Goal: Task Accomplishment & Management: Use online tool/utility

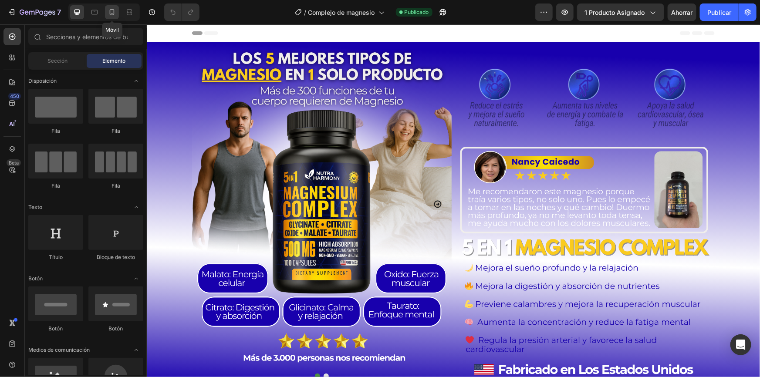
click at [108, 12] on icon at bounding box center [112, 12] width 9 height 9
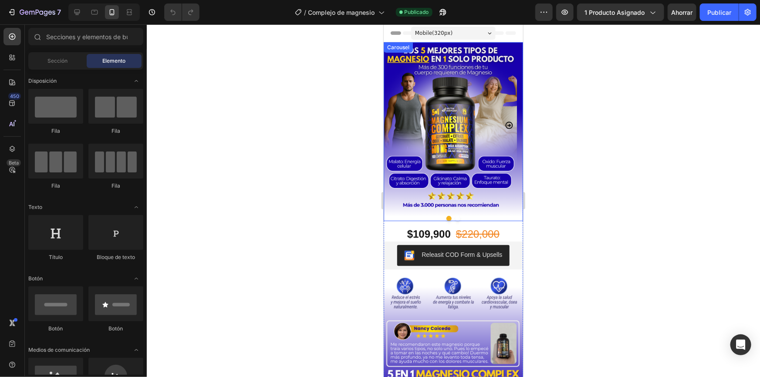
click at [505, 124] on icon "Carousel Next Arrow" at bounding box center [508, 124] width 7 height 7
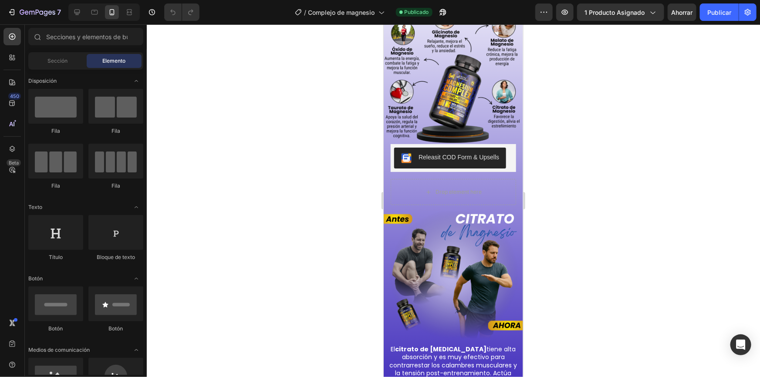
scroll to position [997, 0]
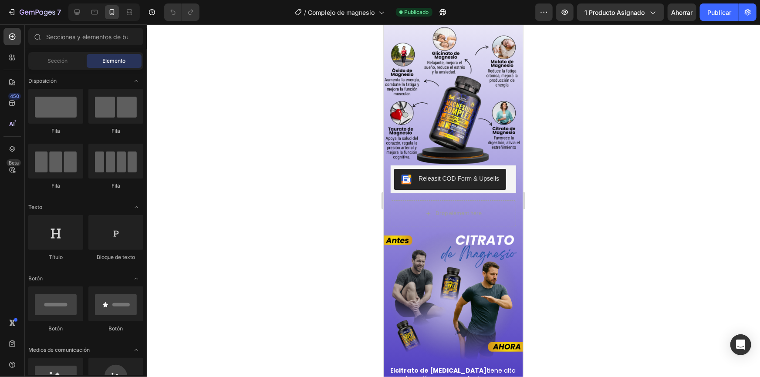
drag, startPoint x: 519, startPoint y: 194, endPoint x: 906, endPoint y: 188, distance: 386.7
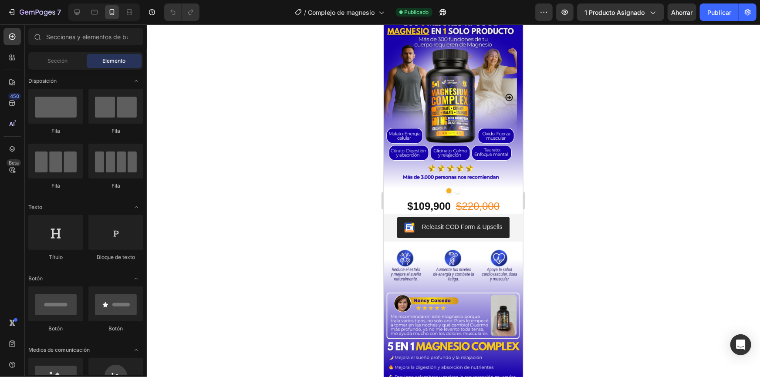
scroll to position [0, 0]
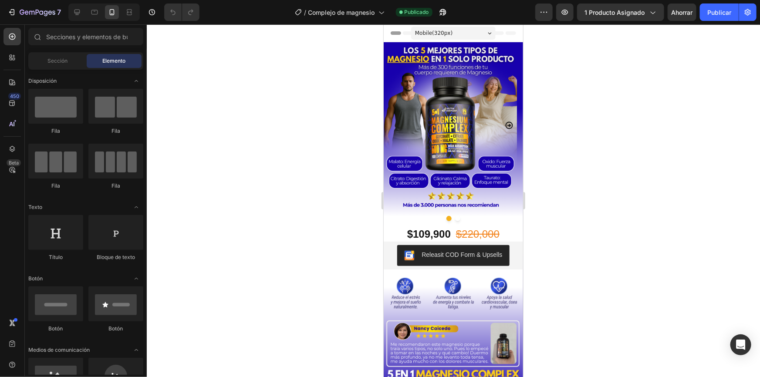
drag, startPoint x: 520, startPoint y: 99, endPoint x: 910, endPoint y: 74, distance: 390.5
click at [505, 124] on icon "Carousel Next Arrow" at bounding box center [508, 124] width 7 height 7
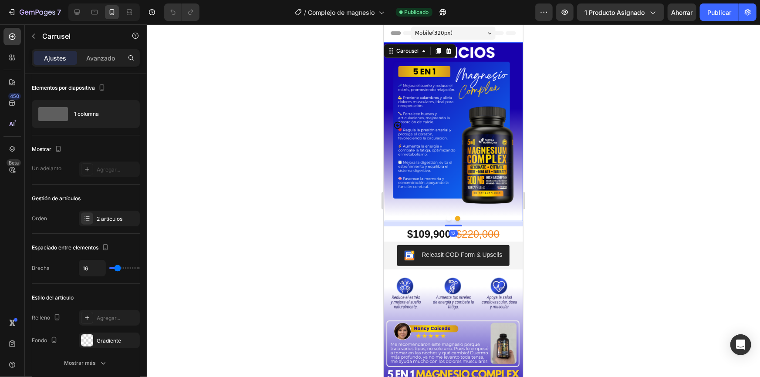
click at [398, 126] on icon "Carousel Back Arrow" at bounding box center [397, 125] width 9 height 9
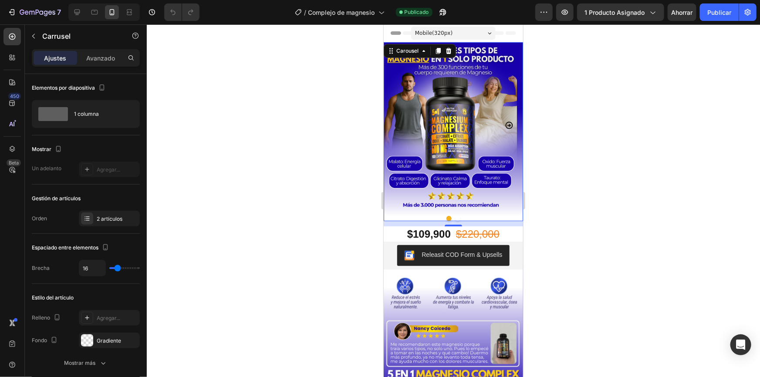
click at [505, 124] on icon "Carousel Next Arrow" at bounding box center [508, 124] width 7 height 7
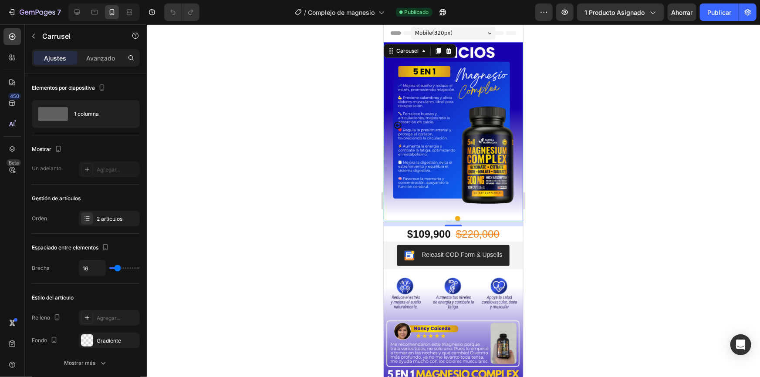
click at [394, 125] on icon "Carousel Back Arrow" at bounding box center [397, 124] width 7 height 7
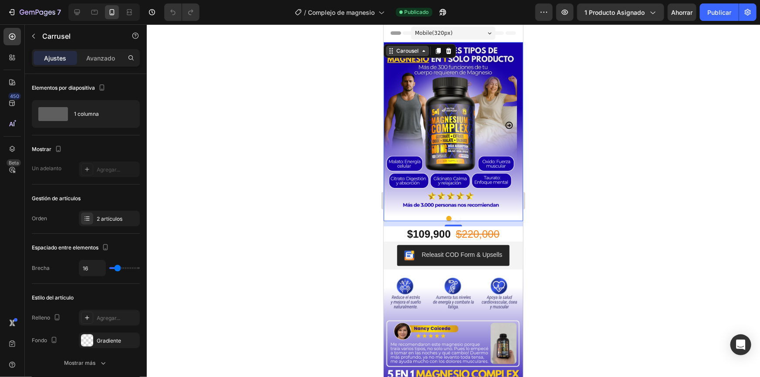
click at [418, 54] on div "Carousel" at bounding box center [406, 50] width 43 height 10
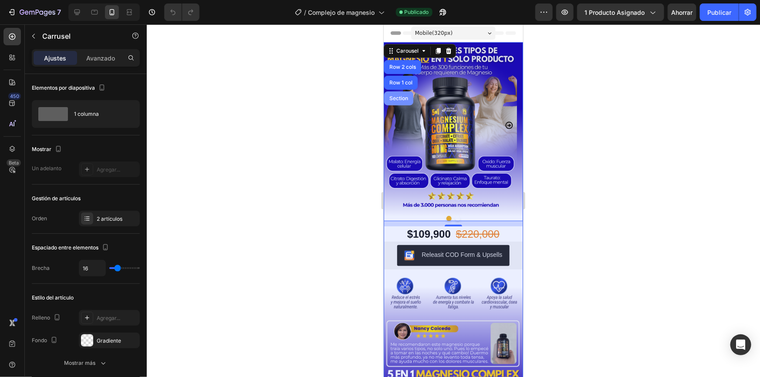
click at [403, 98] on div "Section" at bounding box center [398, 97] width 22 height 5
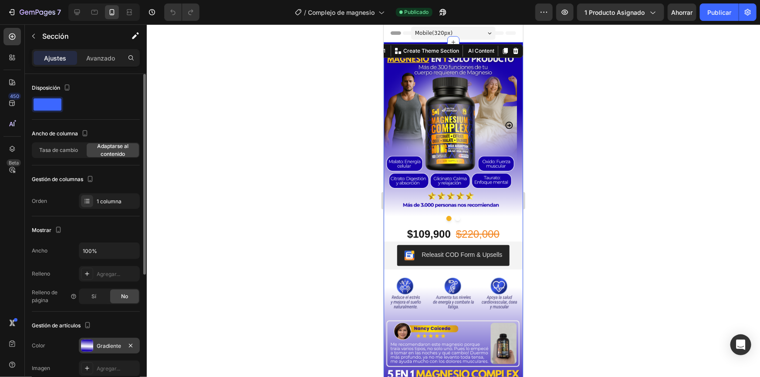
click at [103, 345] on font "Gradiente" at bounding box center [109, 346] width 24 height 7
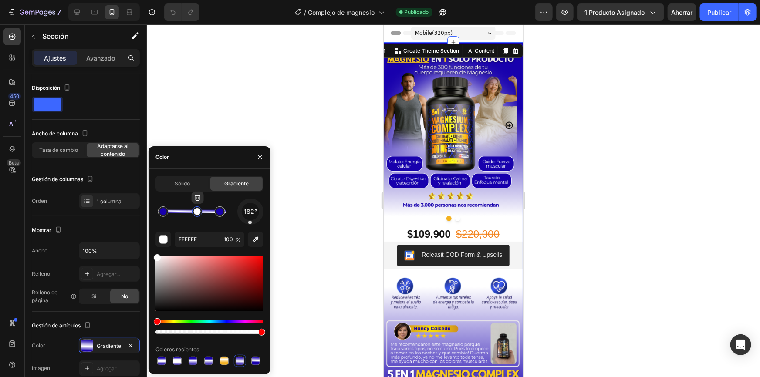
click at [199, 214] on div at bounding box center [197, 211] width 7 height 7
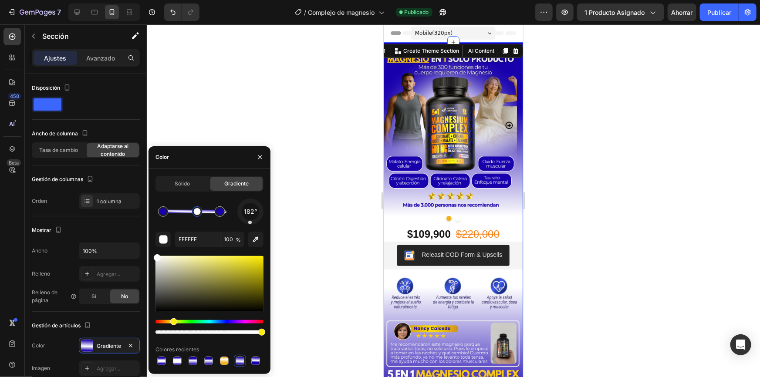
drag, startPoint x: 159, startPoint y: 321, endPoint x: 172, endPoint y: 319, distance: 13.7
click at [172, 319] on div "Hue" at bounding box center [173, 321] width 7 height 7
drag, startPoint x: 210, startPoint y: 259, endPoint x: 216, endPoint y: 257, distance: 6.8
drag, startPoint x: 214, startPoint y: 262, endPoint x: 222, endPoint y: 258, distance: 8.4
click at [222, 258] on div at bounding box center [222, 259] width 7 height 7
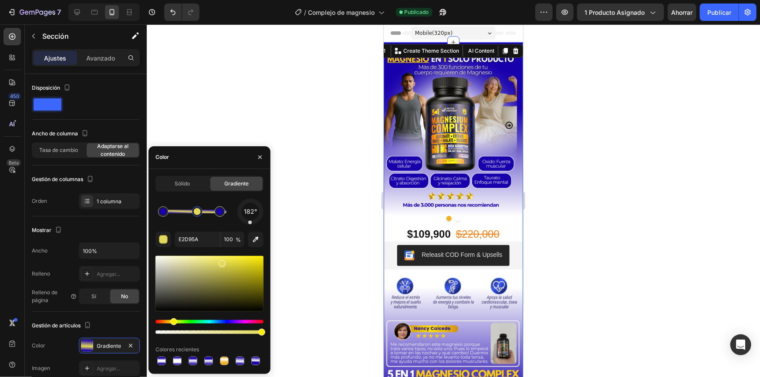
drag, startPoint x: 221, startPoint y: 262, endPoint x: 231, endPoint y: 266, distance: 10.3
drag, startPoint x: 226, startPoint y: 263, endPoint x: 233, endPoint y: 270, distance: 9.2
click at [233, 270] on div at bounding box center [209, 283] width 108 height 55
type input "BFB637"
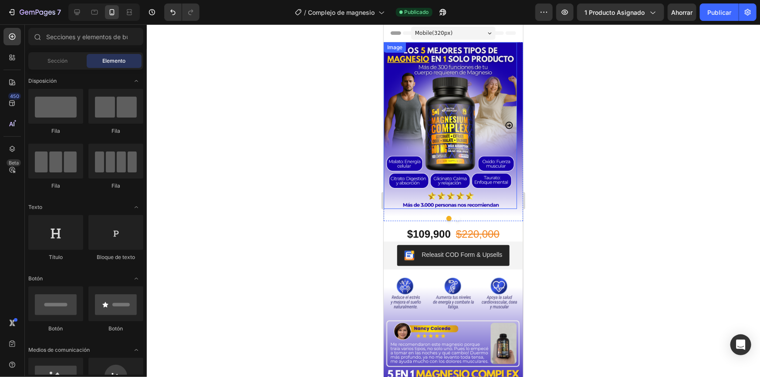
click at [437, 138] on img at bounding box center [449, 125] width 133 height 167
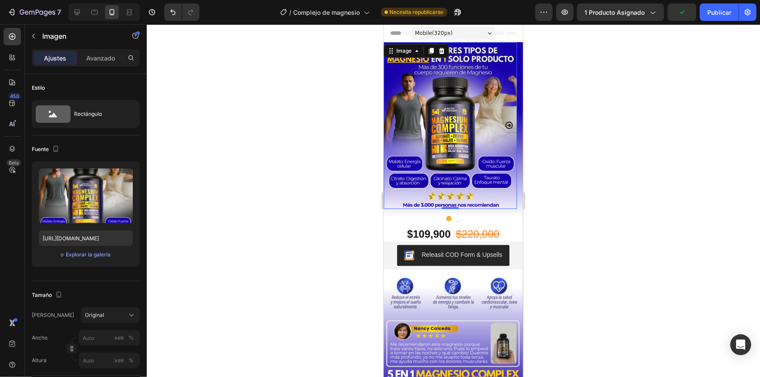
click at [405, 56] on div "Image" at bounding box center [415, 51] width 65 height 14
click at [395, 54] on div "Image" at bounding box center [403, 51] width 19 height 8
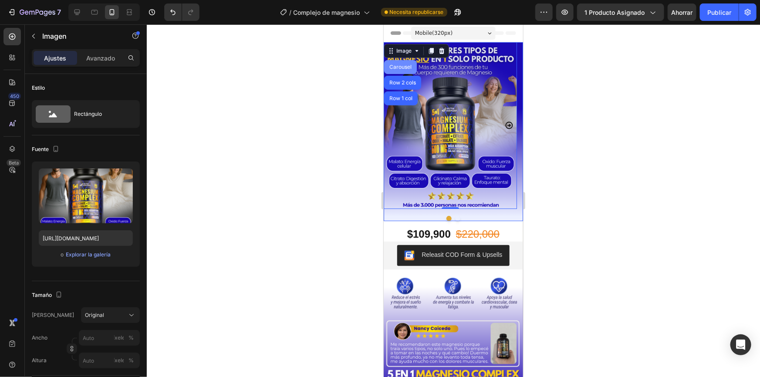
click at [399, 68] on div "Carousel" at bounding box center [400, 66] width 26 height 5
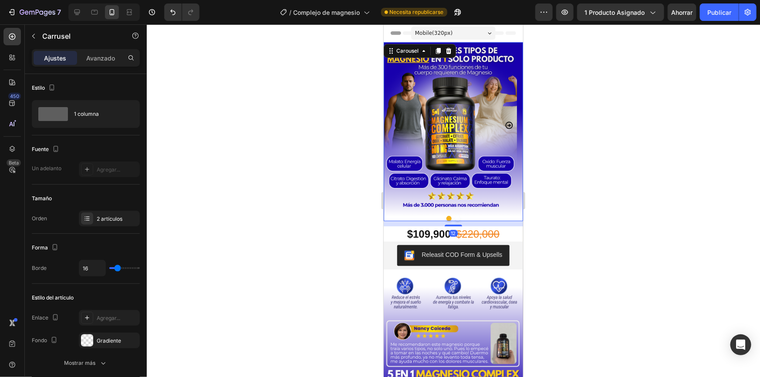
scroll to position [726, 0]
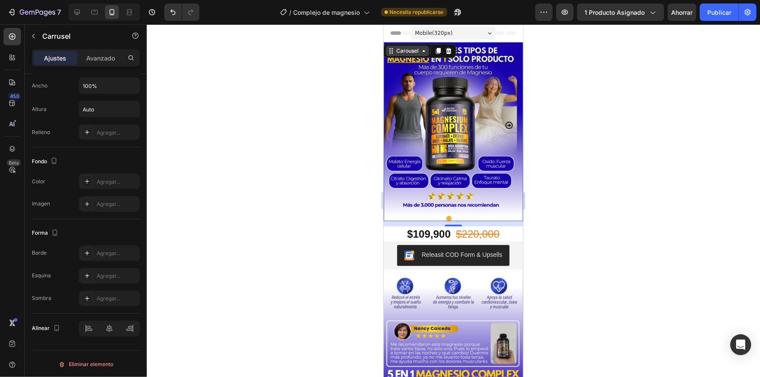
click at [412, 51] on div "Carousel" at bounding box center [407, 51] width 26 height 8
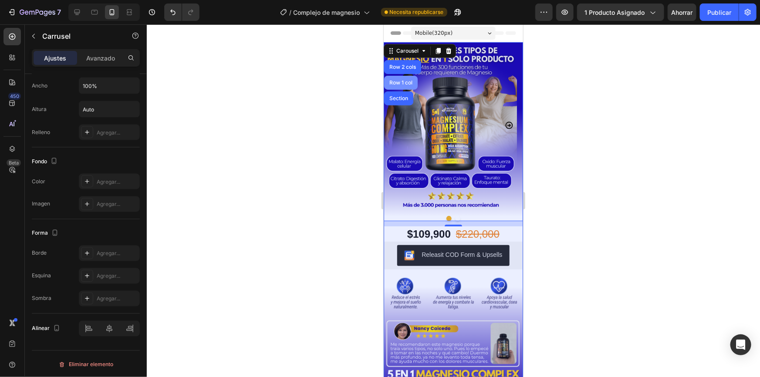
click at [404, 80] on div "Row 1 col" at bounding box center [400, 82] width 27 height 5
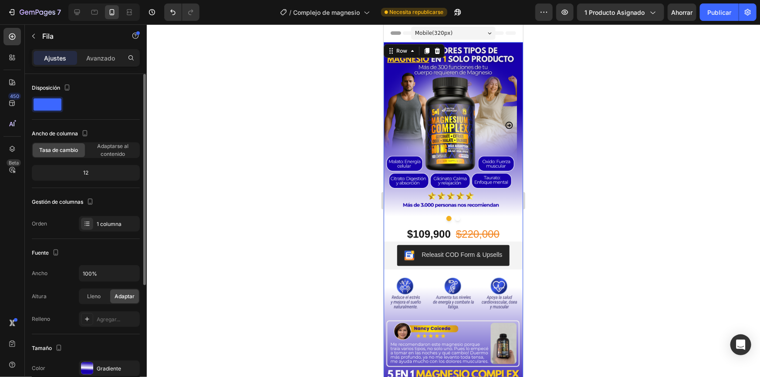
scroll to position [180, 0]
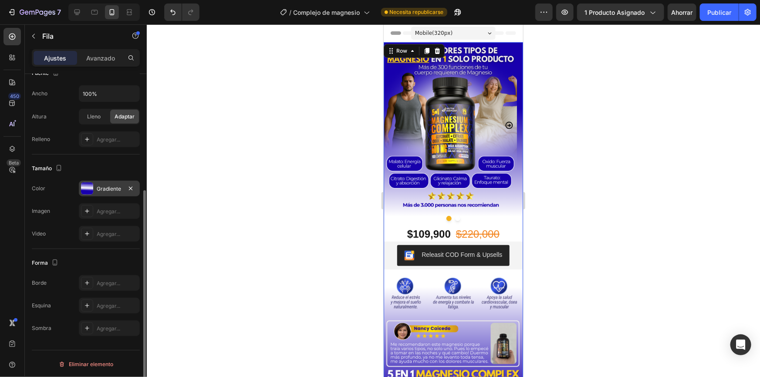
click at [113, 187] on font "Gradiente" at bounding box center [109, 188] width 24 height 7
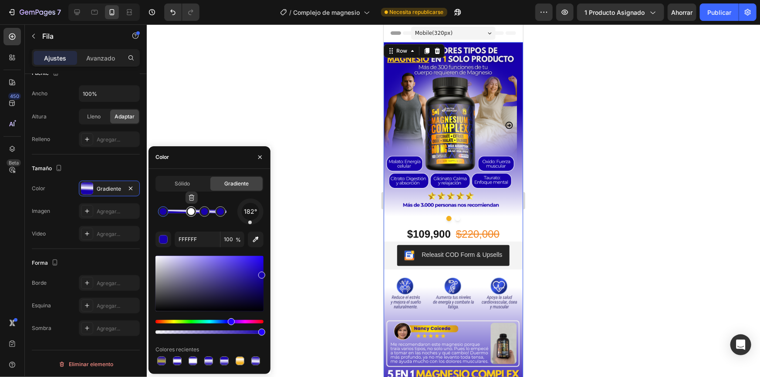
click at [191, 212] on div at bounding box center [191, 211] width 7 height 7
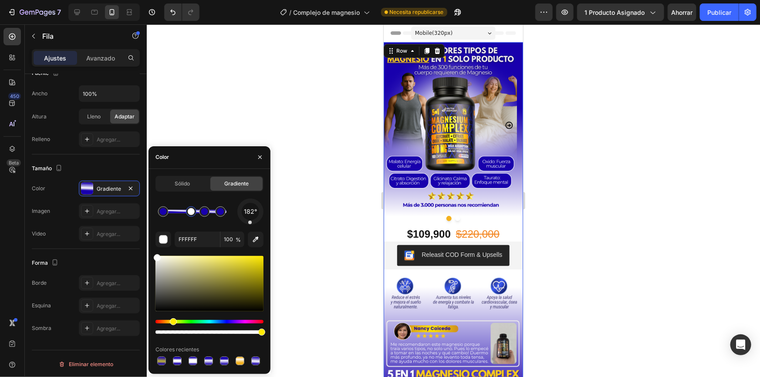
drag, startPoint x: 161, startPoint y: 322, endPoint x: 172, endPoint y: 322, distance: 10.9
click at [172, 322] on div "Hue" at bounding box center [209, 321] width 108 height 3
drag, startPoint x: 218, startPoint y: 266, endPoint x: 238, endPoint y: 274, distance: 21.3
click at [238, 274] on div at bounding box center [209, 283] width 108 height 55
drag, startPoint x: 239, startPoint y: 276, endPoint x: 245, endPoint y: 277, distance: 5.4
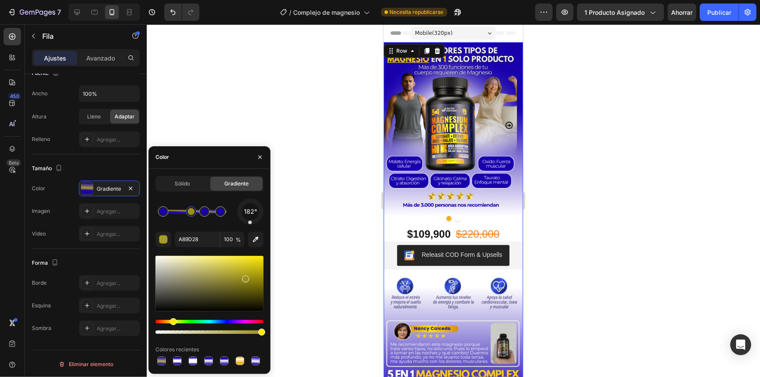
click at [245, 277] on div at bounding box center [245, 279] width 7 height 7
drag, startPoint x: 248, startPoint y: 278, endPoint x: 241, endPoint y: 261, distance: 18.8
click at [241, 261] on div at bounding box center [242, 262] width 7 height 7
type input "E5D630"
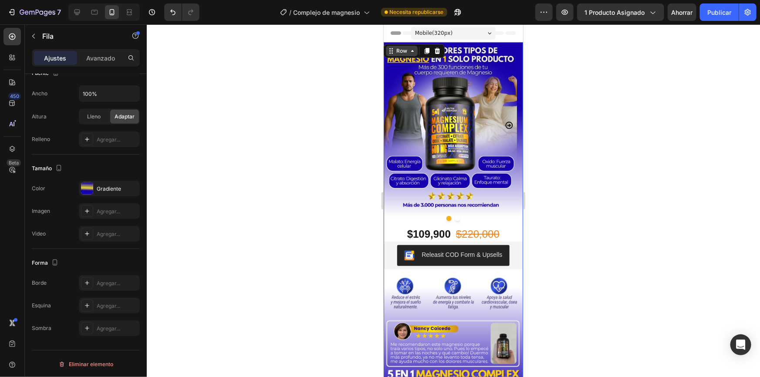
click at [405, 51] on div "Row" at bounding box center [401, 51] width 14 height 8
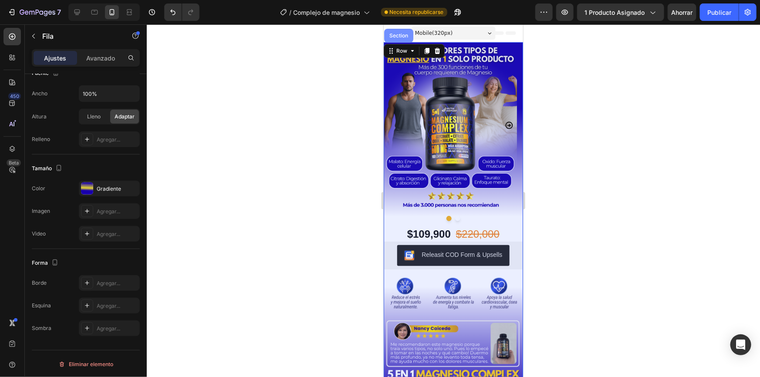
click at [395, 38] on div "Section" at bounding box center [398, 35] width 29 height 14
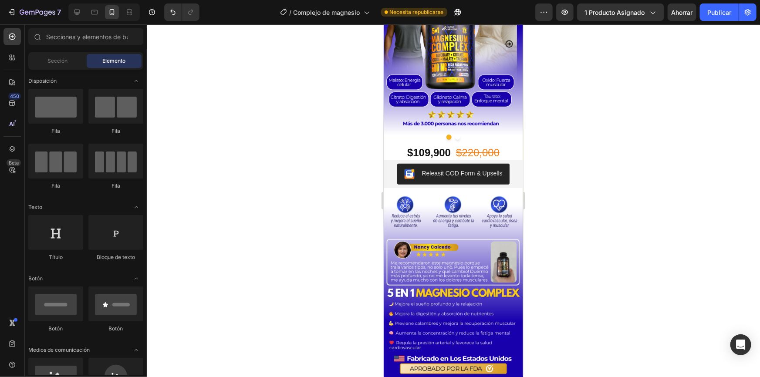
scroll to position [0, 0]
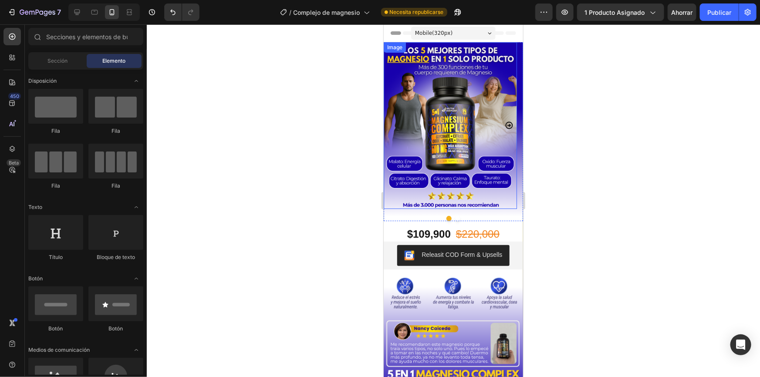
click at [450, 72] on img at bounding box center [449, 125] width 133 height 167
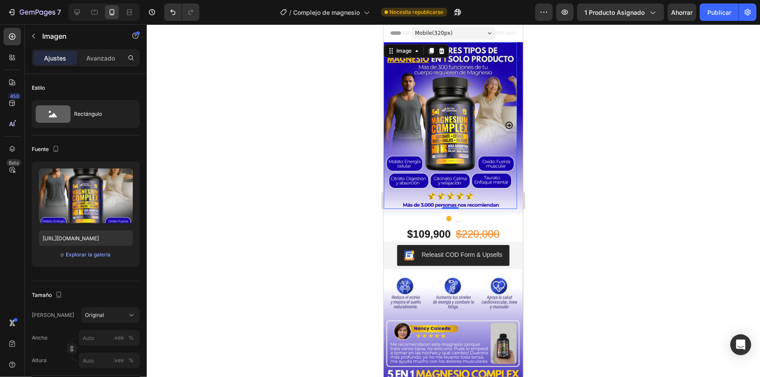
click at [286, 90] on div at bounding box center [453, 200] width 613 height 353
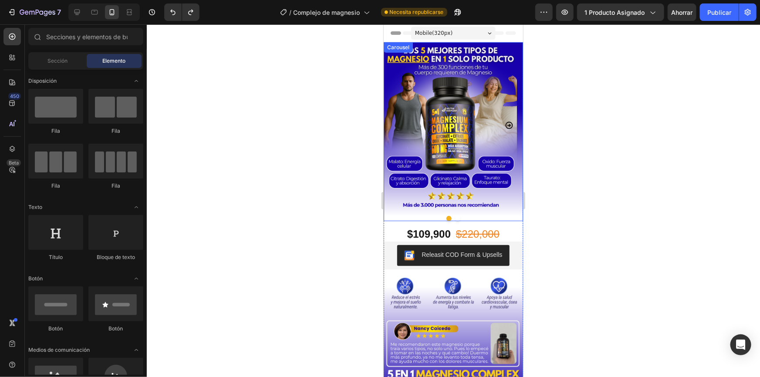
click at [504, 124] on icon "Carousel Next Arrow" at bounding box center [508, 125] width 9 height 9
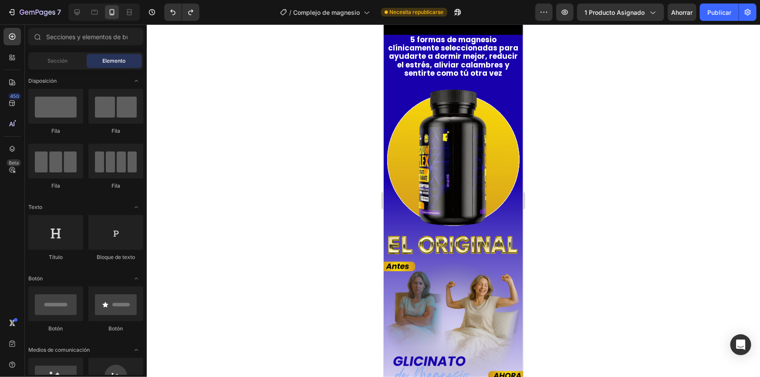
scroll to position [515, 0]
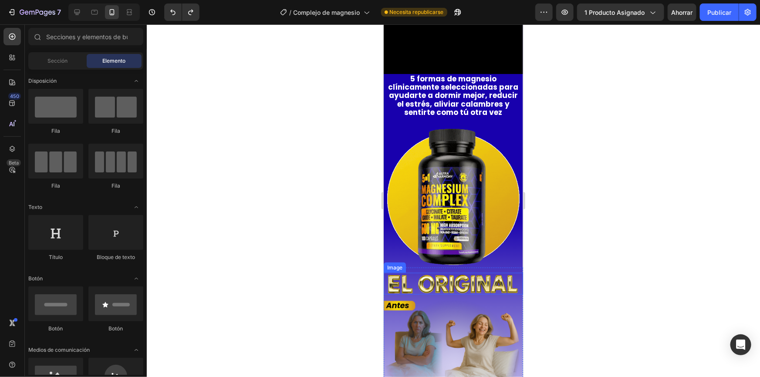
click at [408, 280] on img at bounding box center [452, 284] width 139 height 22
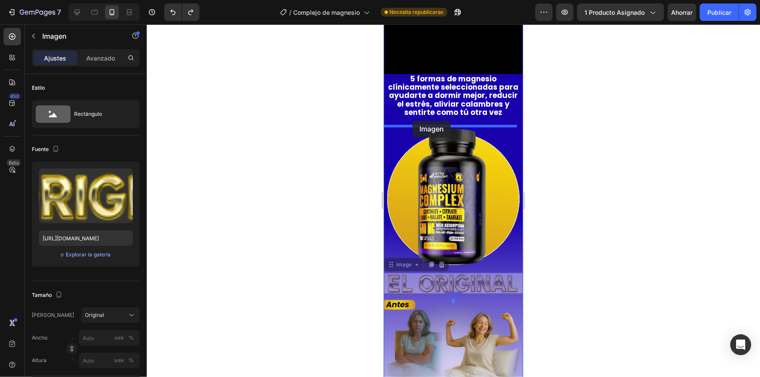
drag, startPoint x: 391, startPoint y: 263, endPoint x: 412, endPoint y: 120, distance: 143.8
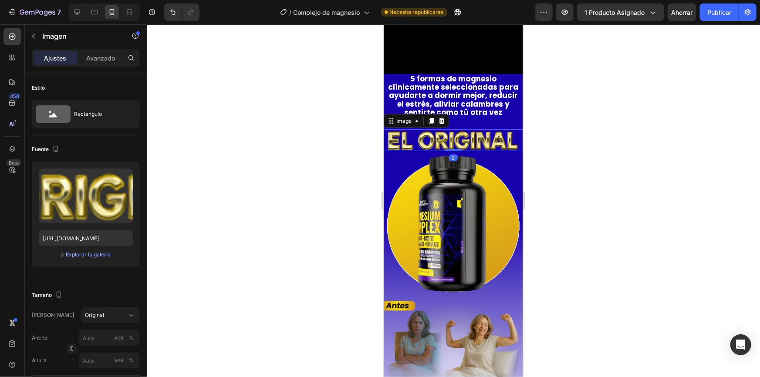
click at [561, 131] on div at bounding box center [453, 200] width 613 height 353
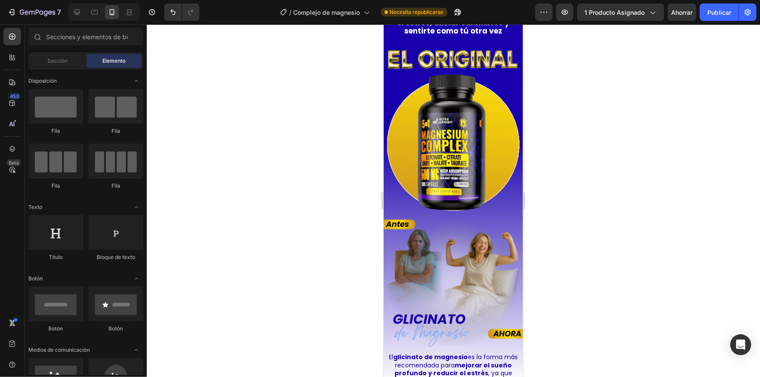
scroll to position [526, 0]
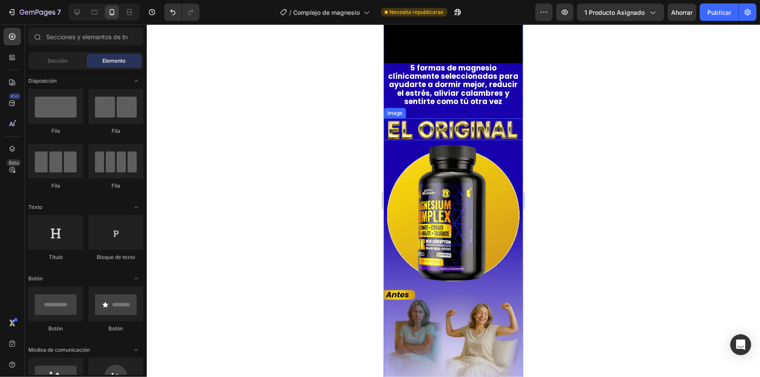
click at [461, 130] on img at bounding box center [452, 129] width 139 height 22
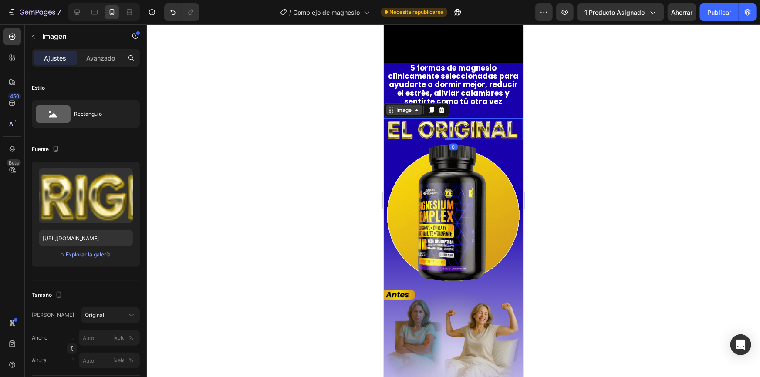
click at [414, 113] on icon at bounding box center [416, 109] width 7 height 7
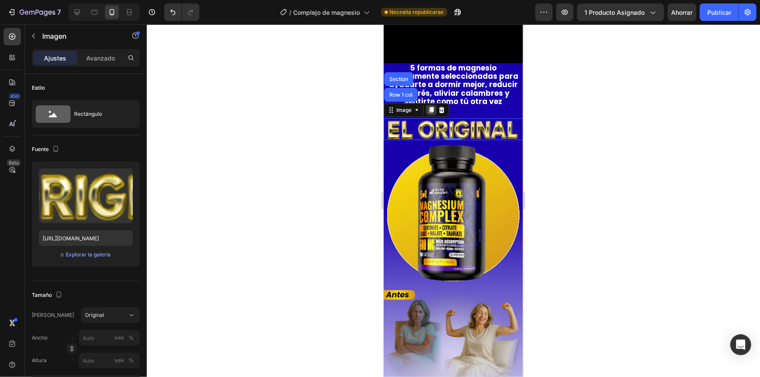
click at [430, 111] on icon at bounding box center [430, 110] width 5 height 6
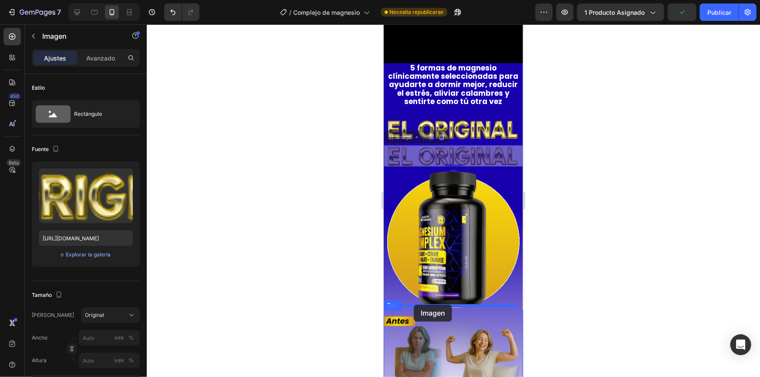
drag, startPoint x: 391, startPoint y: 142, endPoint x: 413, endPoint y: 304, distance: 164.3
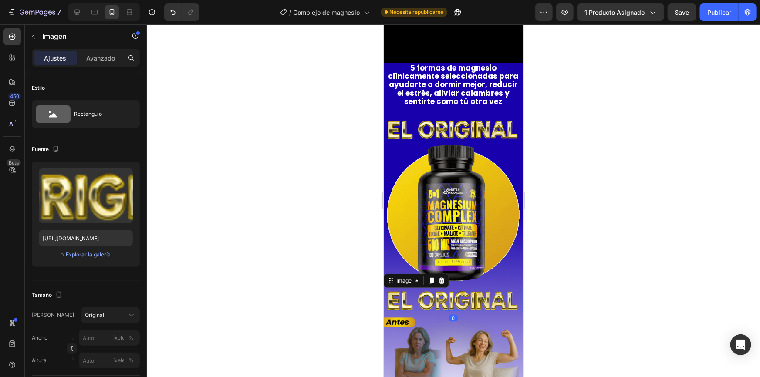
click at [418, 296] on img at bounding box center [452, 300] width 139 height 22
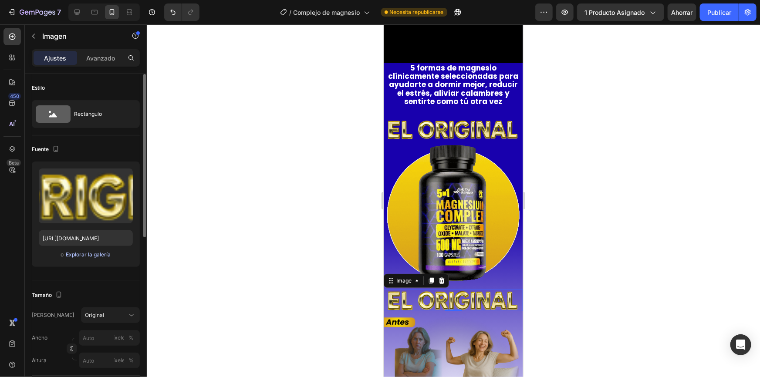
click at [88, 254] on font "Explorar la galería" at bounding box center [88, 254] width 45 height 7
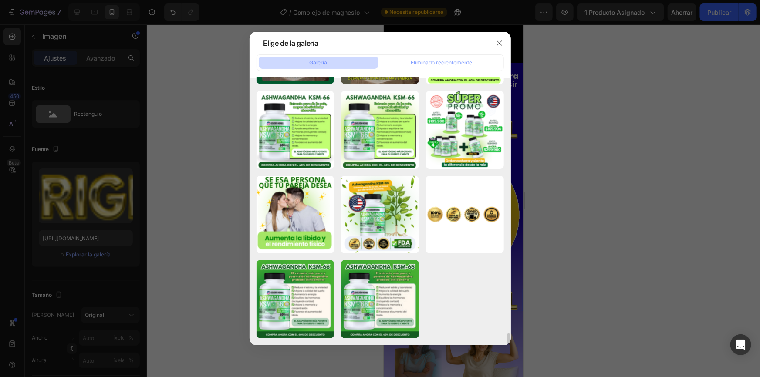
scroll to position [5079, 0]
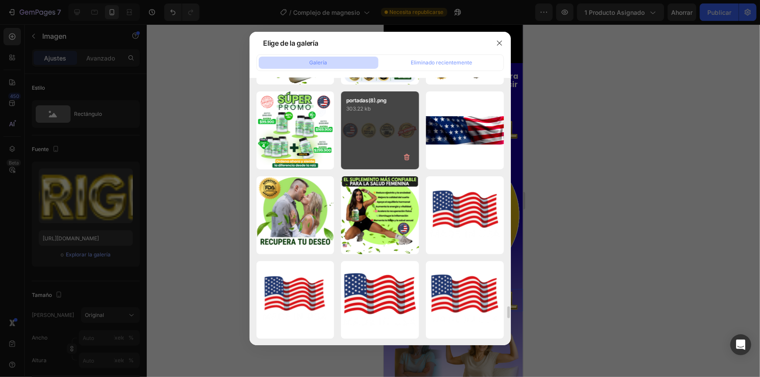
click at [398, 141] on div "portadas(8).png 303.22 kb" at bounding box center [380, 130] width 78 height 78
type input "[URL][DOMAIN_NAME]"
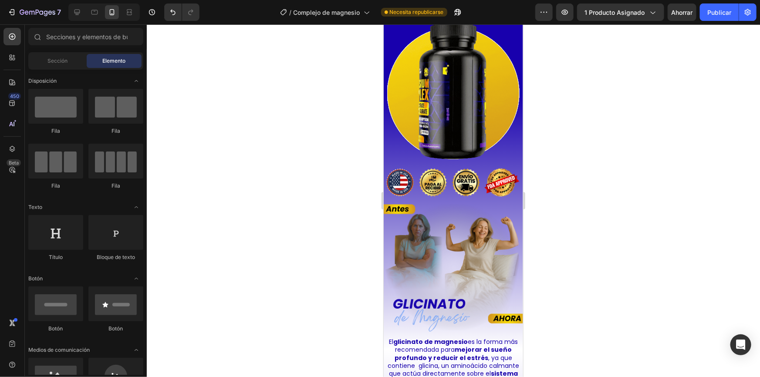
scroll to position [694, 0]
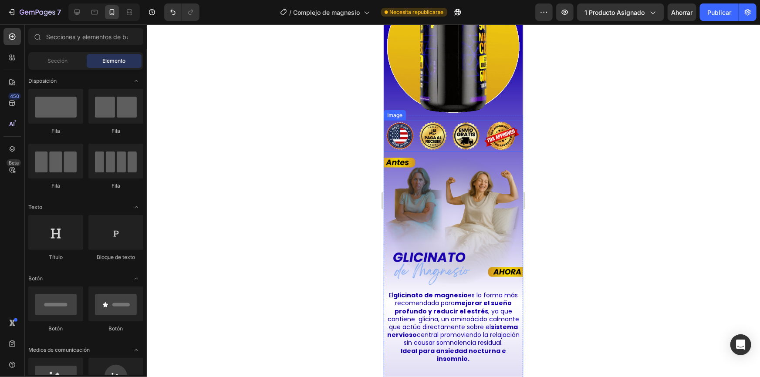
click at [448, 129] on img at bounding box center [452, 135] width 139 height 31
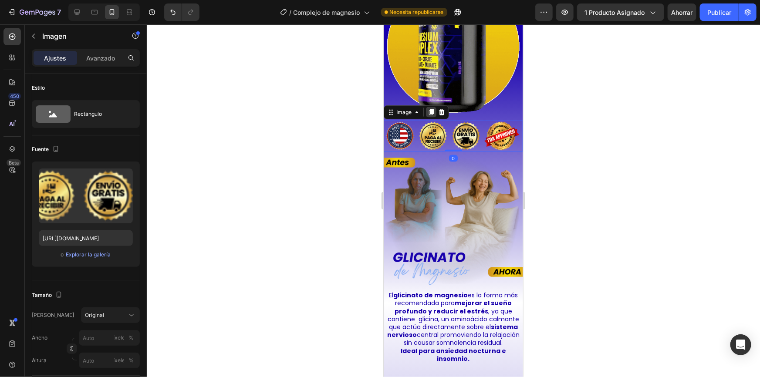
click at [429, 109] on icon at bounding box center [430, 112] width 5 height 6
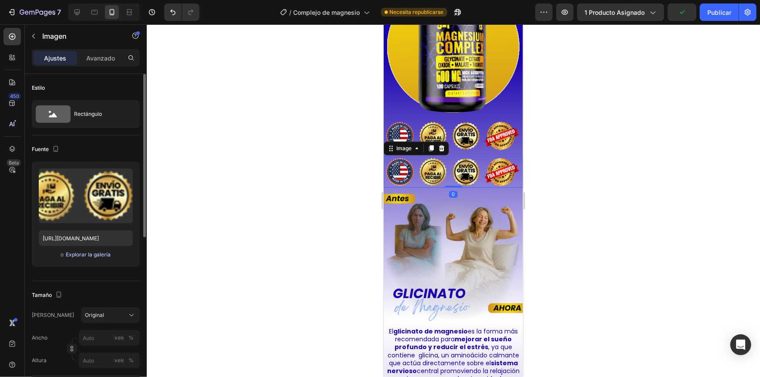
click at [94, 252] on font "Explorar la galería" at bounding box center [88, 254] width 45 height 7
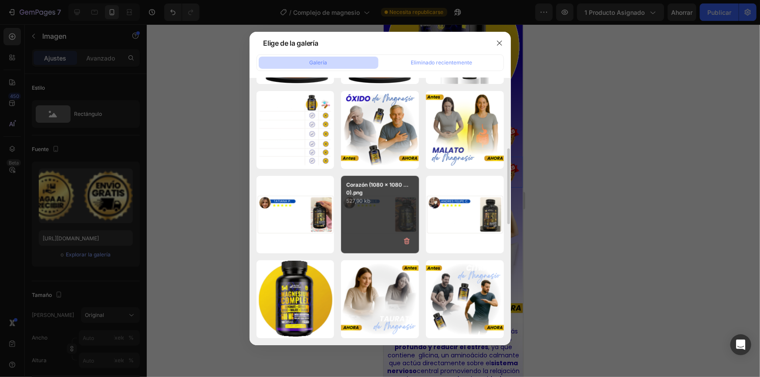
scroll to position [0, 0]
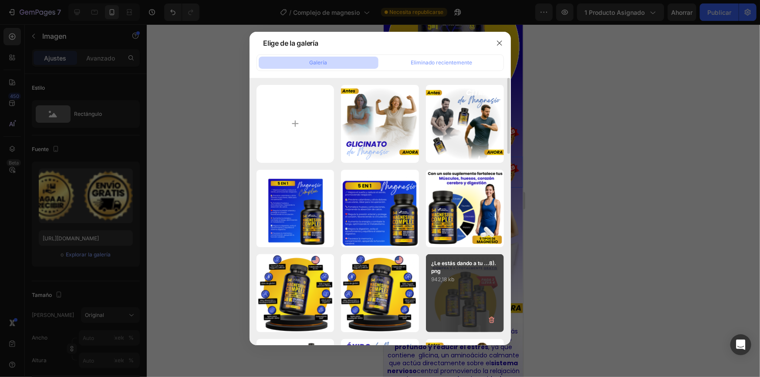
click at [461, 286] on div "¿Le estás dando a tu ...8).png 942,18 kb" at bounding box center [465, 293] width 78 height 78
type input "[URL][DOMAIN_NAME]"
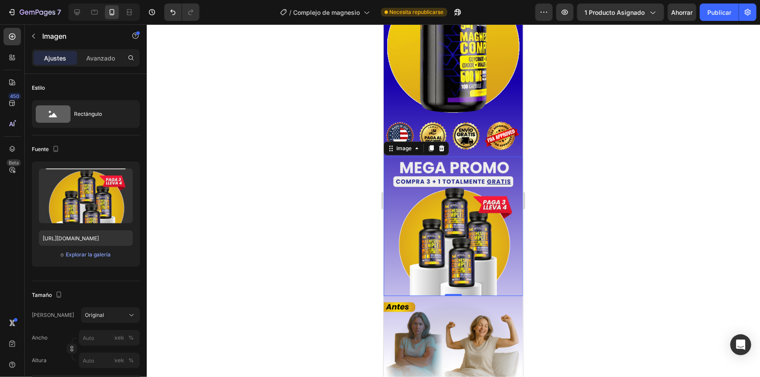
click at [555, 221] on div at bounding box center [453, 200] width 613 height 353
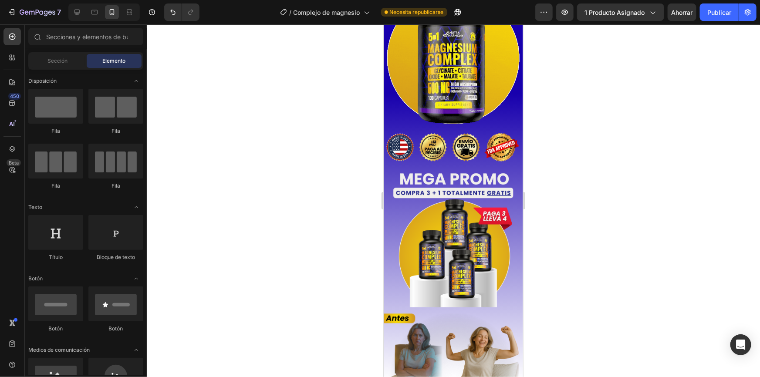
scroll to position [687, 0]
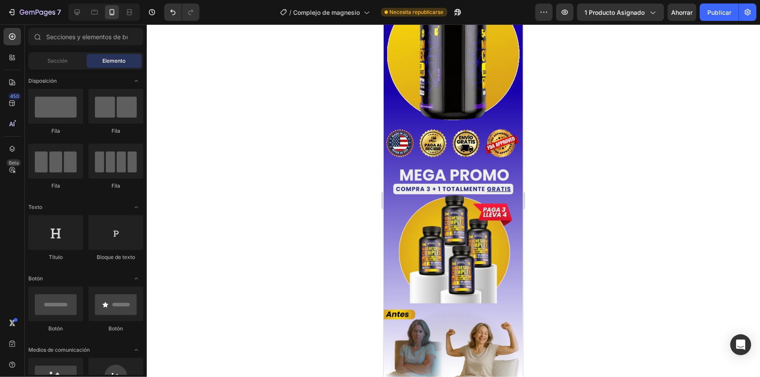
drag, startPoint x: 519, startPoint y: 113, endPoint x: 906, endPoint y: 157, distance: 389.5
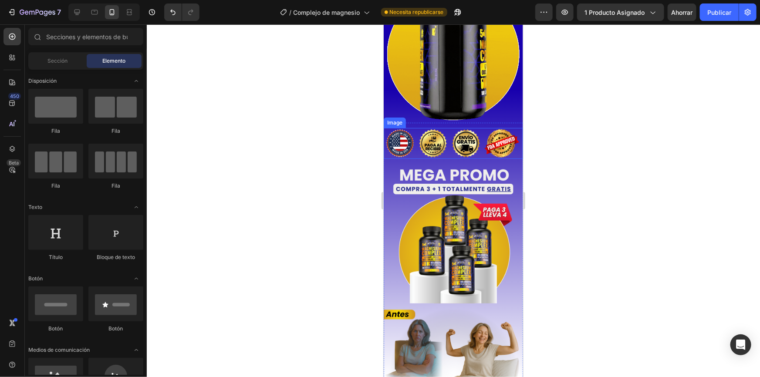
click at [441, 141] on img at bounding box center [452, 143] width 139 height 31
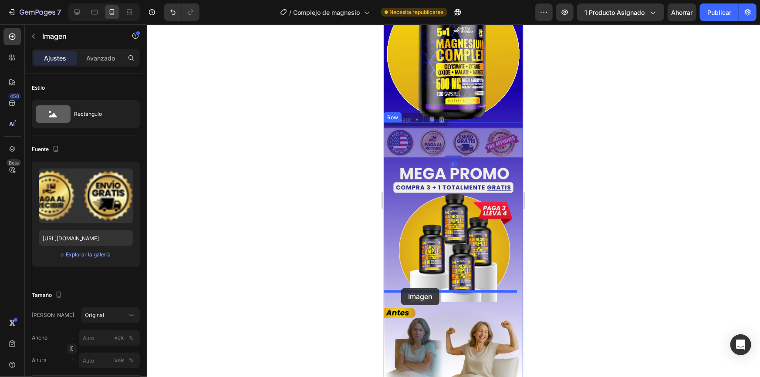
drag, startPoint x: 391, startPoint y: 117, endPoint x: 401, endPoint y: 288, distance: 170.9
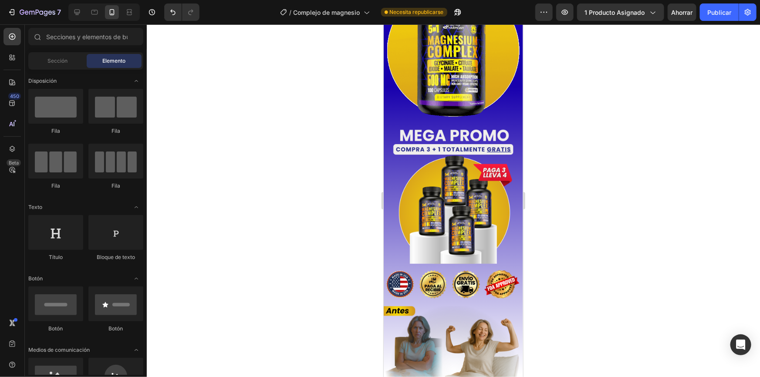
scroll to position [649, 0]
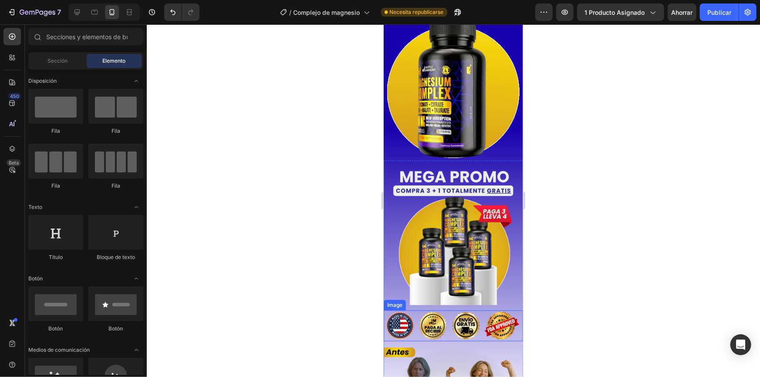
click at [399, 313] on img at bounding box center [452, 325] width 139 height 31
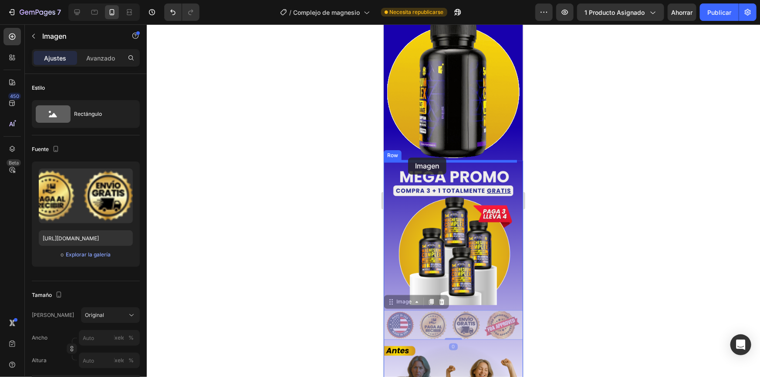
drag, startPoint x: 391, startPoint y: 293, endPoint x: 408, endPoint y: 157, distance: 136.9
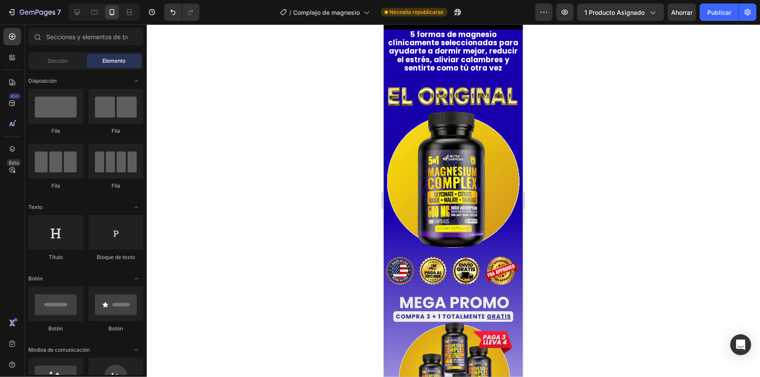
scroll to position [556, 0]
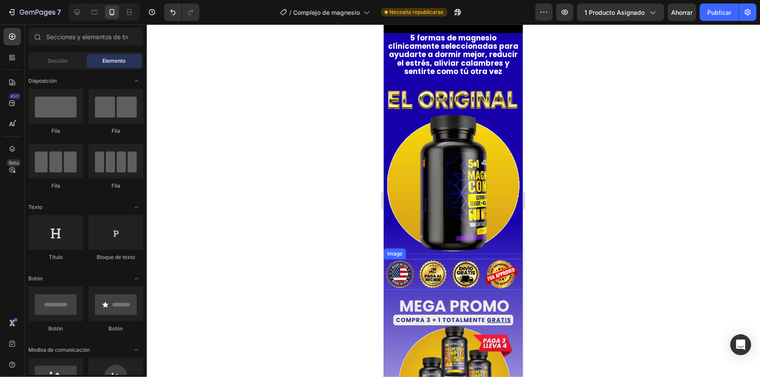
click at [393, 262] on img at bounding box center [452, 274] width 139 height 31
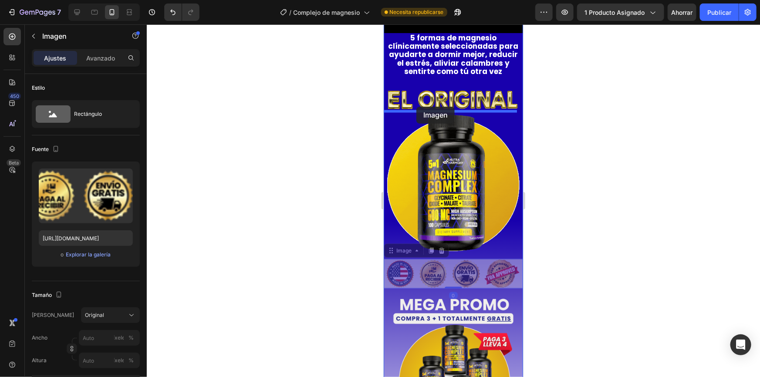
drag, startPoint x: 391, startPoint y: 246, endPoint x: 416, endPoint y: 106, distance: 142.0
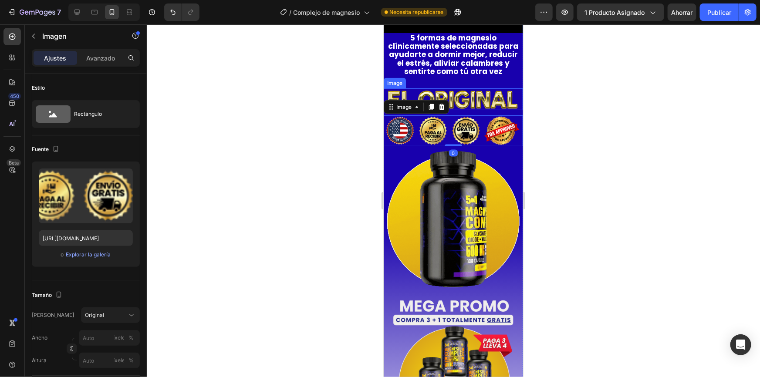
click at [428, 94] on img at bounding box center [452, 99] width 139 height 22
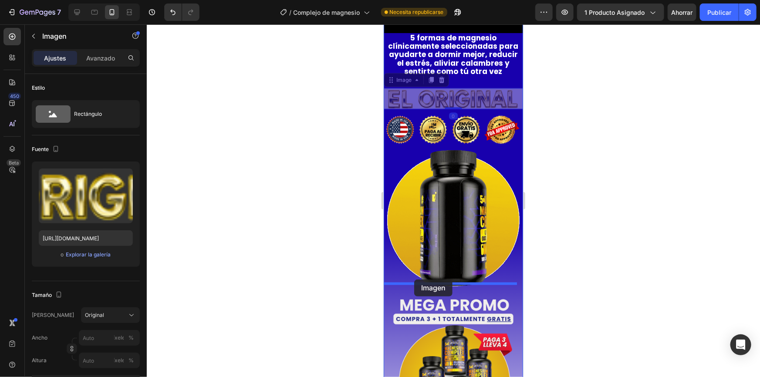
drag, startPoint x: 392, startPoint y: 82, endPoint x: 414, endPoint y: 279, distance: 198.4
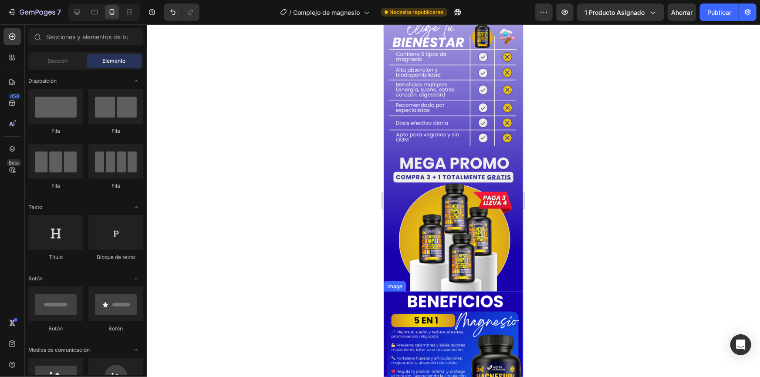
scroll to position [2130, 0]
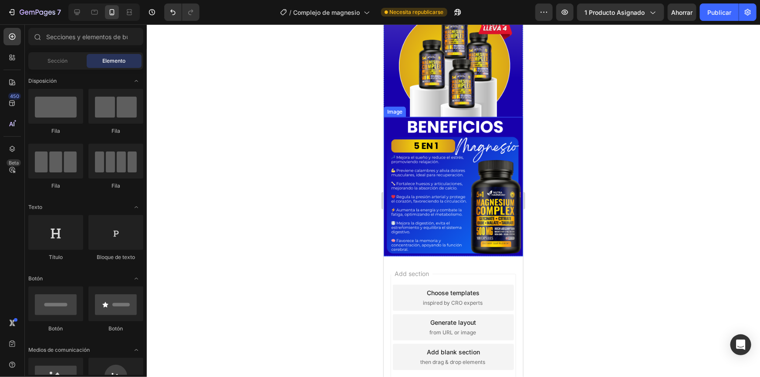
click at [444, 157] on img at bounding box center [452, 186] width 139 height 139
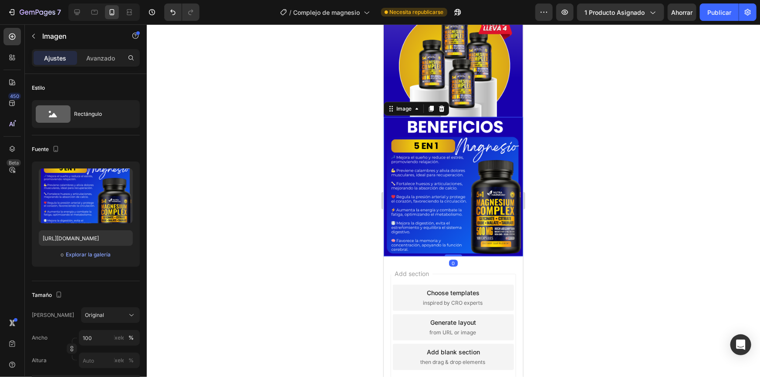
click at [427, 105] on icon at bounding box center [430, 108] width 7 height 7
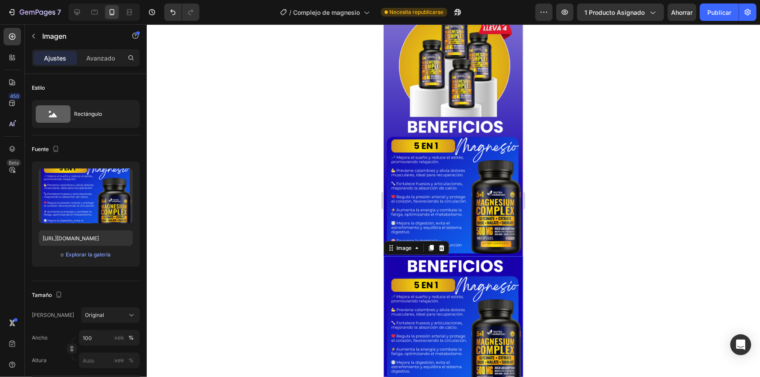
click at [440, 273] on img at bounding box center [452, 325] width 139 height 139
click at [91, 255] on font "Explorar la galería" at bounding box center [88, 254] width 45 height 7
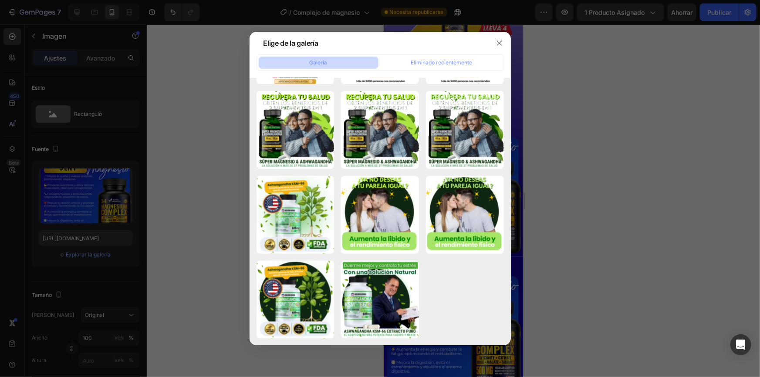
scroll to position [3723, 0]
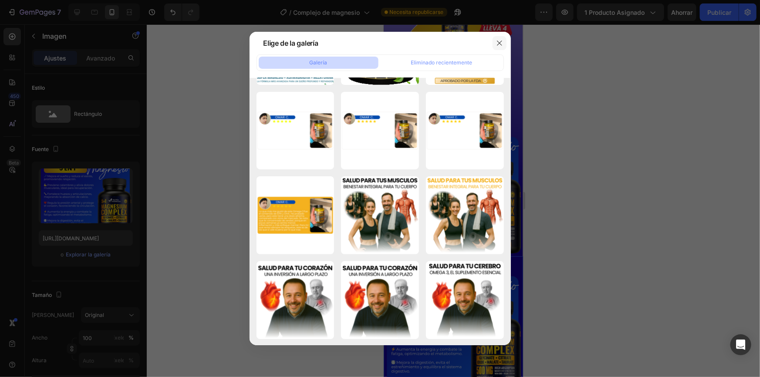
click at [499, 43] on icon "button" at bounding box center [499, 42] width 5 height 5
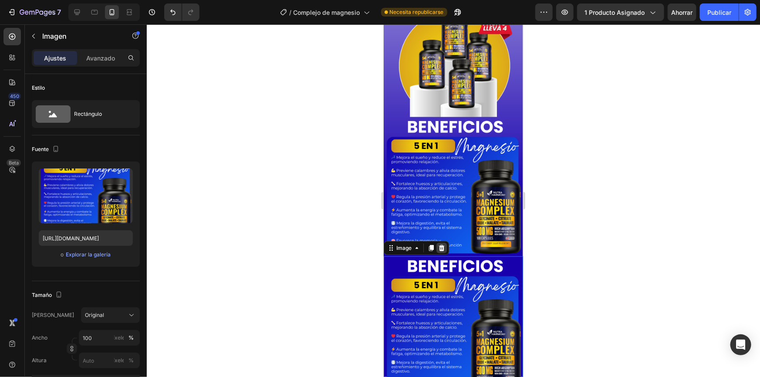
click at [445, 243] on div at bounding box center [441, 248] width 10 height 10
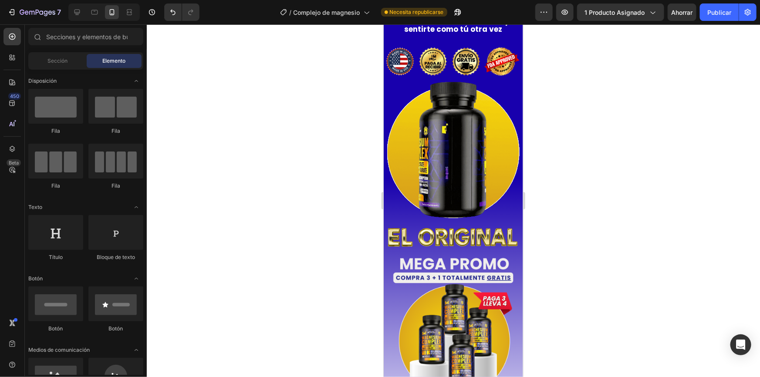
scroll to position [572, 0]
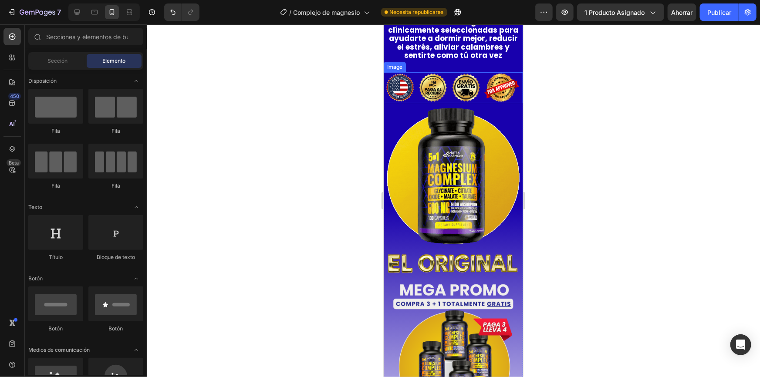
click at [426, 94] on img at bounding box center [452, 87] width 139 height 31
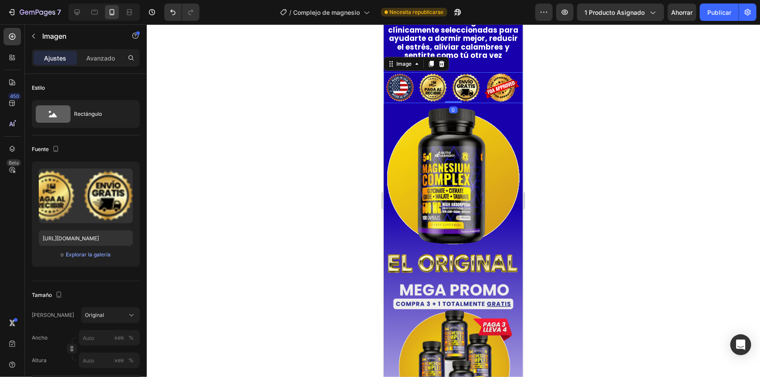
click at [428, 67] on icon at bounding box center [430, 63] width 7 height 7
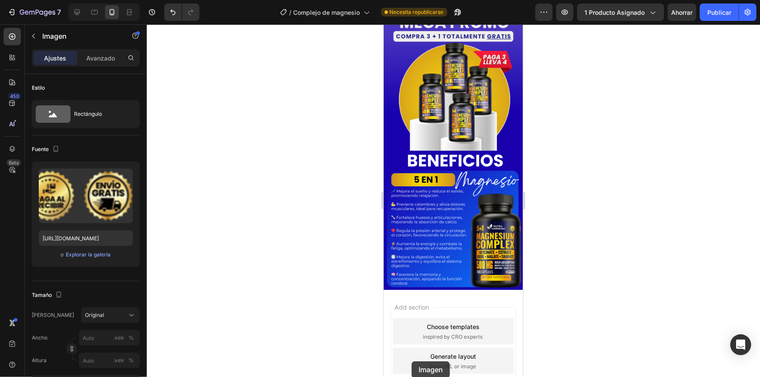
scroll to position [2882, 0]
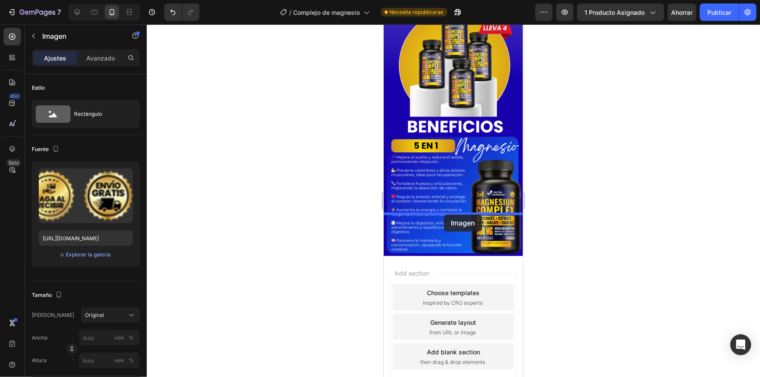
drag, startPoint x: 392, startPoint y: 103, endPoint x: 443, endPoint y: 214, distance: 122.7
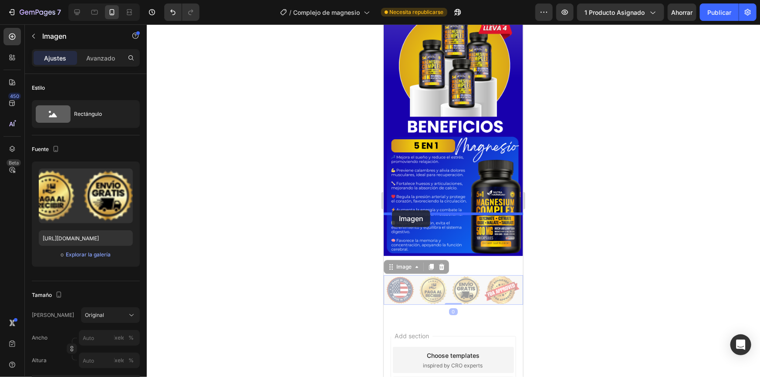
drag, startPoint x: 389, startPoint y: 226, endPoint x: 391, endPoint y: 210, distance: 15.8
drag, startPoint x: 389, startPoint y: 224, endPoint x: 407, endPoint y: 211, distance: 21.8
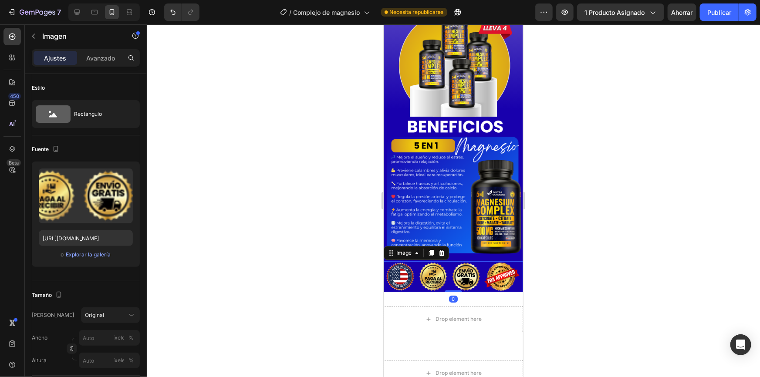
click at [564, 194] on div at bounding box center [453, 200] width 613 height 353
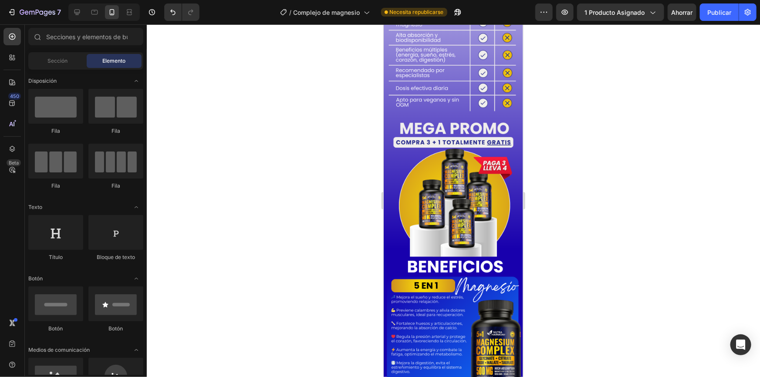
scroll to position [1976, 0]
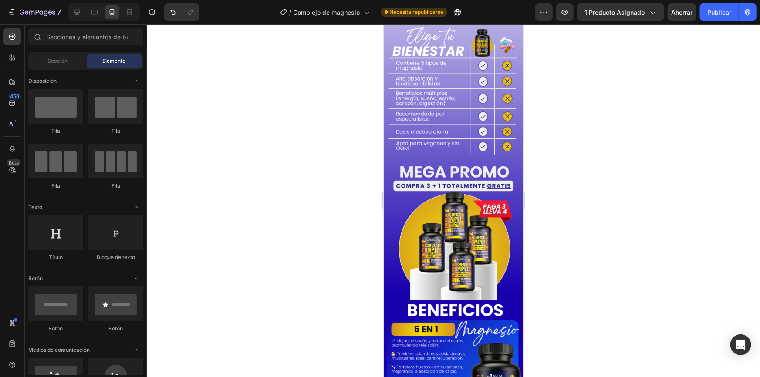
drag, startPoint x: 519, startPoint y: 341, endPoint x: 910, endPoint y: 316, distance: 391.8
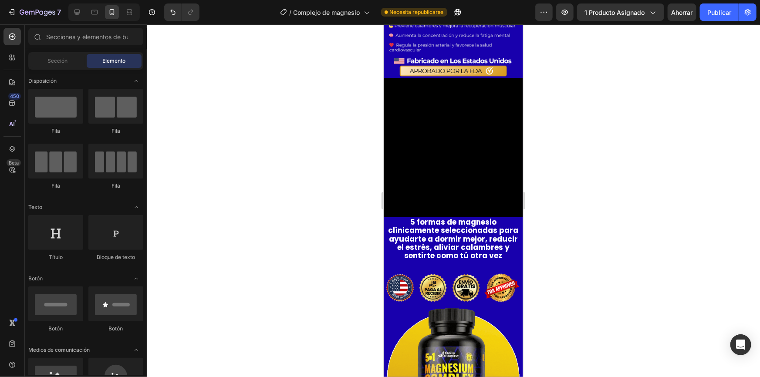
scroll to position [403, 0]
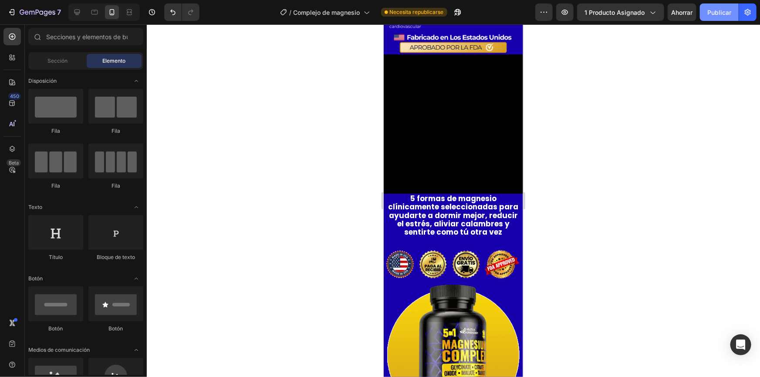
click at [708, 13] on font "Publicar" at bounding box center [719, 12] width 24 height 7
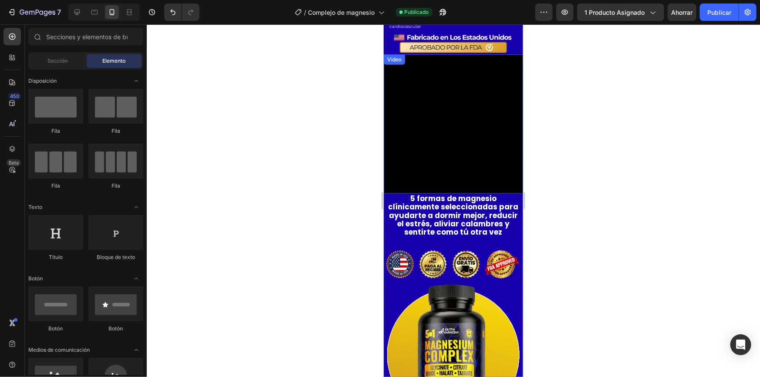
scroll to position [0, 0]
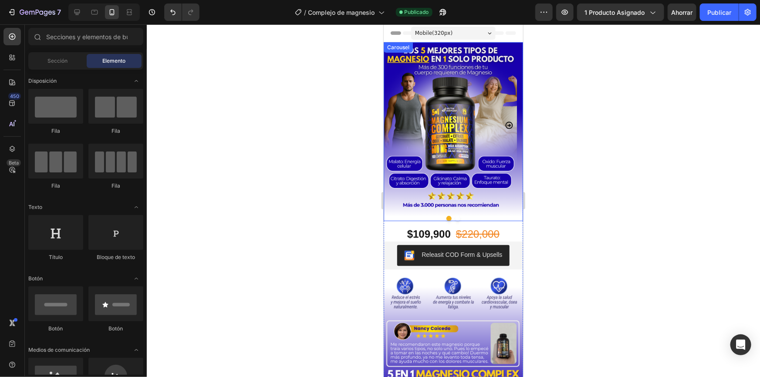
click at [504, 126] on icon "Carousel Next Arrow" at bounding box center [508, 125] width 9 height 9
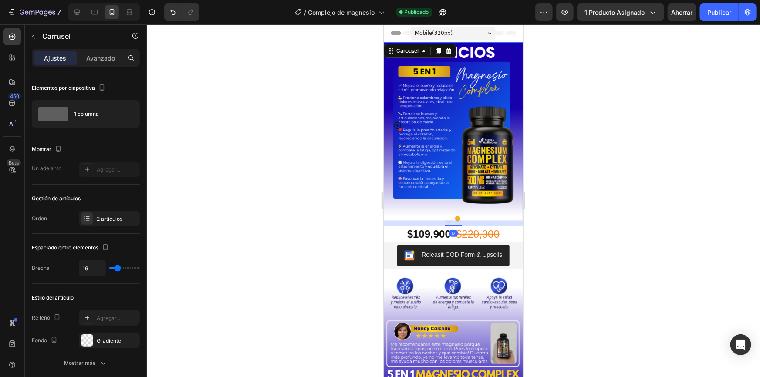
click at [544, 67] on div at bounding box center [453, 200] width 613 height 353
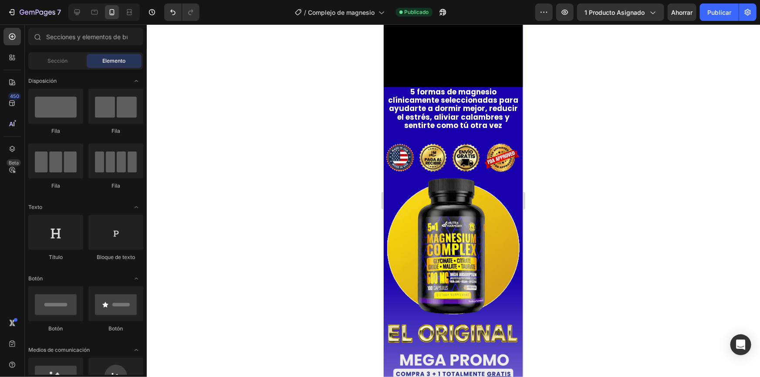
scroll to position [623, 0]
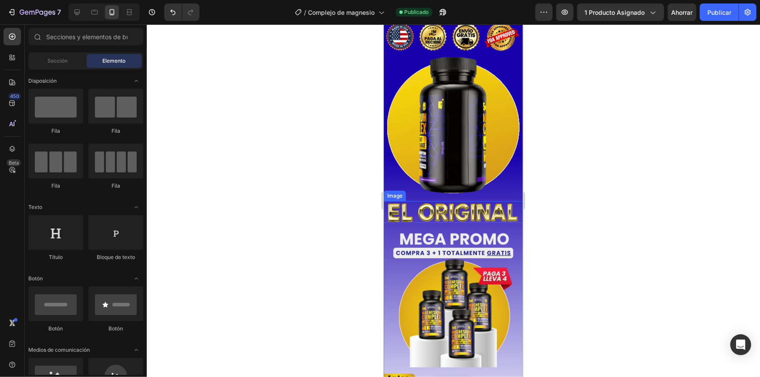
click at [423, 206] on img at bounding box center [452, 212] width 139 height 22
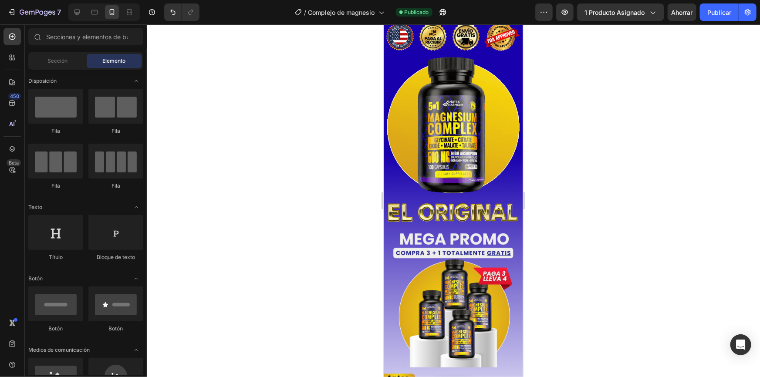
scroll to position [580, 0]
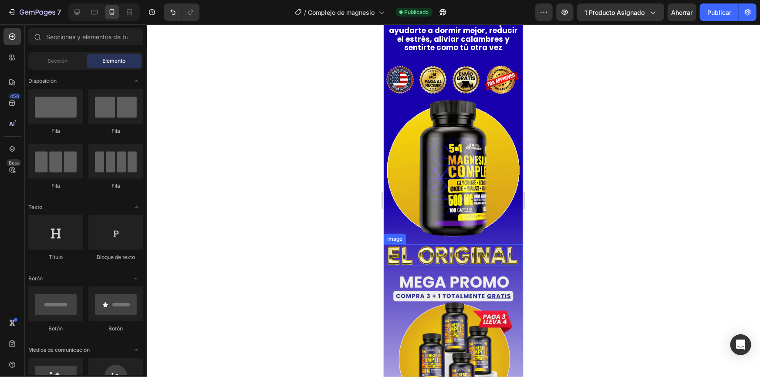
click at [421, 251] on img at bounding box center [452, 255] width 139 height 22
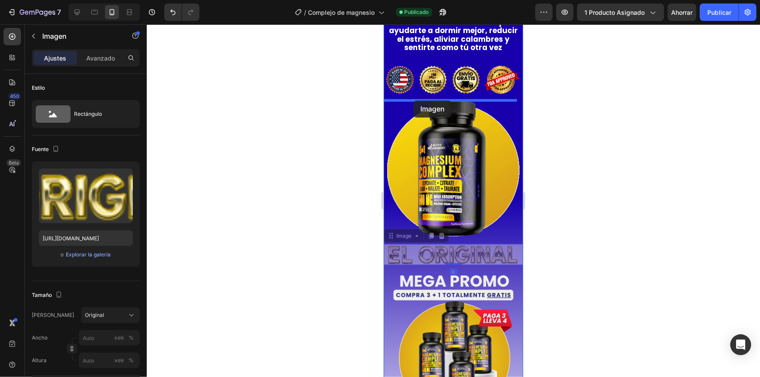
drag, startPoint x: 391, startPoint y: 233, endPoint x: 413, endPoint y: 99, distance: 135.5
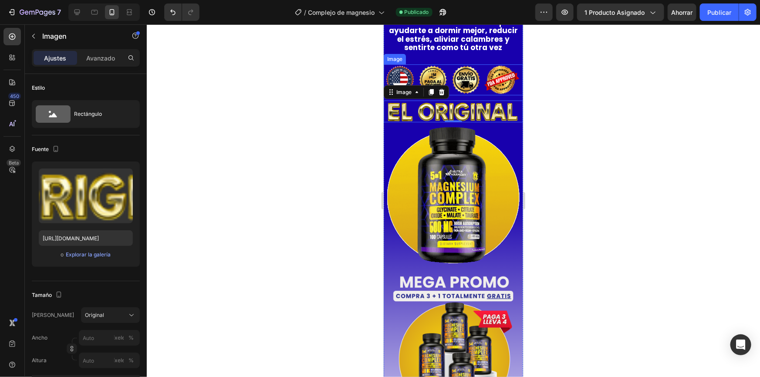
click at [441, 79] on img at bounding box center [452, 79] width 139 height 31
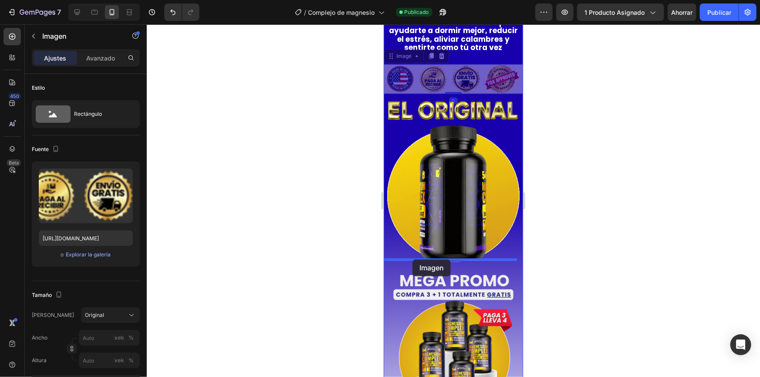
drag, startPoint x: 390, startPoint y: 58, endPoint x: 412, endPoint y: 259, distance: 201.9
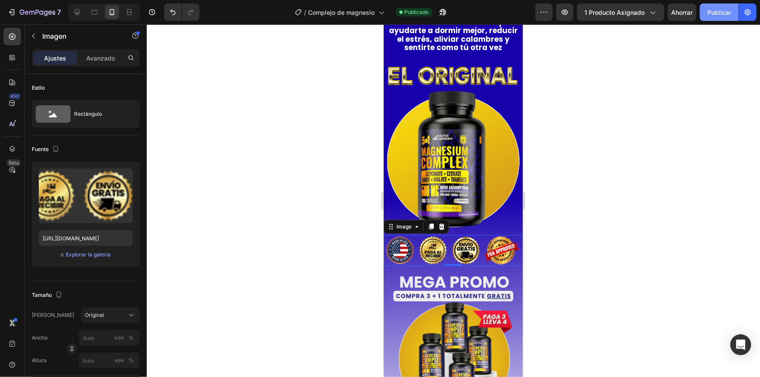
click at [710, 19] on button "Publicar" at bounding box center [719, 11] width 39 height 17
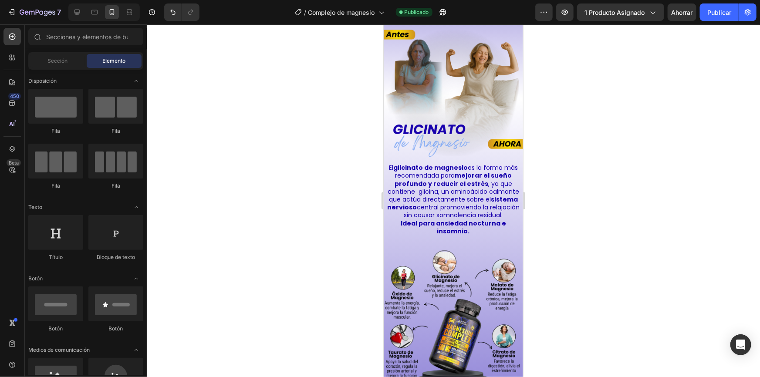
scroll to position [1026, 0]
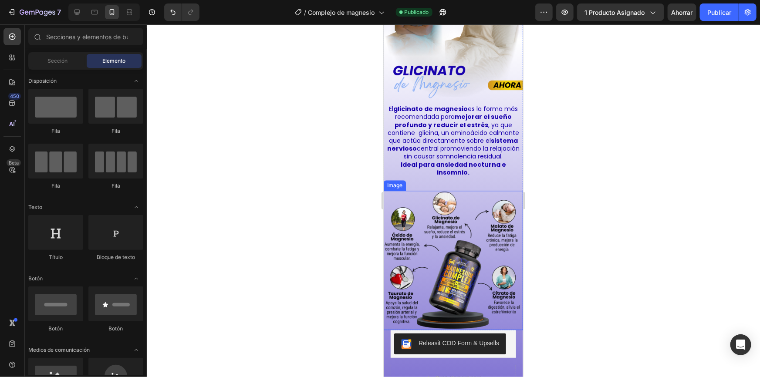
click at [376, 253] on div at bounding box center [453, 200] width 613 height 353
click at [437, 240] on img at bounding box center [452, 259] width 139 height 139
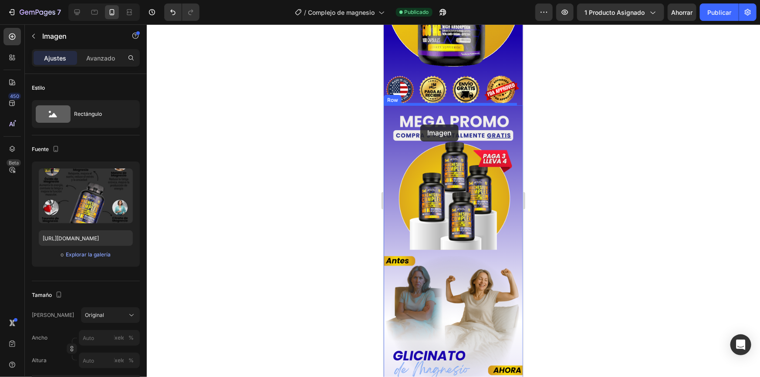
scroll to position [705, 0]
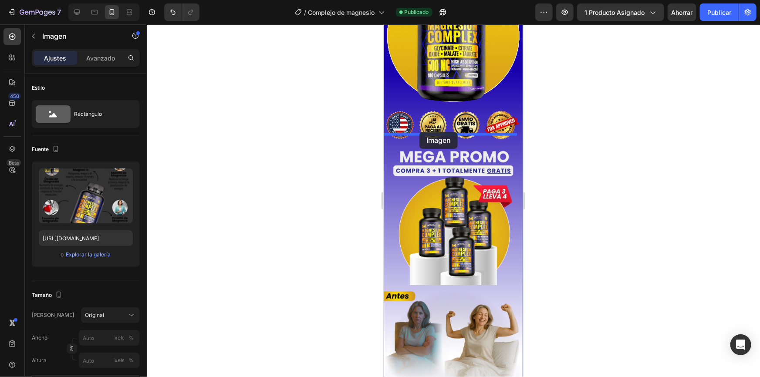
drag, startPoint x: 392, startPoint y: 174, endPoint x: 419, endPoint y: 131, distance: 50.1
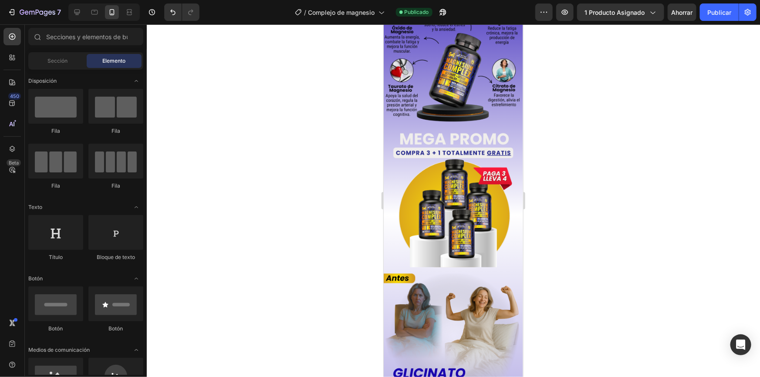
scroll to position [954, 0]
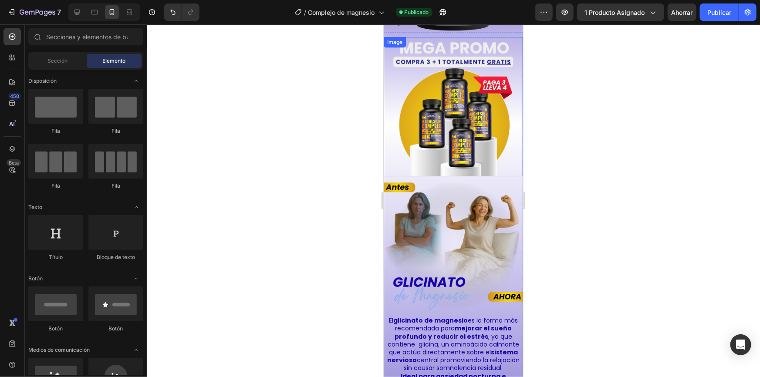
click at [448, 128] on img at bounding box center [452, 106] width 139 height 139
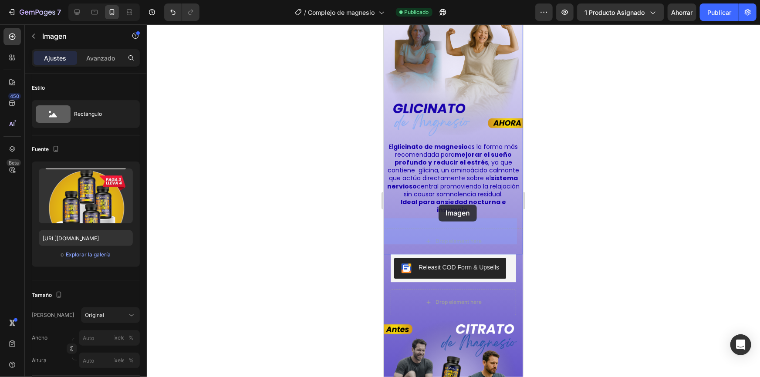
scroll to position [1177, 0]
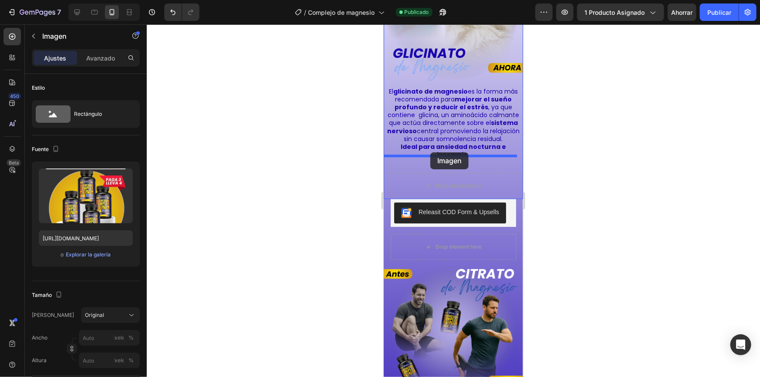
drag, startPoint x: 390, startPoint y: 32, endPoint x: 430, endPoint y: 152, distance: 126.5
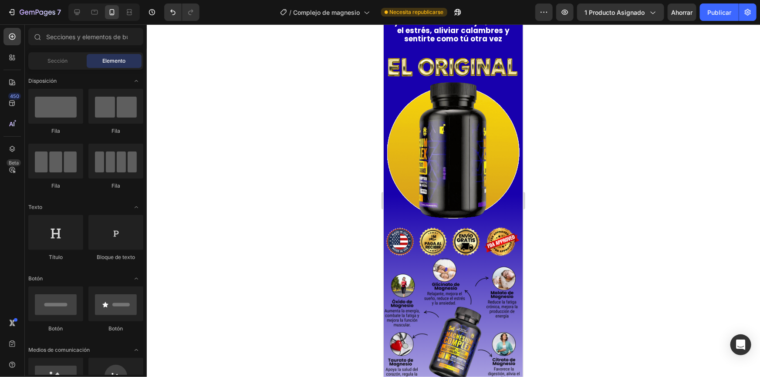
scroll to position [613, 0]
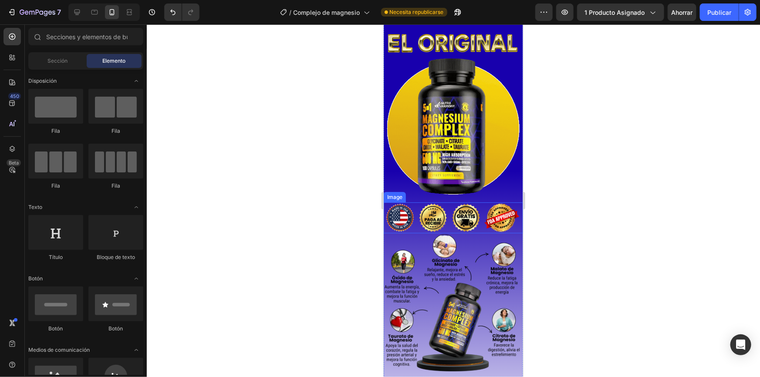
click at [467, 208] on img at bounding box center [452, 217] width 139 height 31
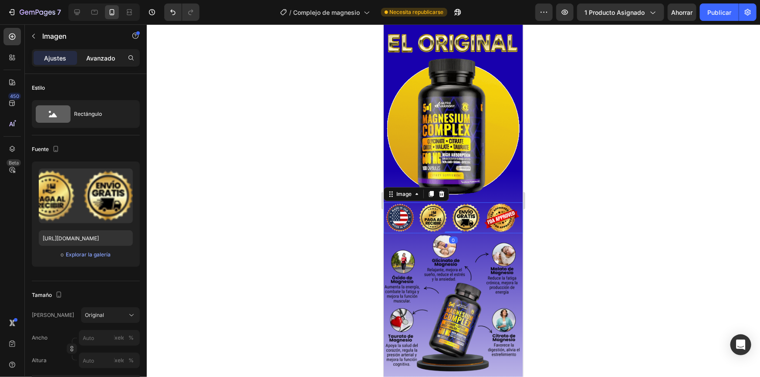
click at [112, 57] on font "Avanzado" at bounding box center [100, 57] width 29 height 7
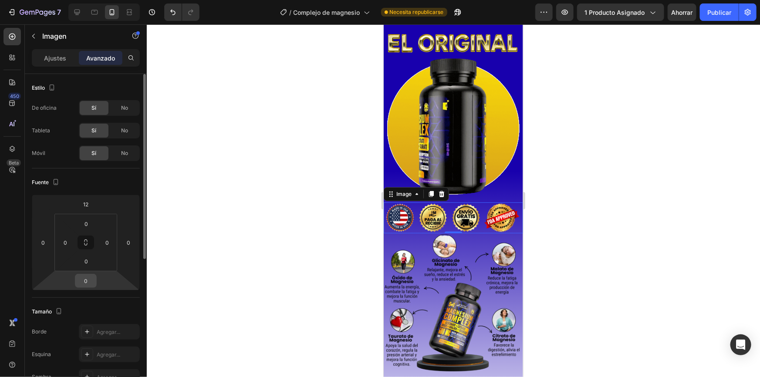
click at [81, 279] on input "0" at bounding box center [85, 280] width 17 height 13
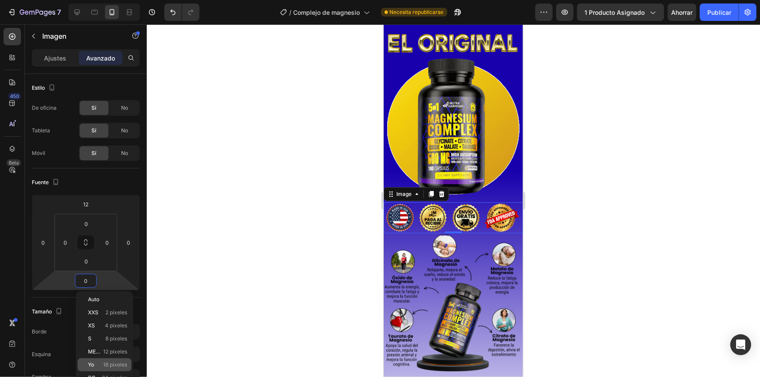
click at [108, 361] on div "Yo 16 píxeles" at bounding box center [105, 364] width 54 height 13
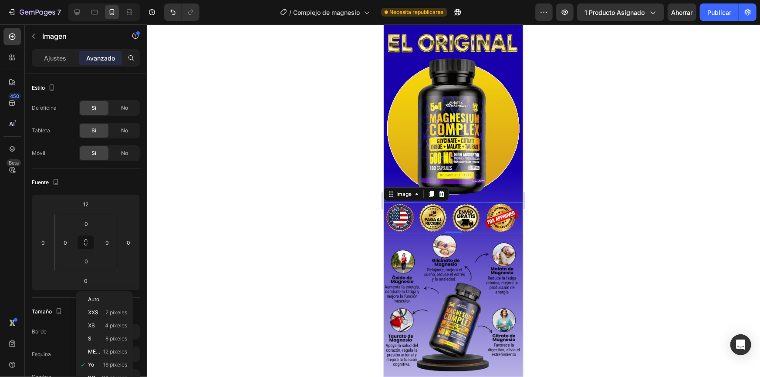
type input "16"
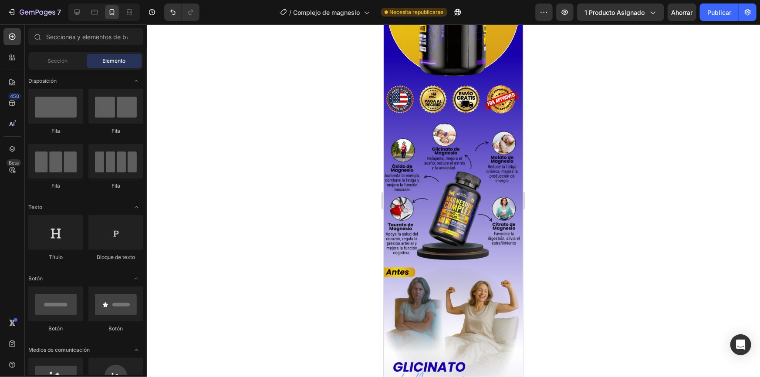
scroll to position [739, 0]
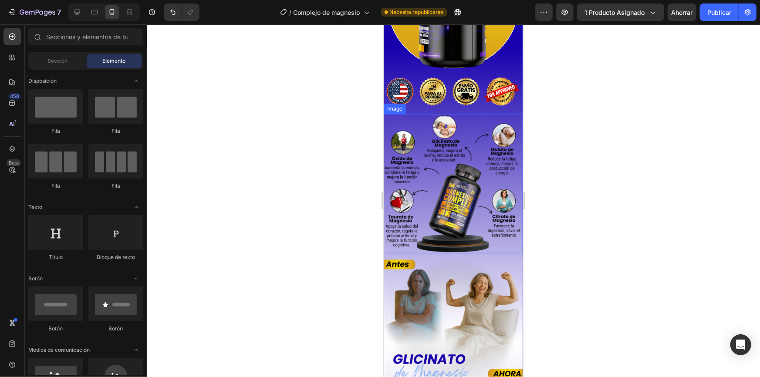
click at [448, 223] on img at bounding box center [452, 183] width 139 height 139
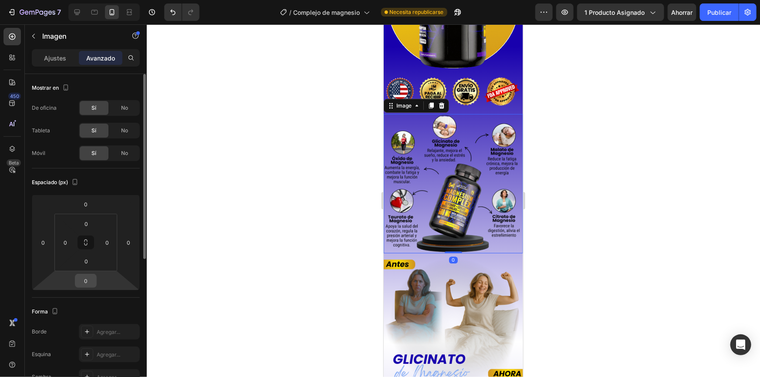
click at [84, 277] on input "0" at bounding box center [85, 280] width 17 height 13
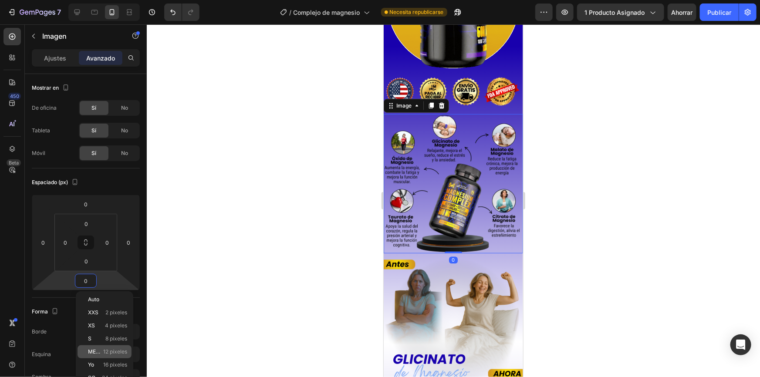
drag, startPoint x: 105, startPoint y: 352, endPoint x: 105, endPoint y: 347, distance: 4.8
click at [105, 352] on font "12 píxeles" at bounding box center [115, 351] width 24 height 7
type input "12"
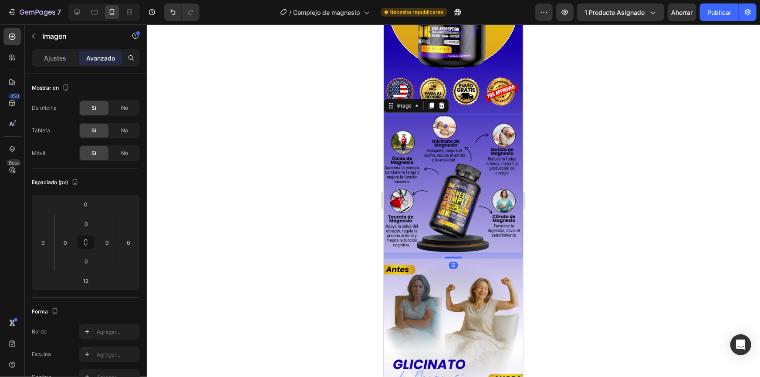
click at [464, 119] on img at bounding box center [452, 183] width 139 height 139
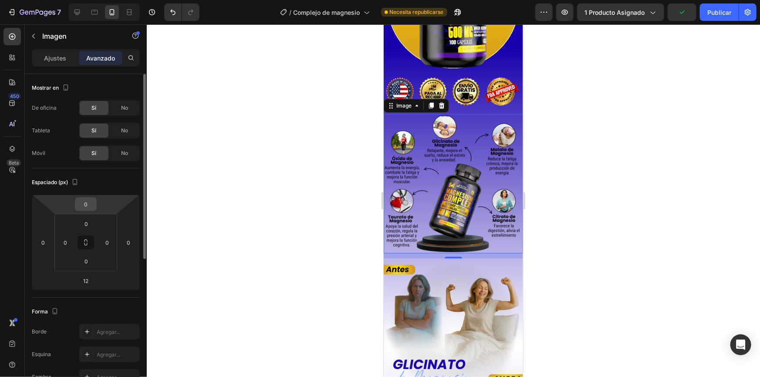
click at [82, 202] on input "0" at bounding box center [85, 204] width 17 height 13
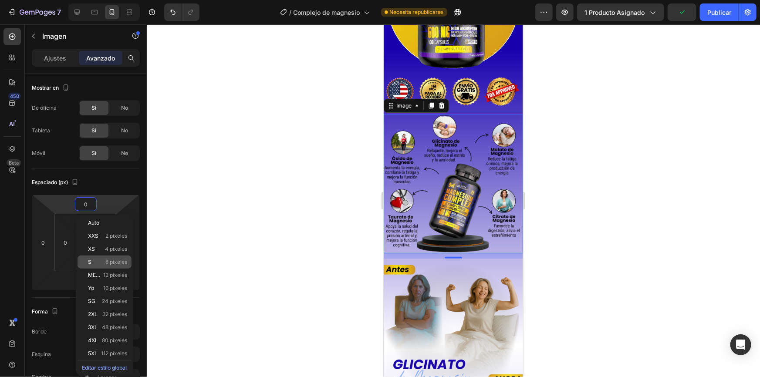
click at [111, 261] on font "8 píxeles" at bounding box center [116, 262] width 22 height 7
type input "8"
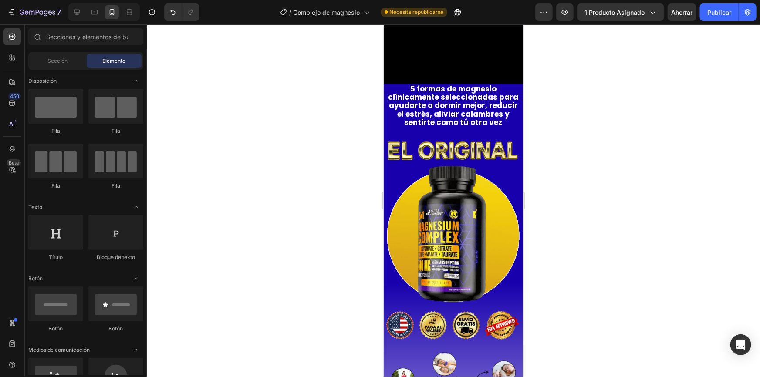
scroll to position [517, 0]
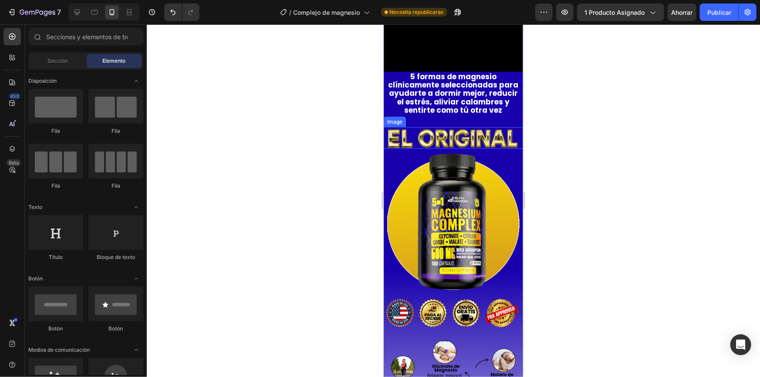
click at [463, 136] on img at bounding box center [452, 138] width 139 height 22
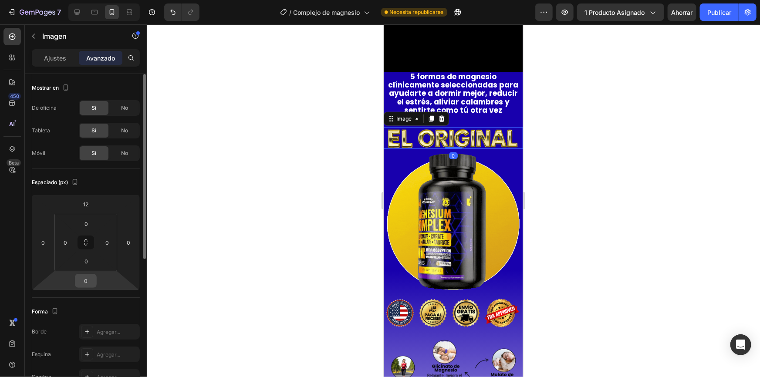
click at [90, 280] on input "0" at bounding box center [85, 280] width 17 height 13
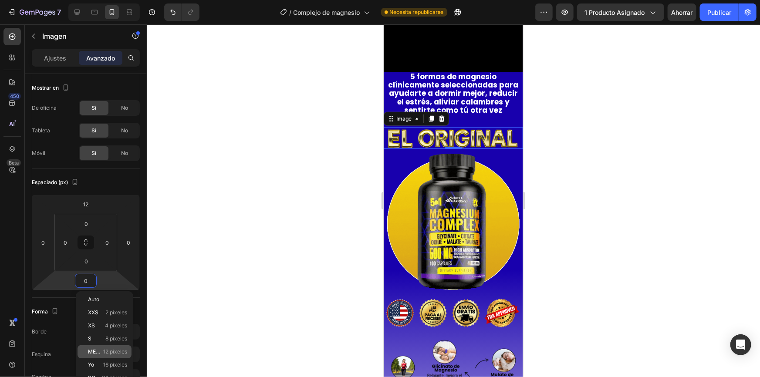
click at [107, 348] on div "METRO 12 píxeles" at bounding box center [105, 351] width 54 height 13
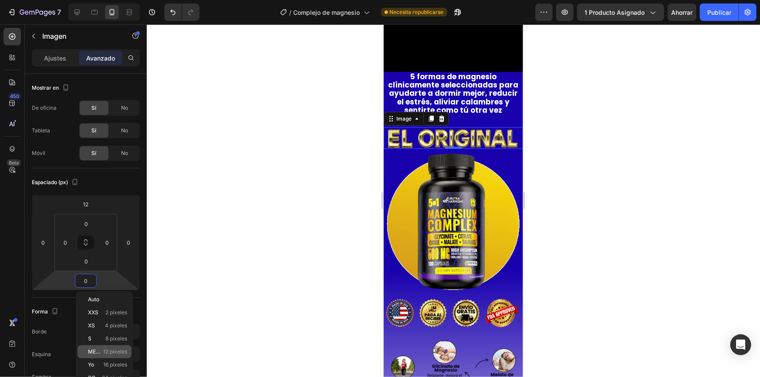
type input "12"
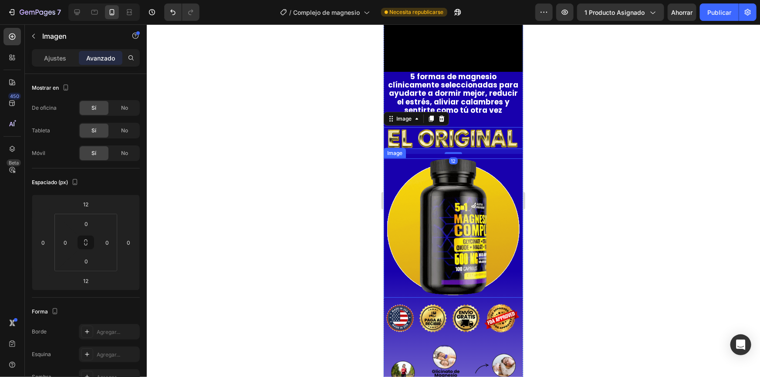
click at [451, 241] on img at bounding box center [452, 227] width 139 height 139
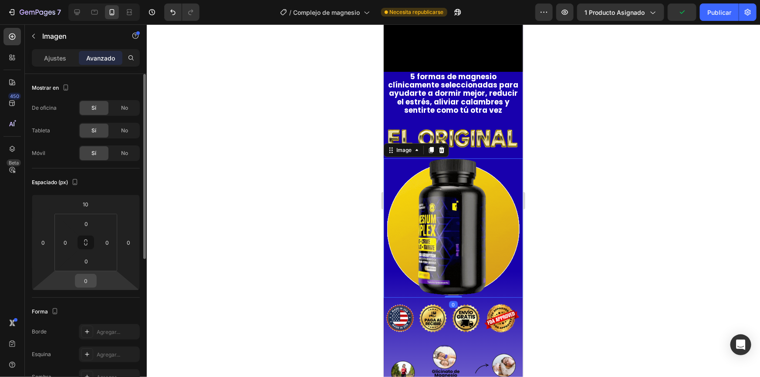
click at [89, 280] on input "0" at bounding box center [85, 280] width 17 height 13
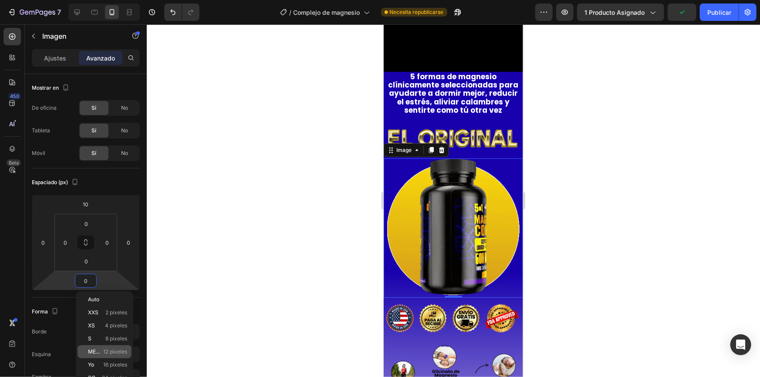
click at [108, 349] on font "12 píxeles" at bounding box center [115, 351] width 24 height 7
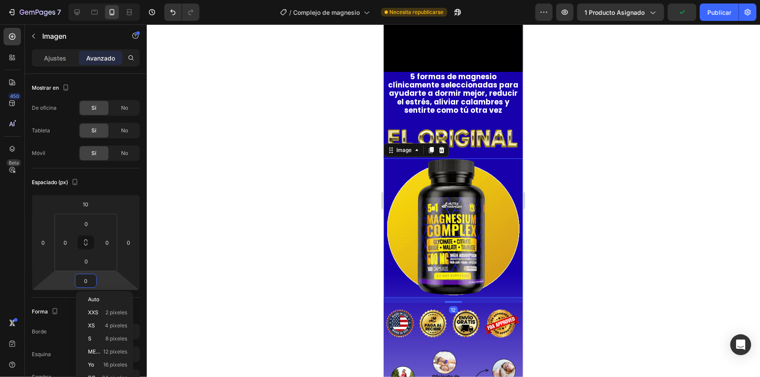
type input "12"
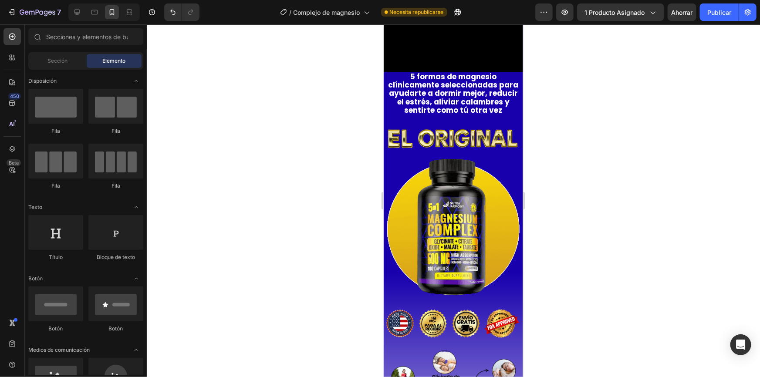
scroll to position [660, 0]
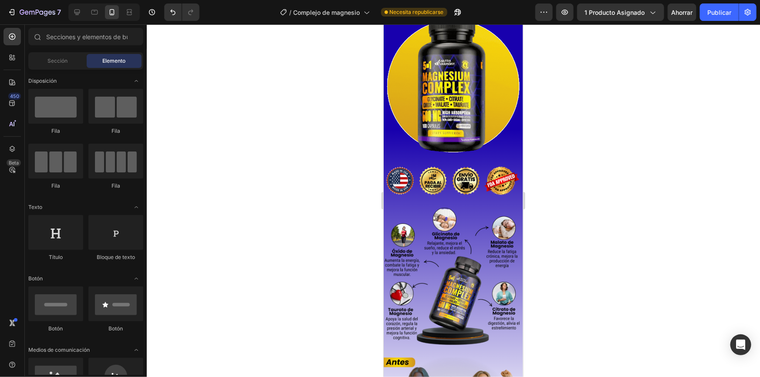
drag, startPoint x: 520, startPoint y: 107, endPoint x: 912, endPoint y: 137, distance: 392.6
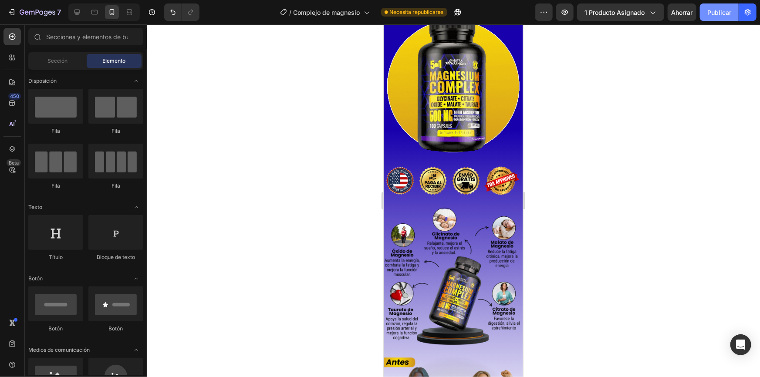
click at [717, 16] on font "Publicar" at bounding box center [719, 12] width 24 height 9
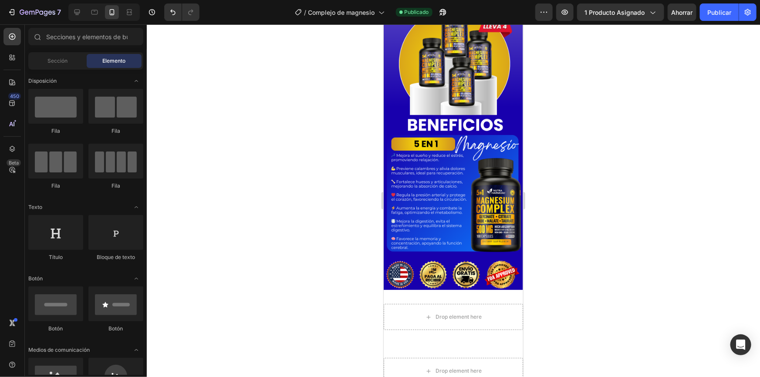
scroll to position [2858, 0]
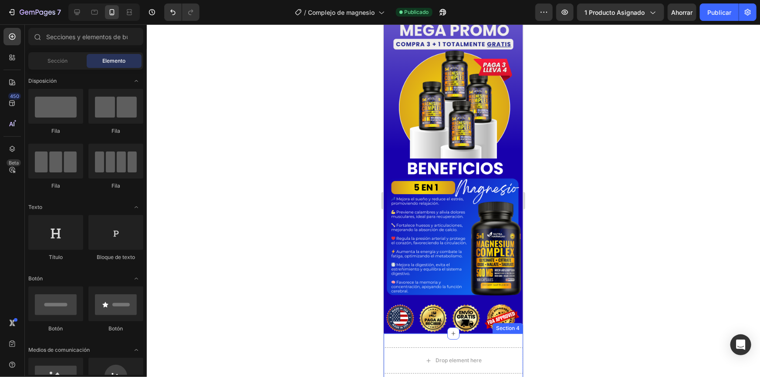
click at [425, 333] on div "Drop element here Section 4" at bounding box center [452, 360] width 139 height 54
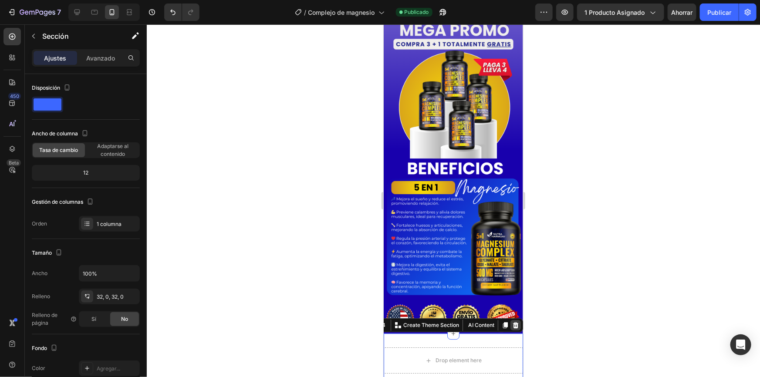
click at [512, 321] on icon at bounding box center [515, 324] width 7 height 7
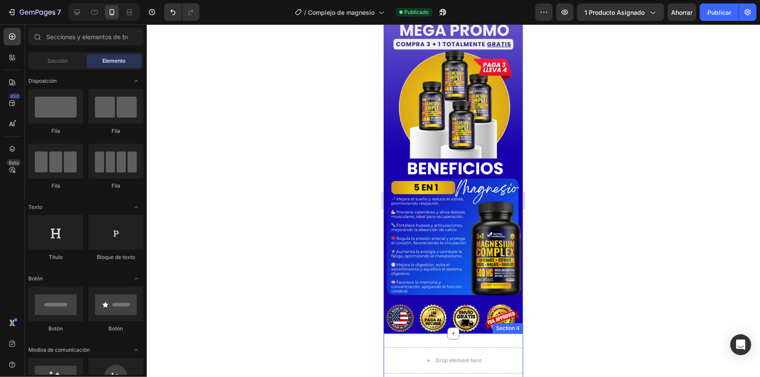
click at [498, 333] on div "Drop element here Section 4" at bounding box center [452, 360] width 139 height 54
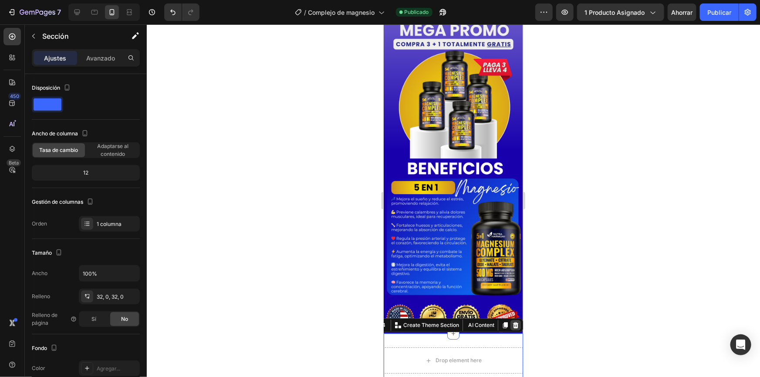
click at [512, 321] on icon at bounding box center [515, 324] width 7 height 7
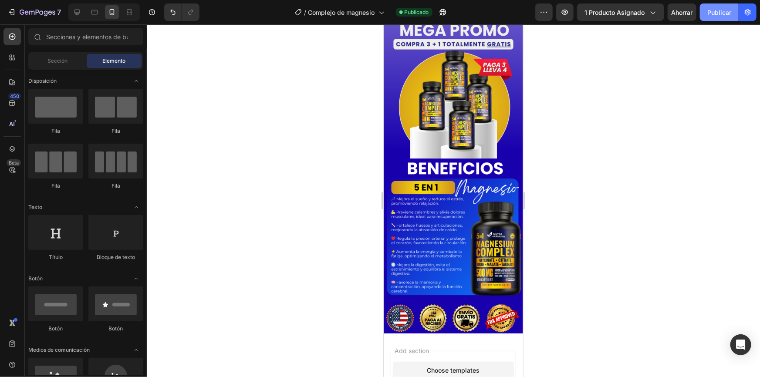
click at [718, 16] on font "Publicar" at bounding box center [719, 12] width 24 height 7
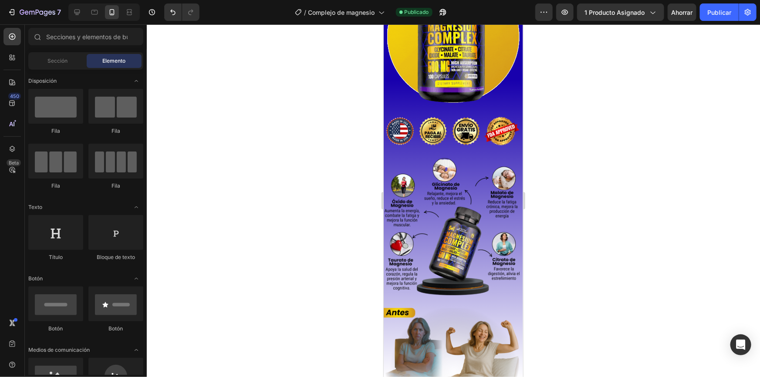
scroll to position [733, 0]
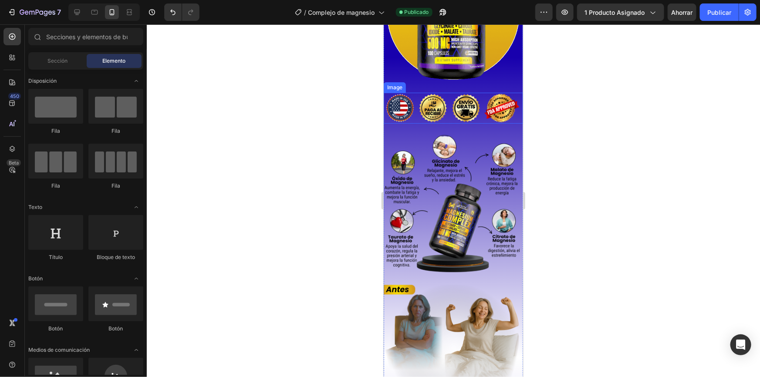
click at [430, 104] on img at bounding box center [452, 107] width 139 height 31
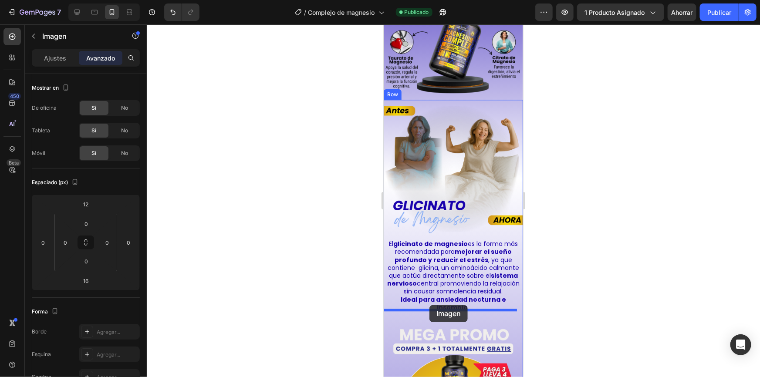
drag, startPoint x: 390, startPoint y: 81, endPoint x: 429, endPoint y: 305, distance: 227.1
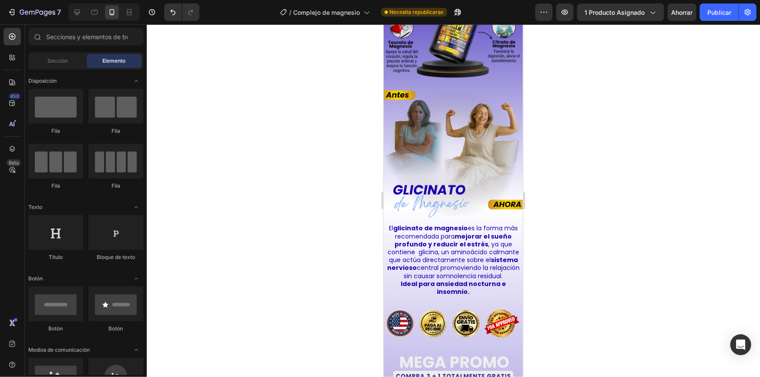
scroll to position [958, 0]
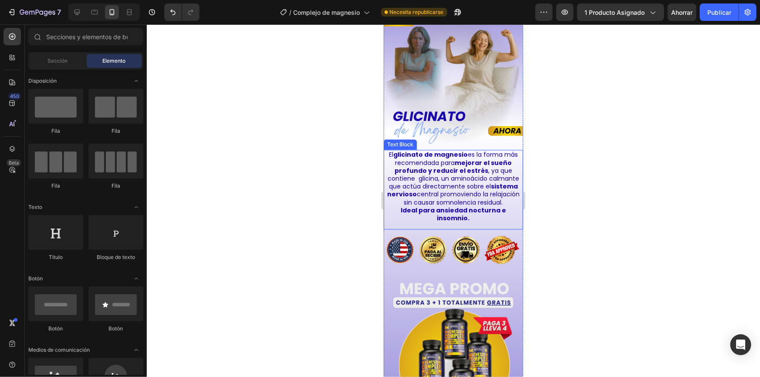
click at [429, 161] on p "El glicinato de [MEDICAL_DATA] es la forma más recomendada para mejorar el sueñ…" at bounding box center [452, 177] width 133 height 55
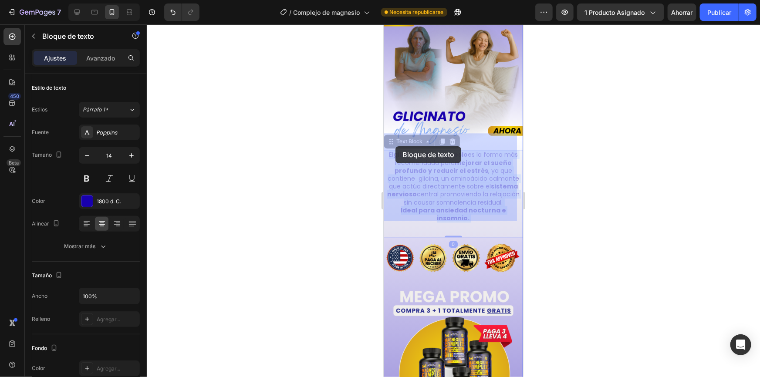
drag, startPoint x: 421, startPoint y: 186, endPoint x: 395, endPoint y: 146, distance: 48.1
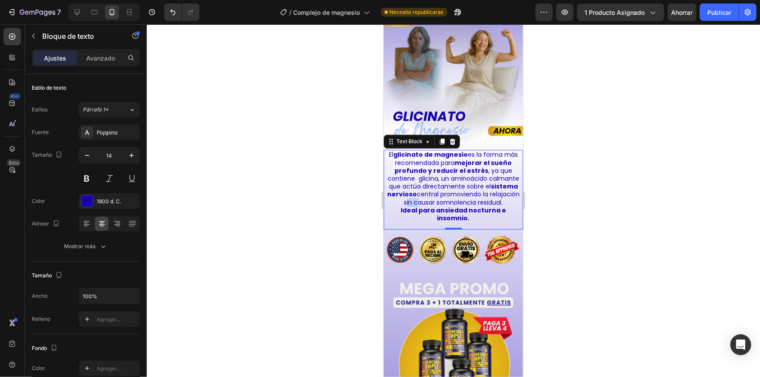
click at [438, 185] on p "El glicinato de [MEDICAL_DATA] es la forma más recomendada para mejorar el sueñ…" at bounding box center [452, 177] width 133 height 55
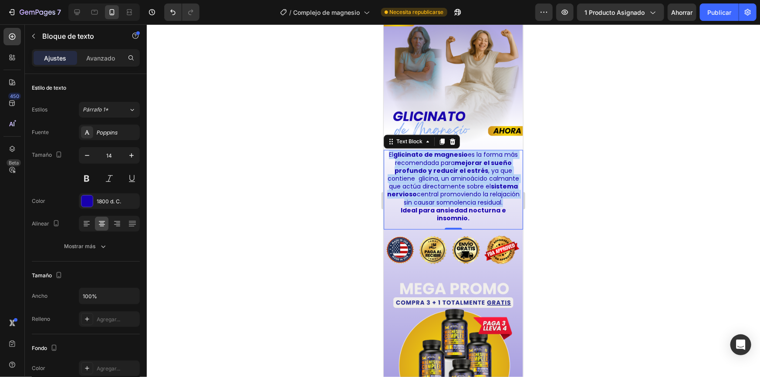
click at [438, 185] on p "El glicinato de [MEDICAL_DATA] es la forma más recomendada para mejorar el sueñ…" at bounding box center [452, 177] width 133 height 55
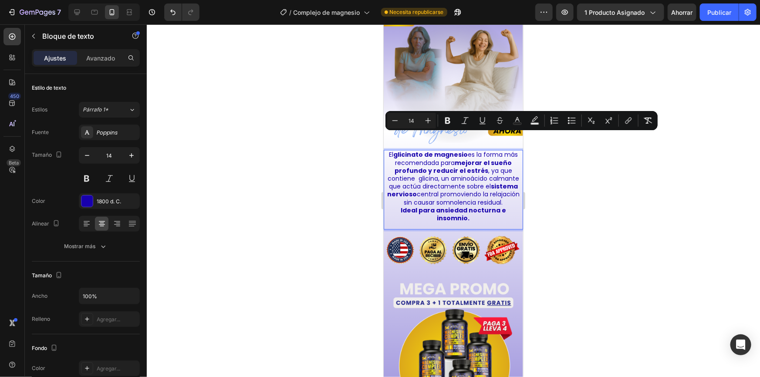
click at [453, 206] on strong "Ideal para ansiedad nocturna e insomnio." at bounding box center [452, 214] width 105 height 17
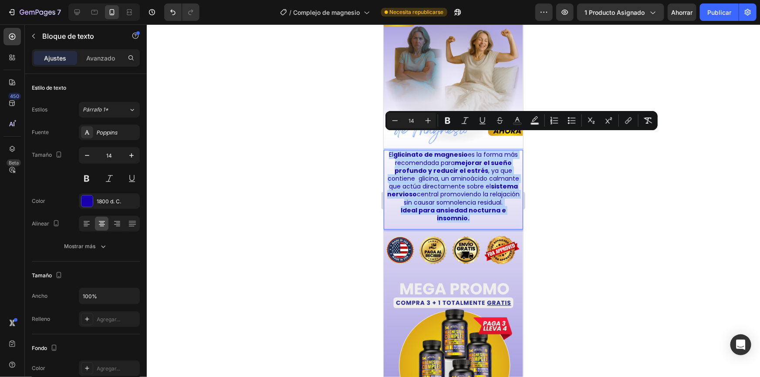
drag, startPoint x: 467, startPoint y: 209, endPoint x: 386, endPoint y: 139, distance: 107.1
click at [386, 149] on div "El glicinato de [MEDICAL_DATA] es la forma más recomendada para mejorar el sueñ…" at bounding box center [452, 185] width 135 height 73
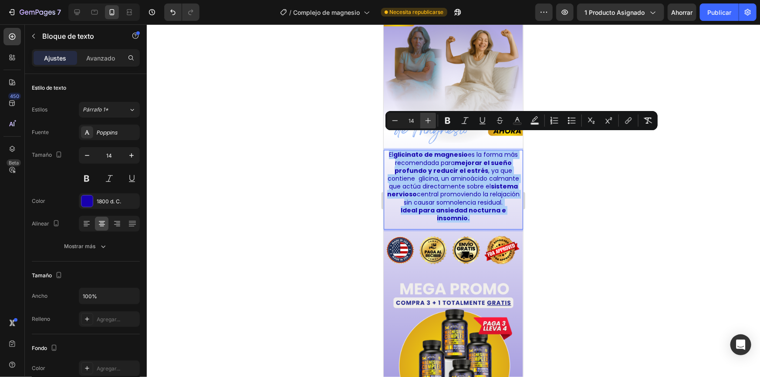
click at [428, 123] on icon "Editor contextual toolbar" at bounding box center [428, 120] width 9 height 9
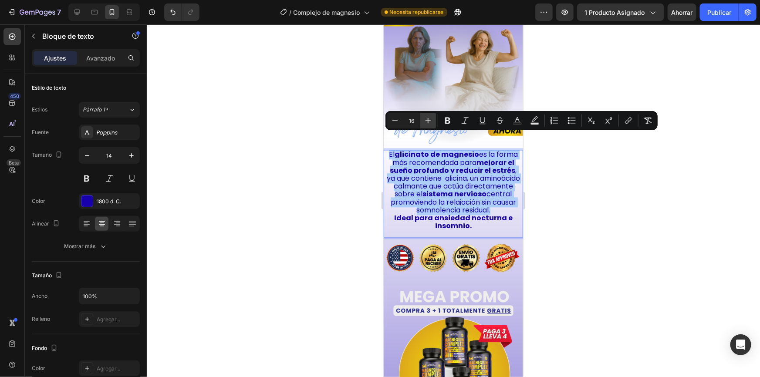
click at [428, 123] on icon "Editor contextual toolbar" at bounding box center [428, 120] width 9 height 9
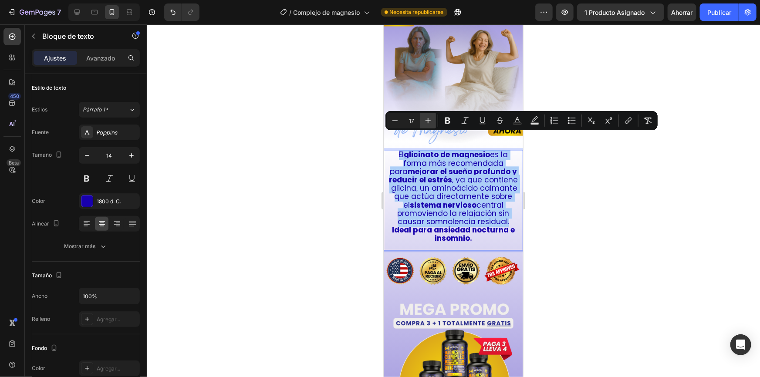
click at [428, 123] on icon "Editor contextual toolbar" at bounding box center [428, 120] width 9 height 9
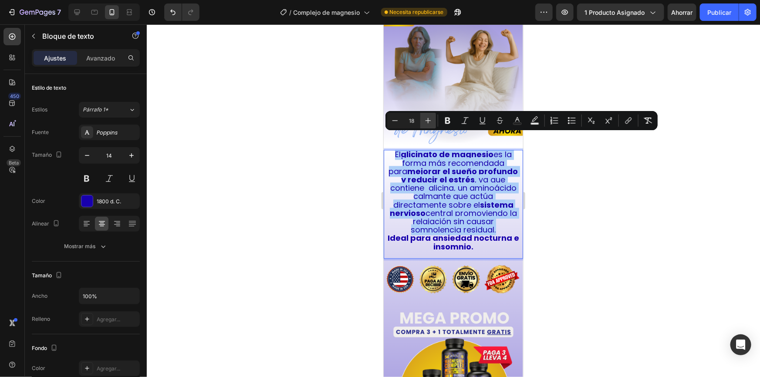
click at [428, 123] on icon "Editor contextual toolbar" at bounding box center [428, 120] width 9 height 9
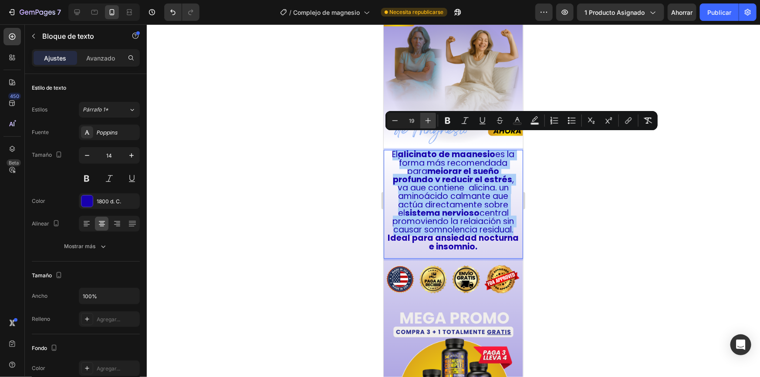
click at [428, 123] on icon "Editor contextual toolbar" at bounding box center [428, 120] width 9 height 9
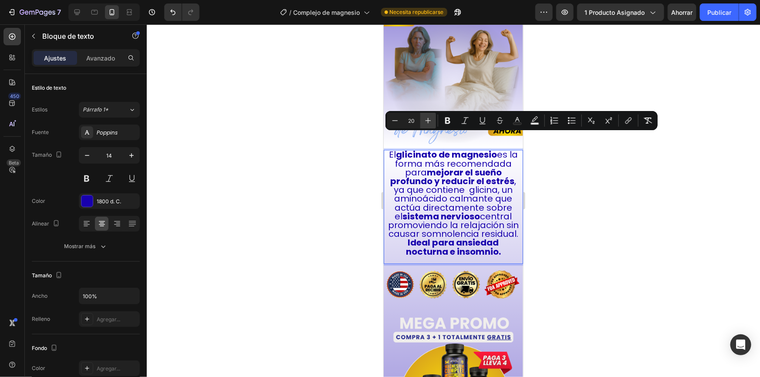
click at [428, 123] on icon "Editor contextual toolbar" at bounding box center [428, 120] width 9 height 9
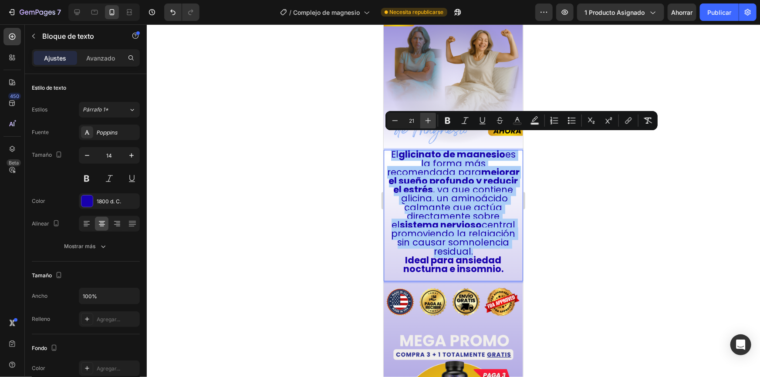
click at [428, 123] on icon "Editor contextual toolbar" at bounding box center [428, 120] width 9 height 9
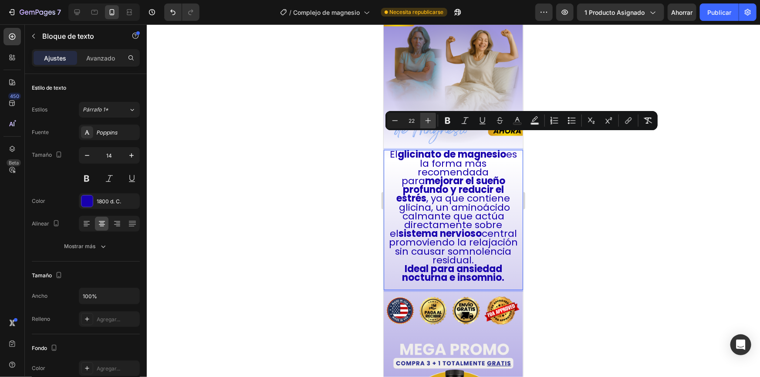
click at [428, 123] on icon "Editor contextual toolbar" at bounding box center [428, 120] width 9 height 9
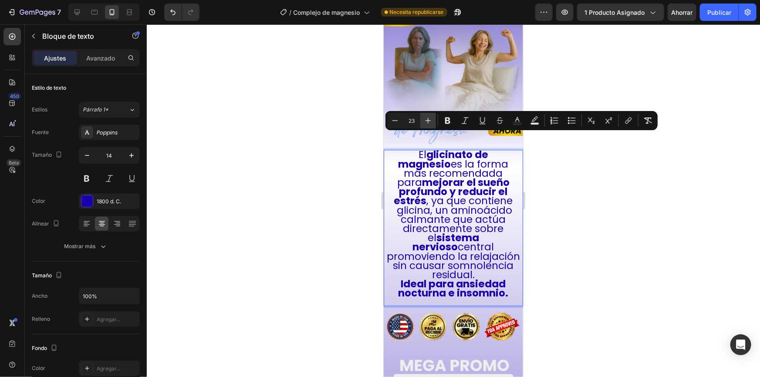
click at [428, 123] on icon "Editor contextual toolbar" at bounding box center [428, 120] width 9 height 9
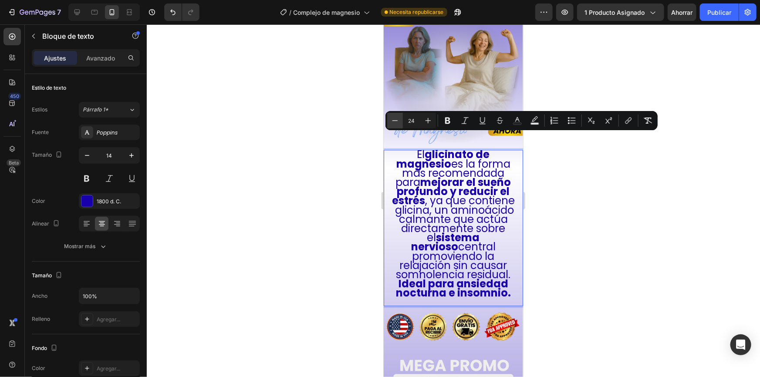
click at [398, 123] on icon "Editor contextual toolbar" at bounding box center [395, 120] width 9 height 9
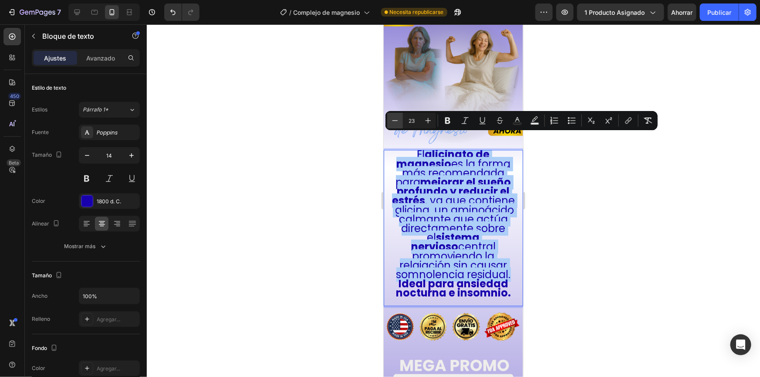
click at [398, 123] on icon "Editor contextual toolbar" at bounding box center [395, 120] width 9 height 9
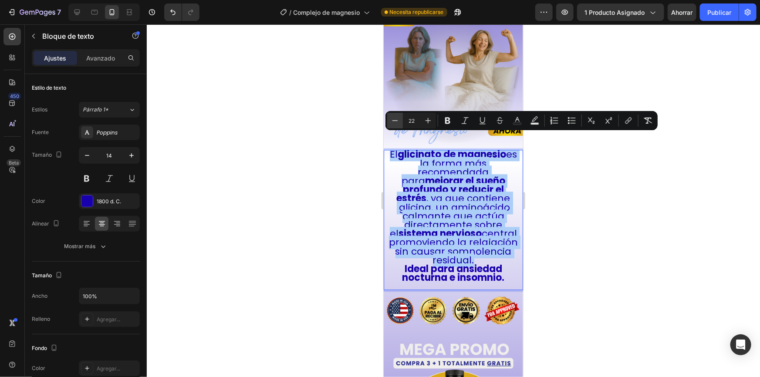
click at [398, 123] on icon "Editor contextual toolbar" at bounding box center [395, 120] width 9 height 9
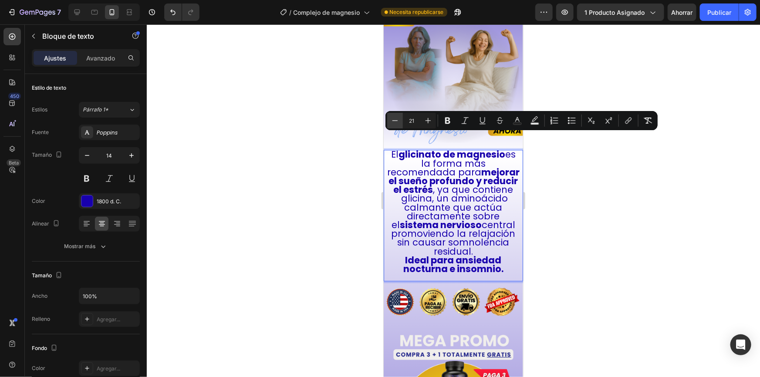
click at [398, 123] on icon "Editor contextual toolbar" at bounding box center [395, 120] width 9 height 9
type input "20"
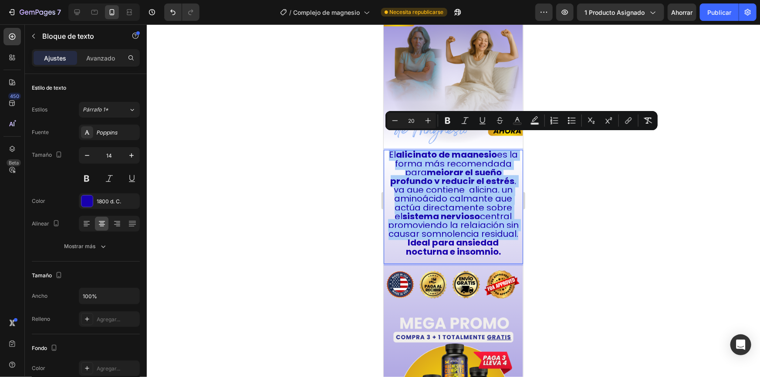
click at [599, 174] on div at bounding box center [453, 200] width 613 height 353
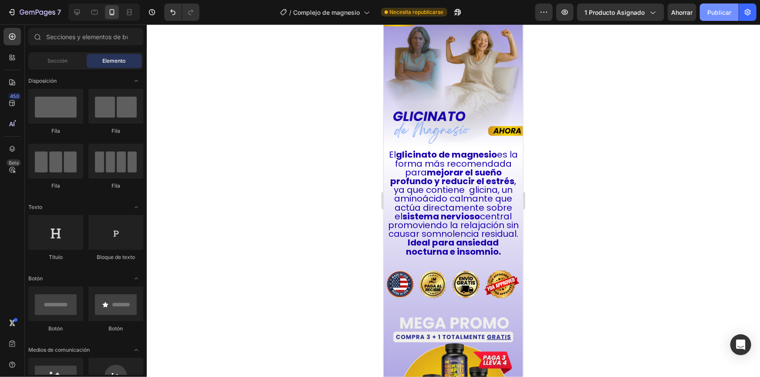
click at [715, 17] on button "Publicar" at bounding box center [719, 11] width 39 height 17
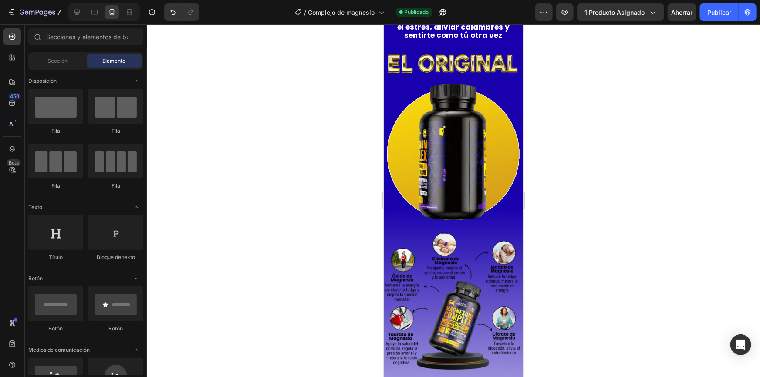
scroll to position [701, 0]
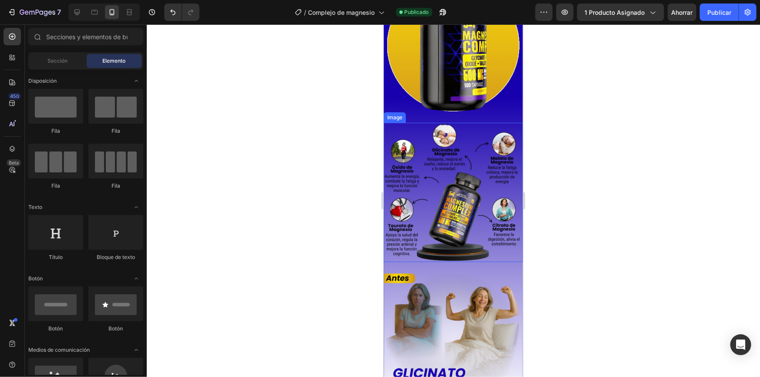
click at [471, 168] on img at bounding box center [452, 191] width 139 height 139
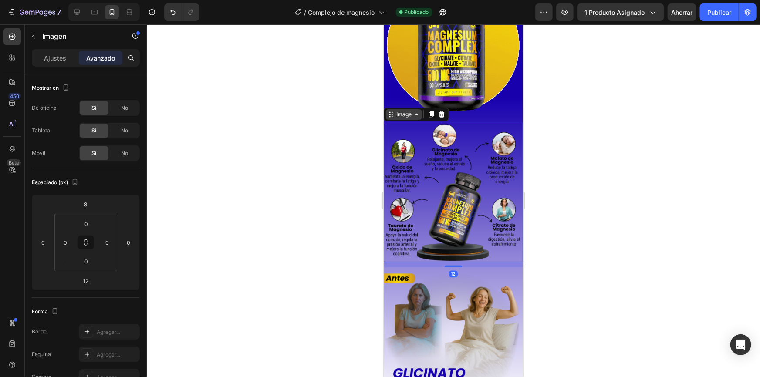
click at [406, 110] on div "Image" at bounding box center [403, 114] width 19 height 8
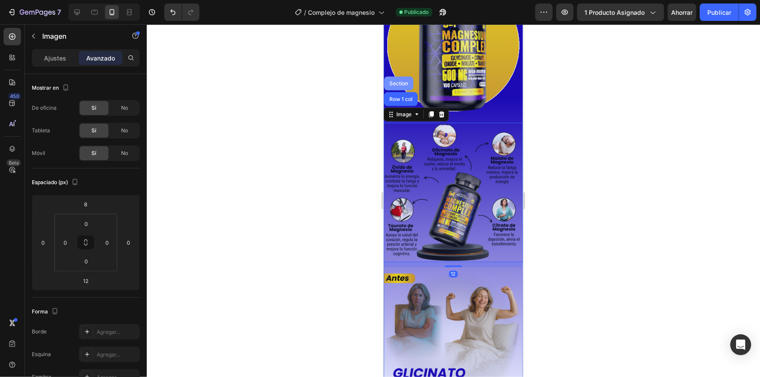
click at [396, 81] on div "Section" at bounding box center [398, 83] width 22 height 5
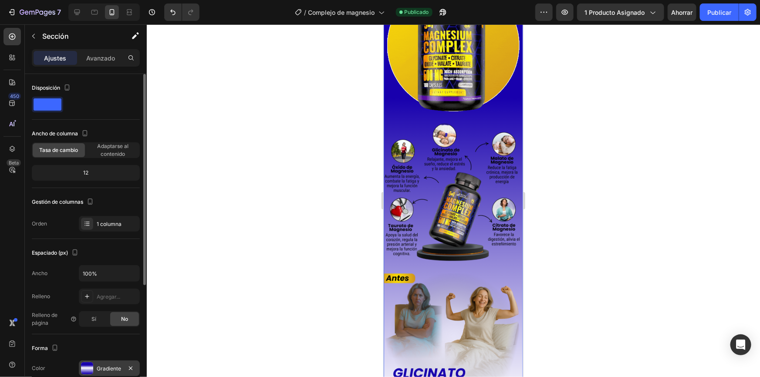
click at [108, 363] on div "Gradiente" at bounding box center [109, 369] width 61 height 16
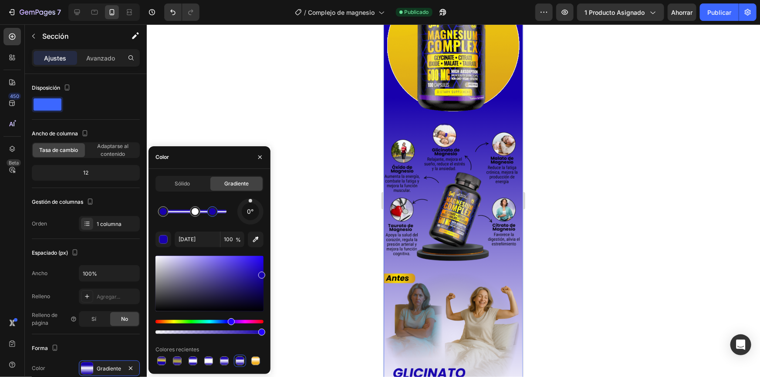
click at [214, 215] on div at bounding box center [212, 211] width 10 height 10
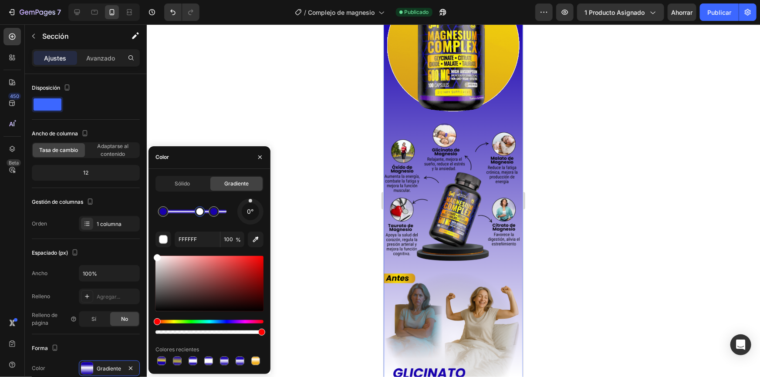
click at [200, 212] on div at bounding box center [199, 211] width 7 height 7
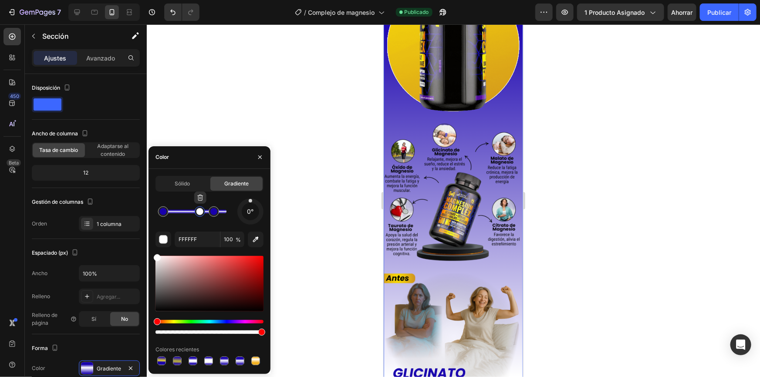
type input "[DATE]"
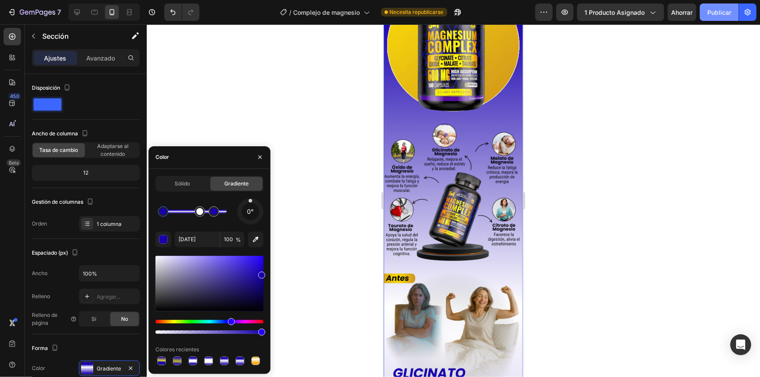
click at [717, 16] on font "Publicar" at bounding box center [719, 12] width 24 height 9
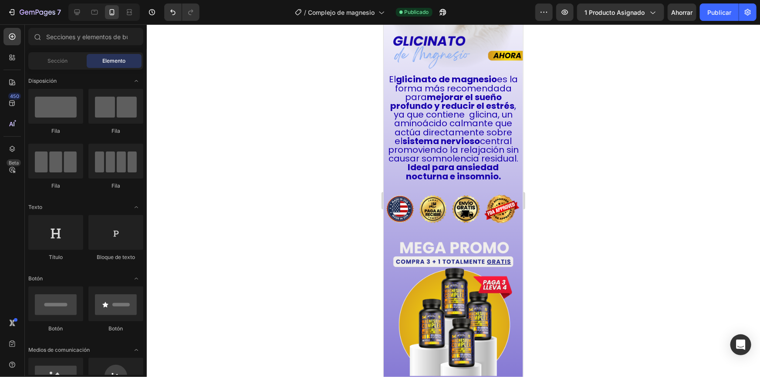
scroll to position [1033, 0]
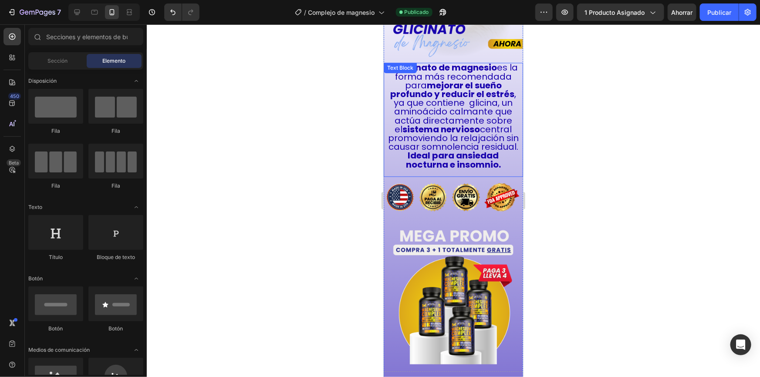
click at [448, 131] on span "El glicinato de [MEDICAL_DATA] es la forma más recomendada para mejorar el sueñ…" at bounding box center [453, 106] width 131 height 91
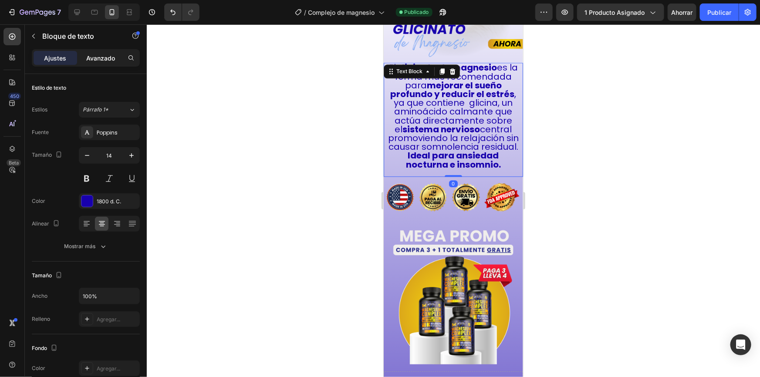
click at [104, 56] on font "Avanzado" at bounding box center [100, 57] width 29 height 7
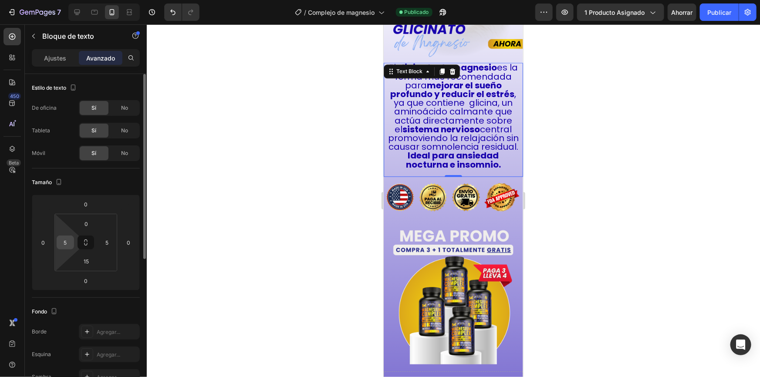
click at [63, 242] on input "5" at bounding box center [65, 242] width 13 height 13
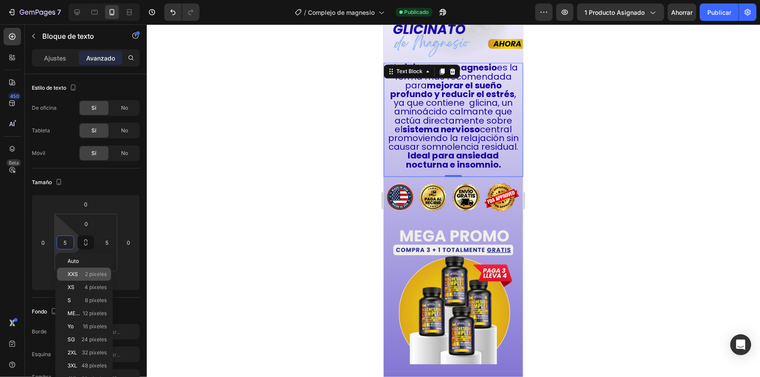
click at [90, 271] on font "2 píxeles" at bounding box center [96, 274] width 22 height 7
type input "2"
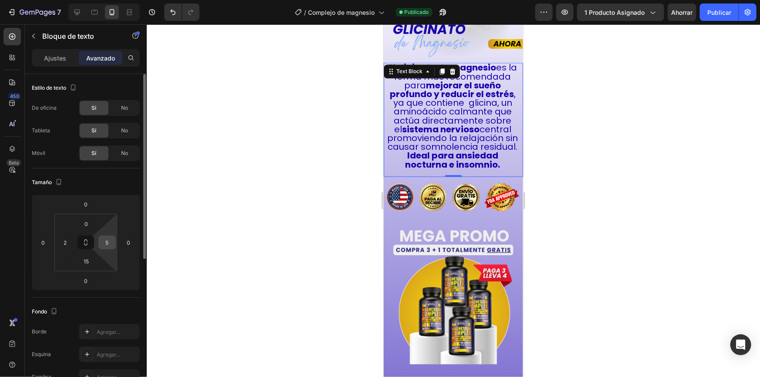
click at [107, 241] on input "5" at bounding box center [107, 242] width 13 height 13
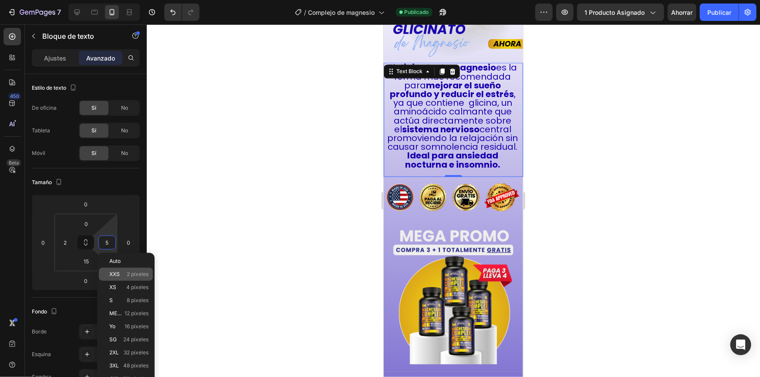
click at [125, 274] on p "XXS 2 píxeles" at bounding box center [128, 274] width 39 height 6
type input "2"
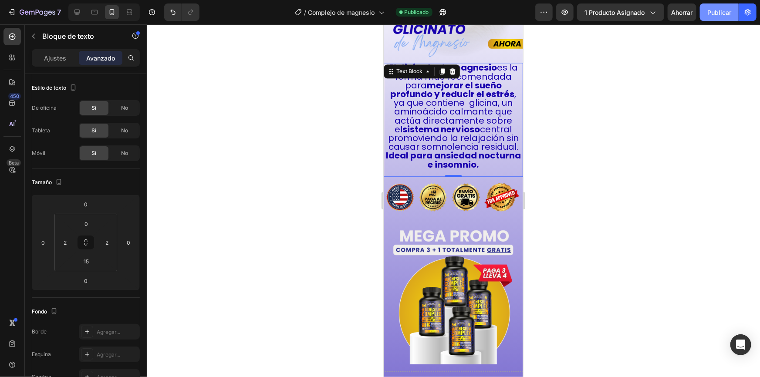
click at [713, 18] on button "Publicar" at bounding box center [719, 11] width 39 height 17
click at [458, 186] on img at bounding box center [452, 197] width 139 height 31
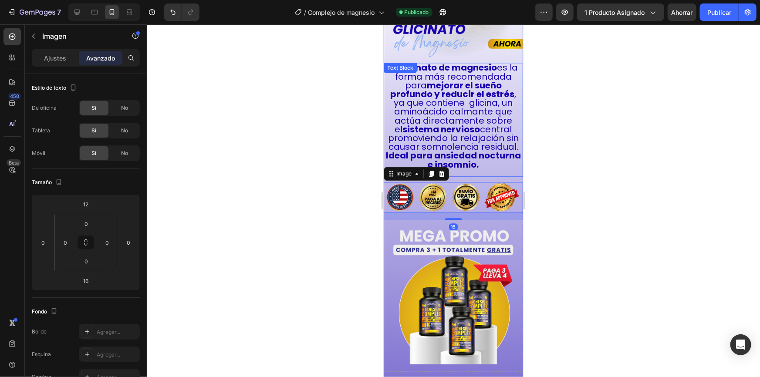
click at [452, 130] on span "El glicinato de [MEDICAL_DATA] es la forma más recomendada para mejorar el sueñ…" at bounding box center [453, 106] width 131 height 91
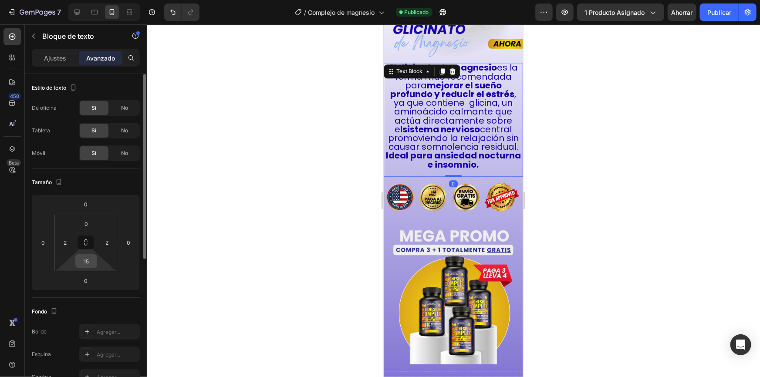
click at [89, 260] on input "15" at bounding box center [86, 261] width 17 height 13
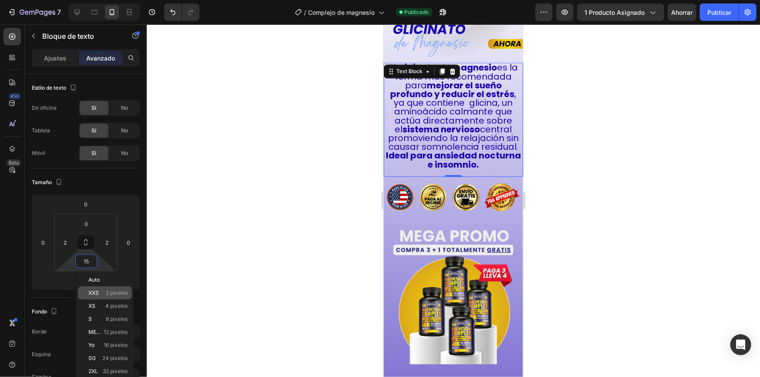
click at [95, 288] on div "XXS 2 píxeles" at bounding box center [105, 292] width 54 height 13
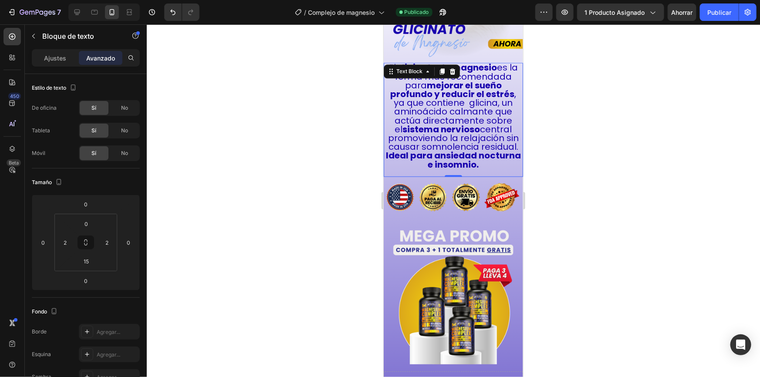
type input "2"
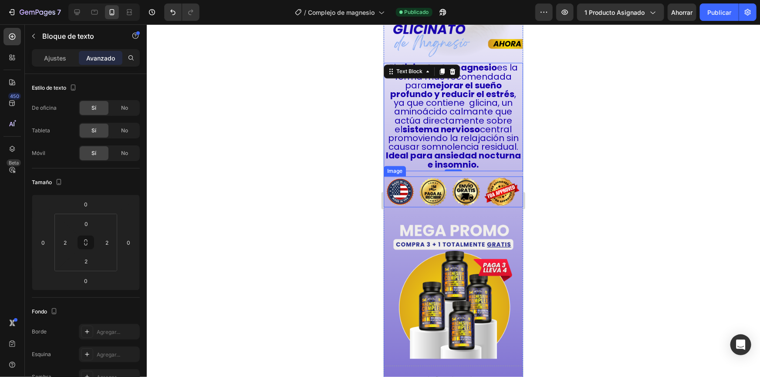
click at [419, 187] on img at bounding box center [452, 191] width 139 height 31
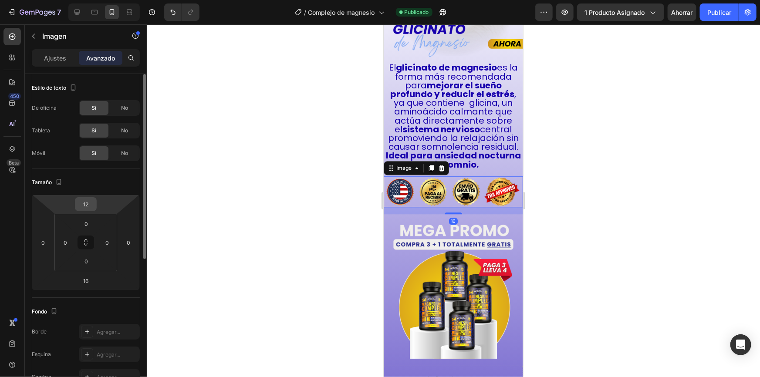
click at [88, 205] on input "12" at bounding box center [85, 204] width 17 height 13
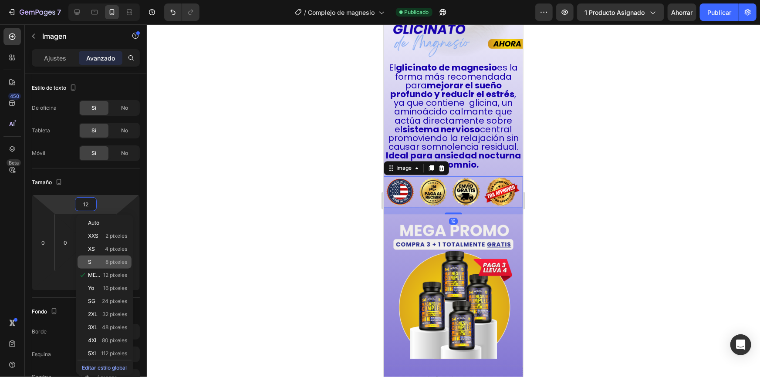
click at [111, 261] on font "8 píxeles" at bounding box center [116, 262] width 22 height 7
type input "8"
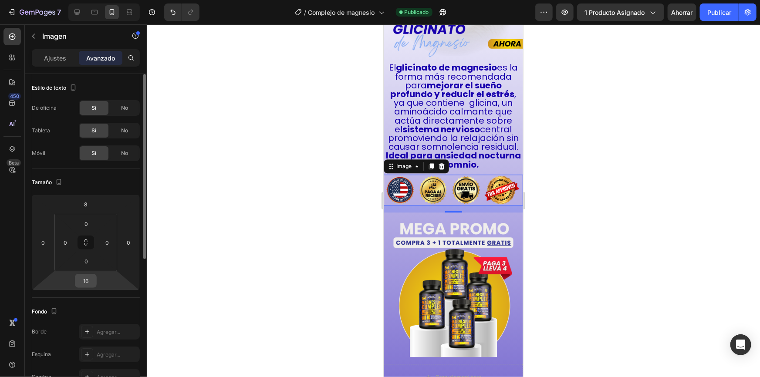
click at [87, 279] on input "16" at bounding box center [85, 280] width 17 height 13
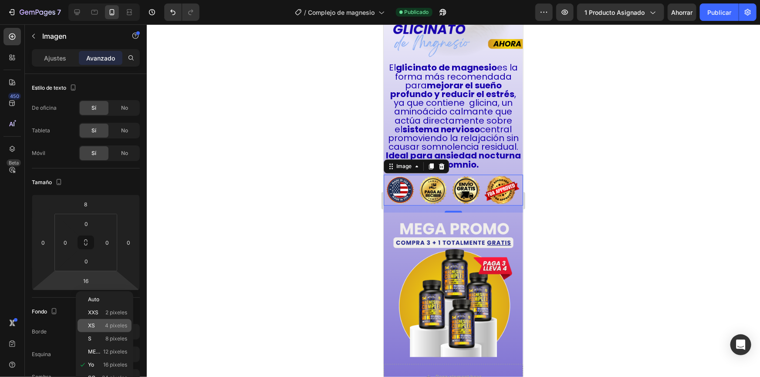
click at [110, 322] on font "4 píxeles" at bounding box center [116, 325] width 22 height 7
type input "4"
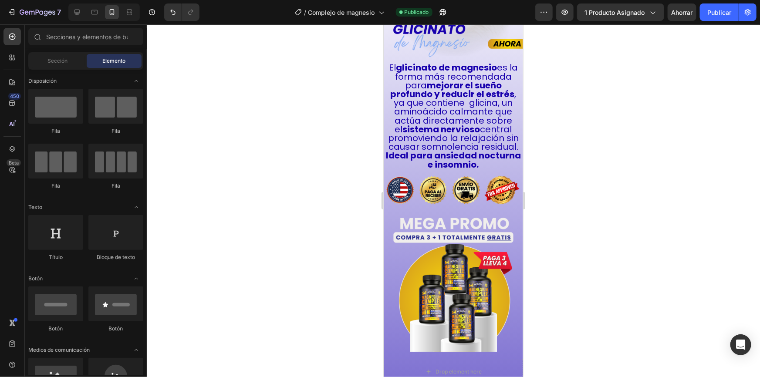
scroll to position [1052, 0]
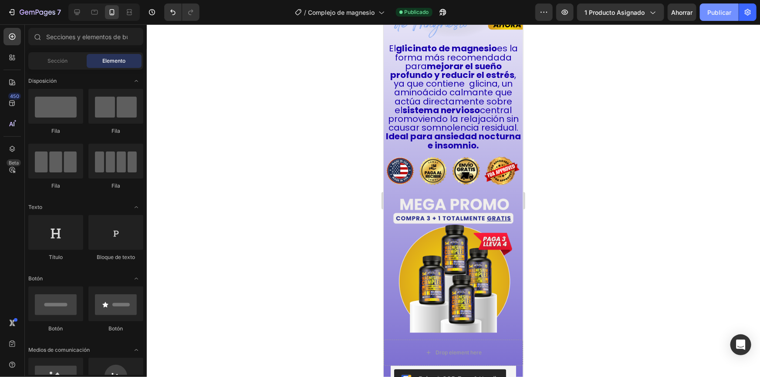
click at [720, 18] on button "Publicar" at bounding box center [719, 11] width 39 height 17
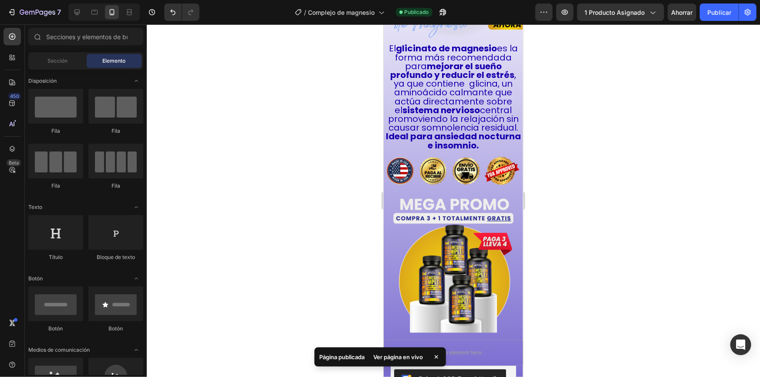
scroll to position [960, 0]
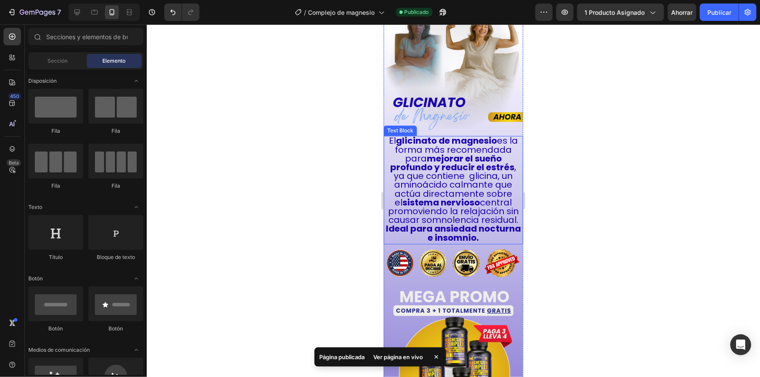
click at [471, 196] on strong "sistema nervioso" at bounding box center [441, 202] width 78 height 12
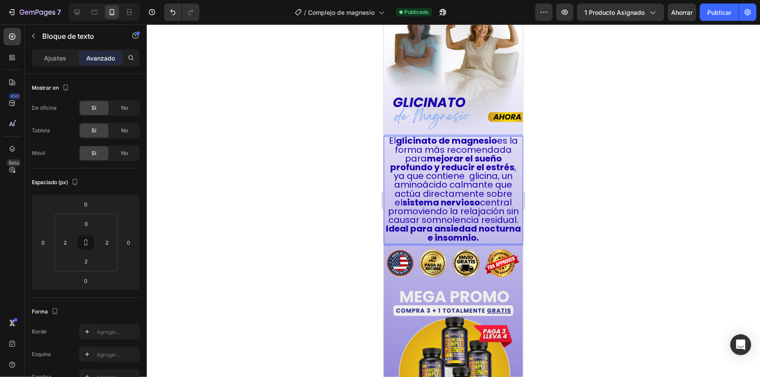
click at [445, 205] on span "El glicinato de [MEDICAL_DATA] es la forma más recomendada para mejorar el sueñ…" at bounding box center [453, 179] width 131 height 91
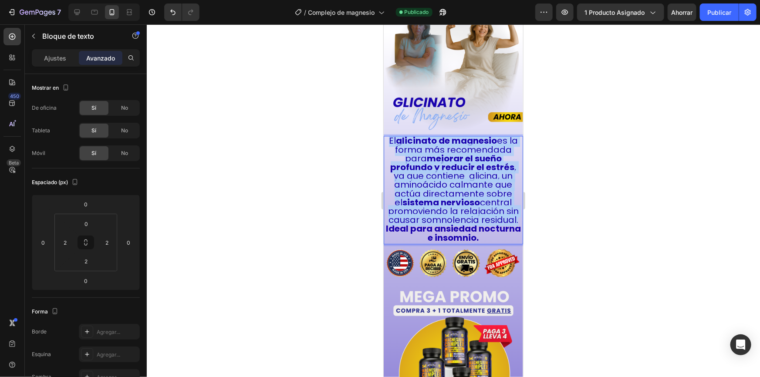
click at [445, 205] on span "El glicinato de [MEDICAL_DATA] es la forma más recomendada para mejorar el sueñ…" at bounding box center [453, 179] width 131 height 91
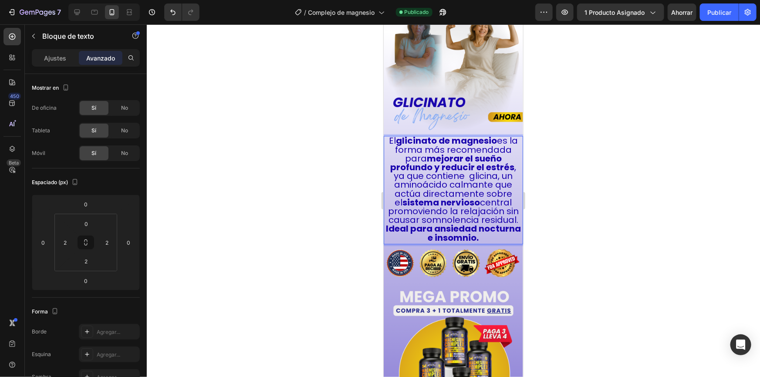
click at [477, 222] on strong "Ideal para ansiedad nocturna e insomnio." at bounding box center [452, 232] width 135 height 21
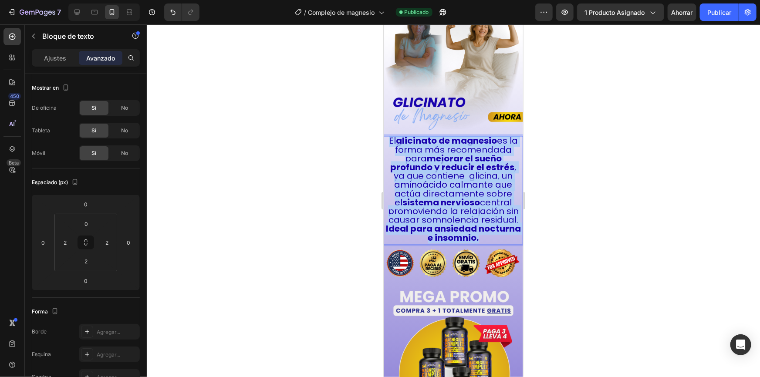
drag, startPoint x: 491, startPoint y: 228, endPoint x: 389, endPoint y: 121, distance: 147.8
click at [389, 135] on div "El glicinato de [MEDICAL_DATA] es la forma más recomendada para mejorar el sueñ…" at bounding box center [453, 188] width 138 height 107
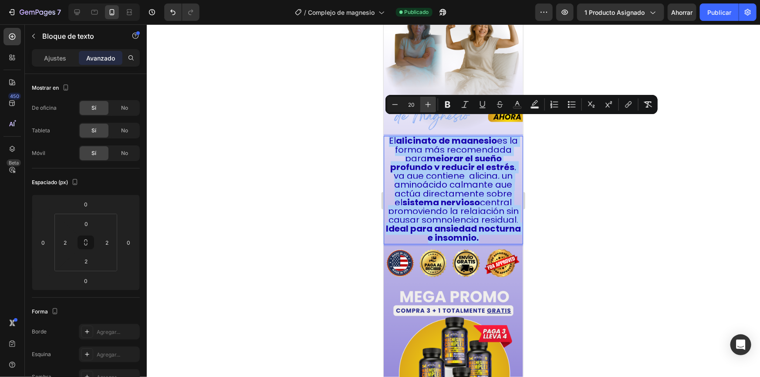
click at [428, 104] on icon "Editor contextual toolbar" at bounding box center [428, 104] width 9 height 9
type input "22"
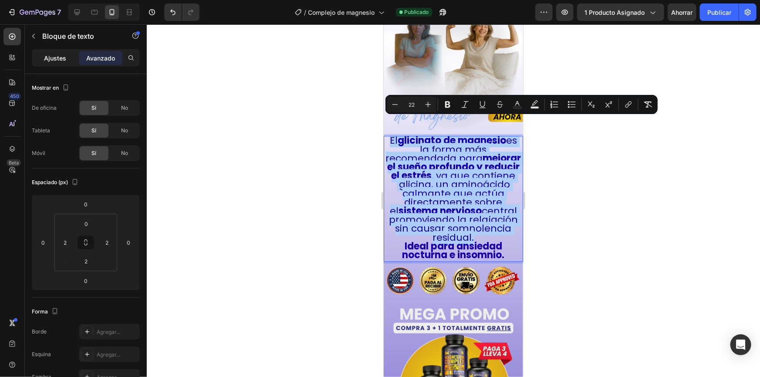
click at [57, 57] on font "Ajustes" at bounding box center [55, 57] width 22 height 7
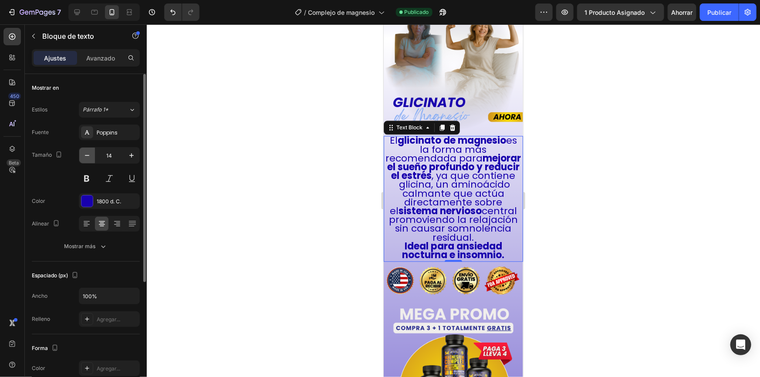
click at [87, 156] on icon "button" at bounding box center [87, 155] width 9 height 9
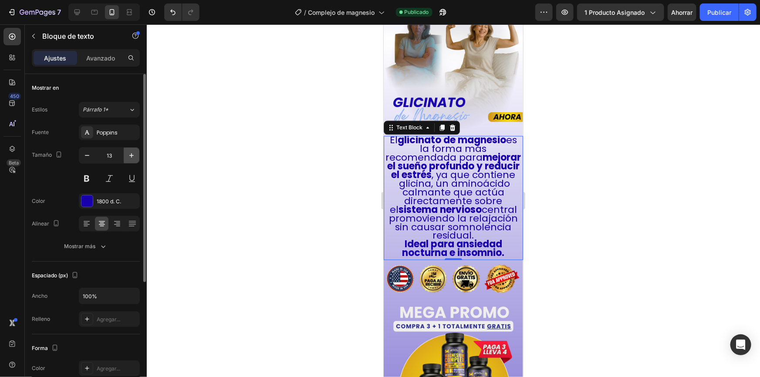
click at [131, 154] on icon "button" at bounding box center [131, 155] width 4 height 4
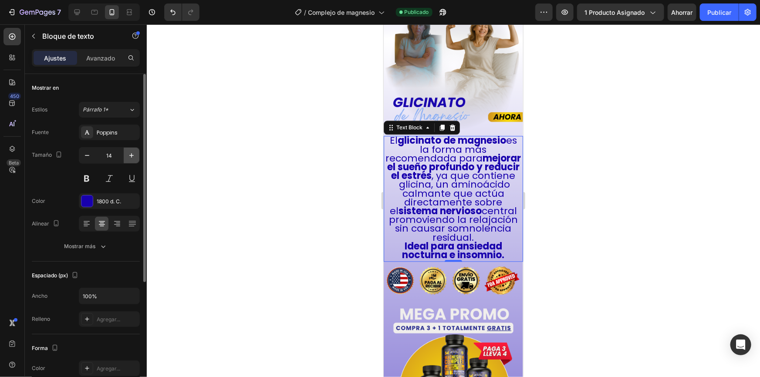
click at [131, 154] on icon "button" at bounding box center [131, 155] width 4 height 4
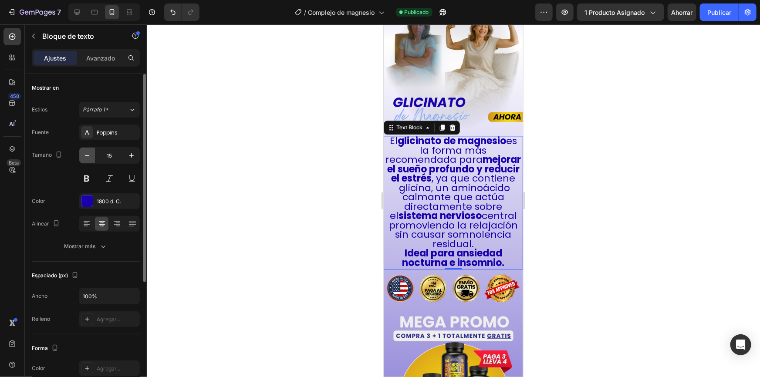
click at [83, 153] on icon "button" at bounding box center [87, 155] width 9 height 9
type input "14"
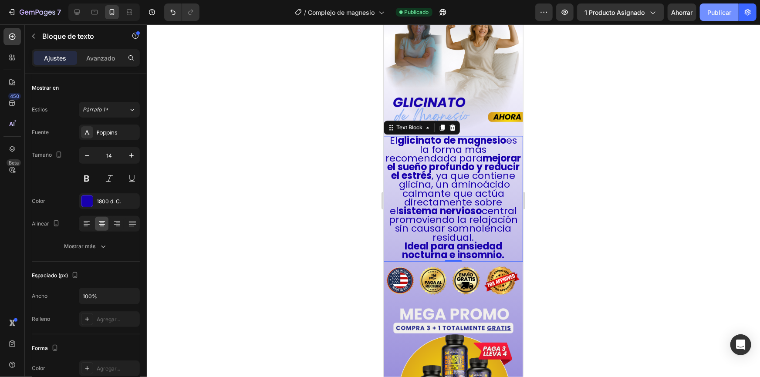
click at [712, 10] on font "Publicar" at bounding box center [719, 12] width 24 height 7
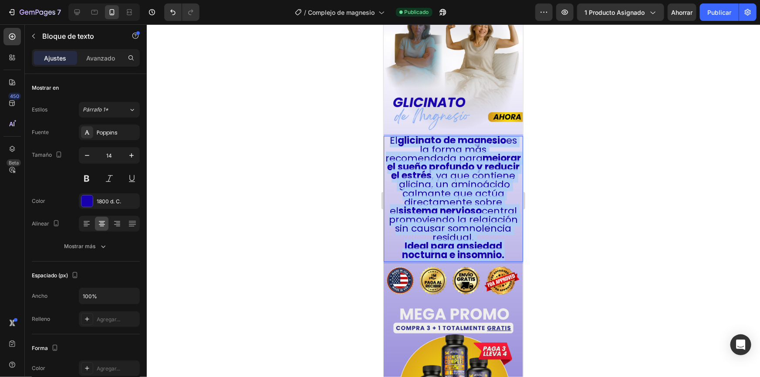
drag, startPoint x: 502, startPoint y: 253, endPoint x: 391, endPoint y: 125, distance: 170.3
click at [391, 135] on div "El glicinato de [MEDICAL_DATA] es la forma más recomendada para mejorar el sueñ…" at bounding box center [453, 197] width 138 height 125
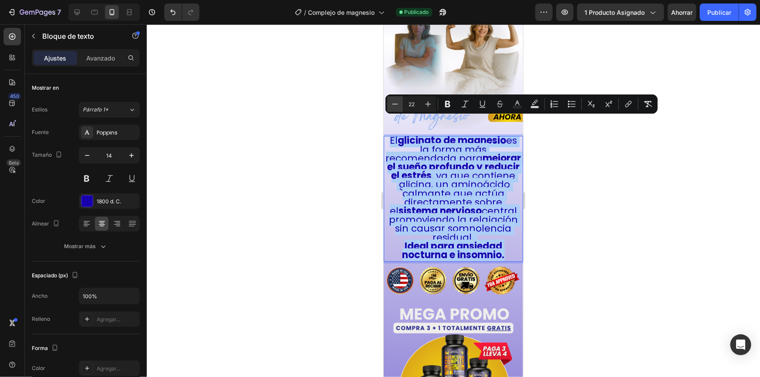
click at [396, 105] on icon "Editor contextual toolbar" at bounding box center [395, 104] width 9 height 9
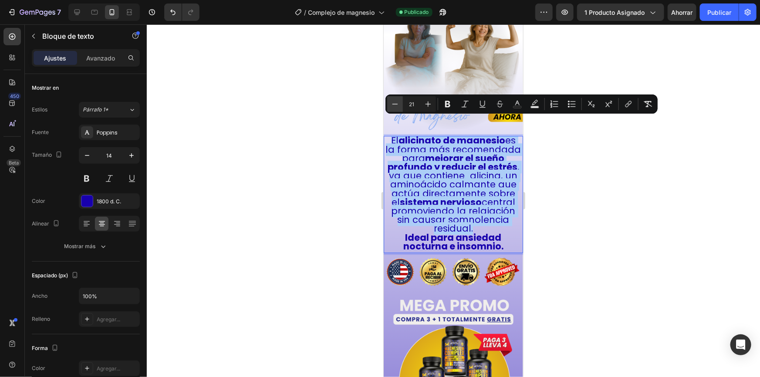
click at [396, 105] on icon "Editor contextual toolbar" at bounding box center [395, 104] width 9 height 9
type input "20"
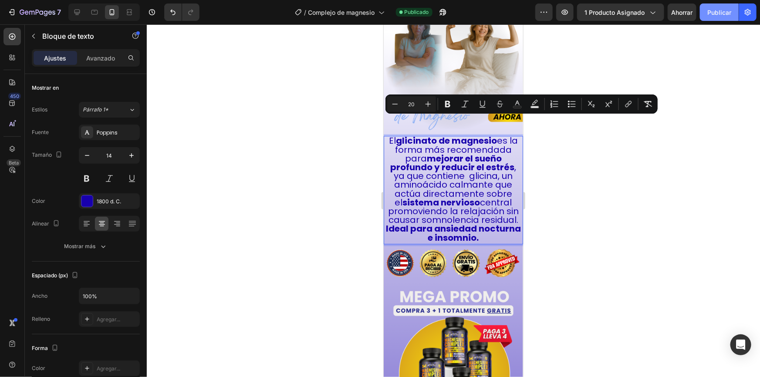
click at [709, 13] on font "Publicar" at bounding box center [719, 12] width 24 height 7
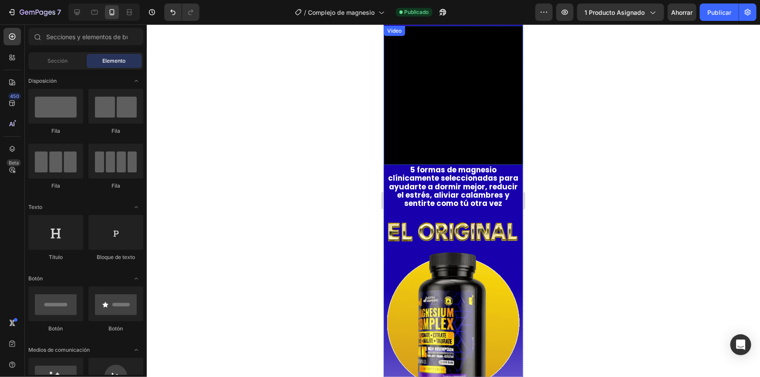
scroll to position [409, 0]
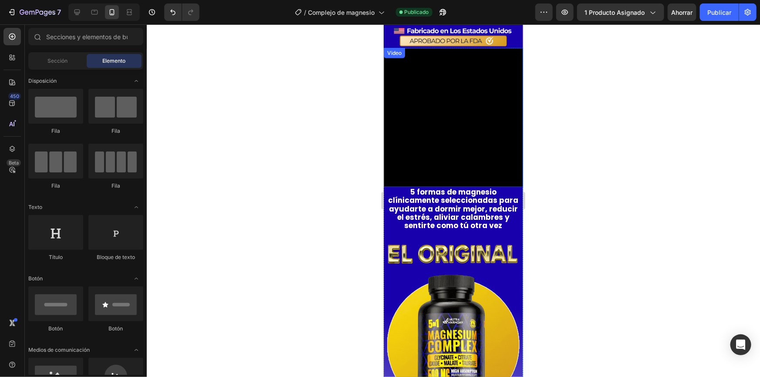
click at [442, 165] on video at bounding box center [452, 116] width 139 height 139
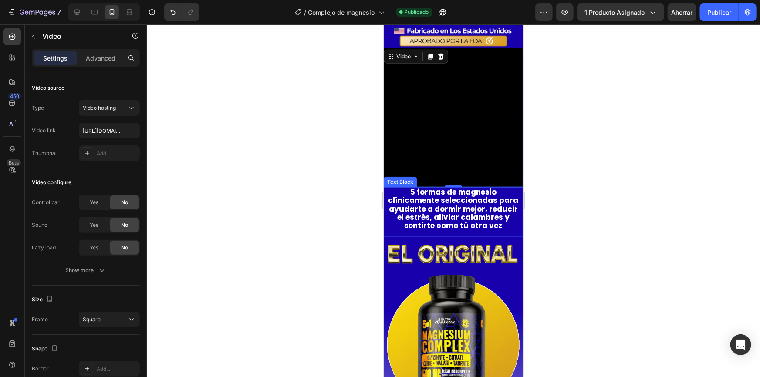
click at [447, 195] on strong "5 formas de magnesio clínicamente seleccionadas para ayudarte a dormir mejor, r…" at bounding box center [453, 208] width 130 height 44
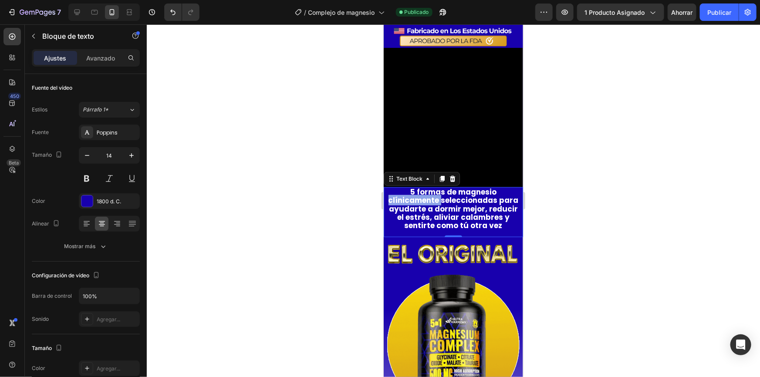
click at [415, 187] on strong "5 formas de magnesio clínicamente seleccionadas para ayudarte a dormir mejor, r…" at bounding box center [453, 208] width 130 height 44
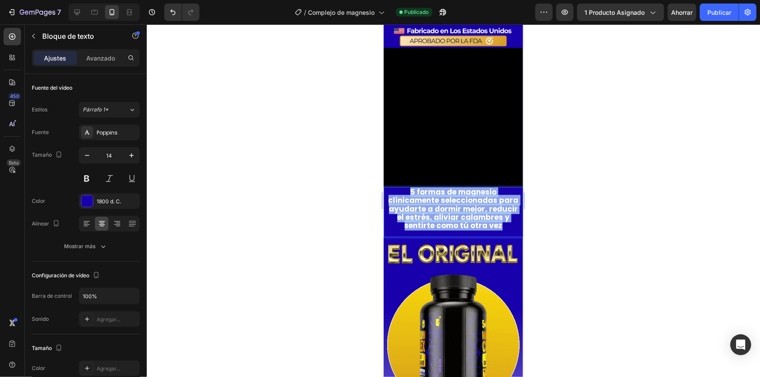
click at [415, 187] on strong "5 formas de magnesio clínicamente seleccionadas para ayudarte a dormir mejor, r…" at bounding box center [453, 208] width 130 height 44
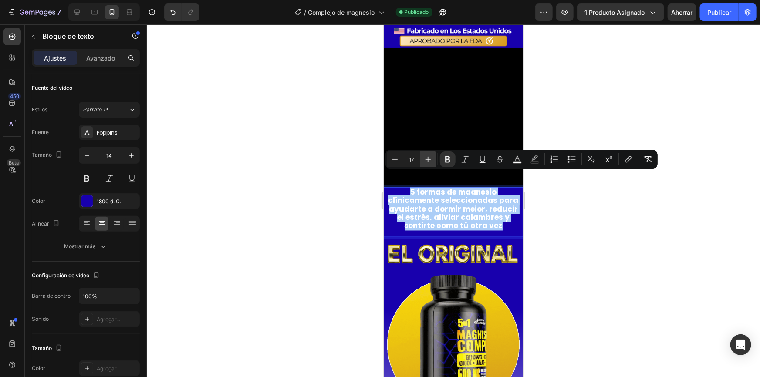
click at [425, 163] on icon "Editor contextual toolbar" at bounding box center [428, 159] width 9 height 9
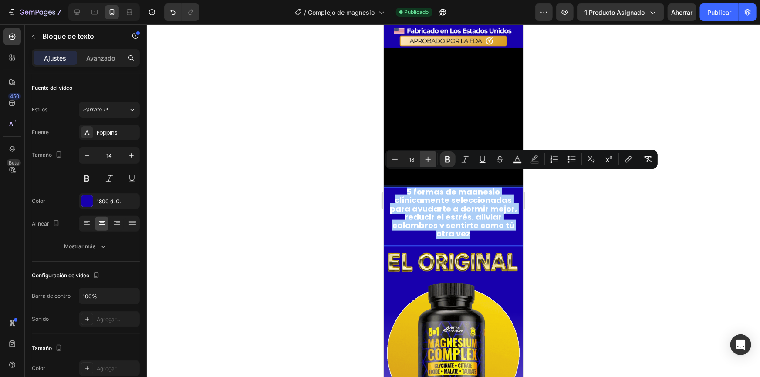
click at [425, 163] on icon "Editor contextual toolbar" at bounding box center [428, 159] width 9 height 9
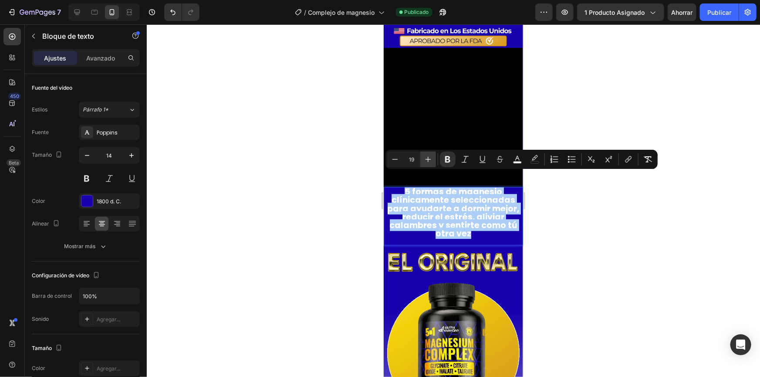
click at [425, 163] on icon "Editor contextual toolbar" at bounding box center [428, 159] width 9 height 9
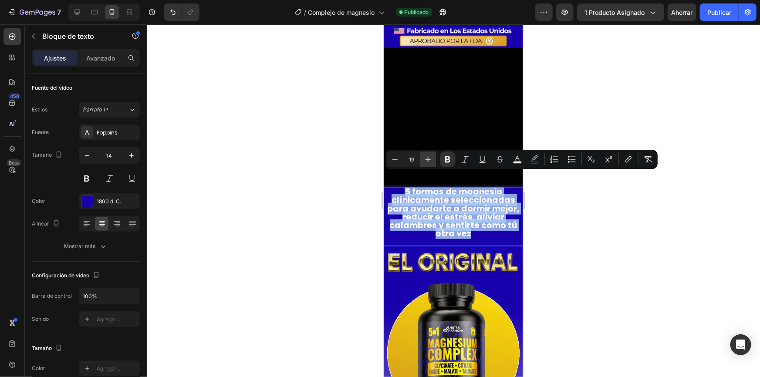
type input "20"
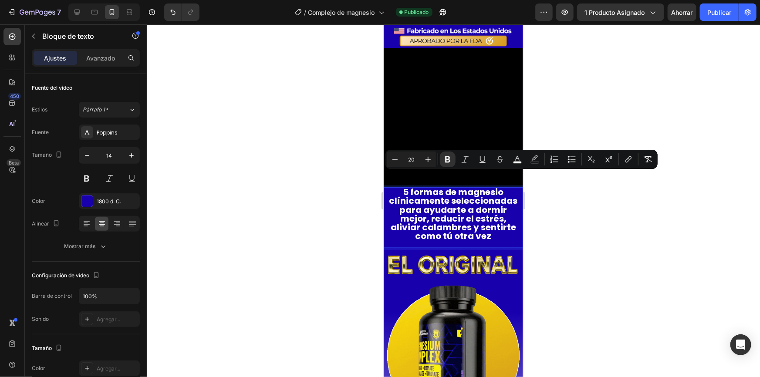
click at [564, 224] on div at bounding box center [453, 200] width 613 height 353
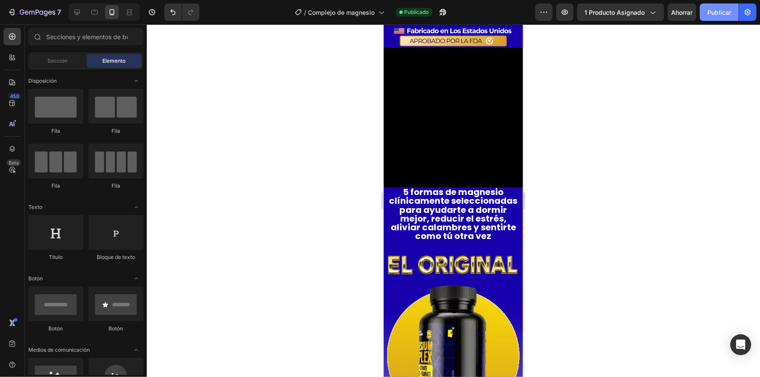
click at [715, 17] on button "Publicar" at bounding box center [719, 11] width 39 height 17
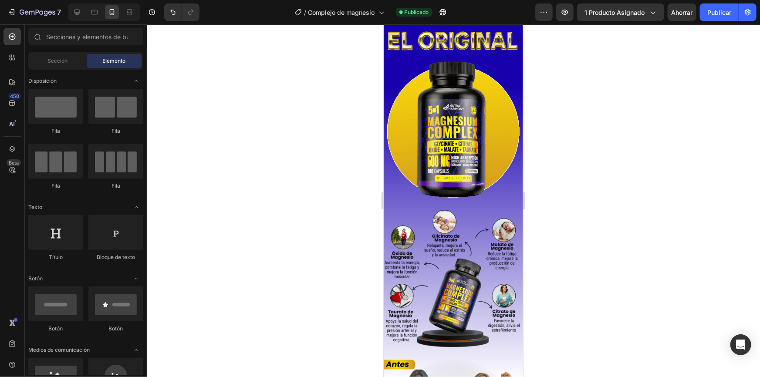
scroll to position [572, 0]
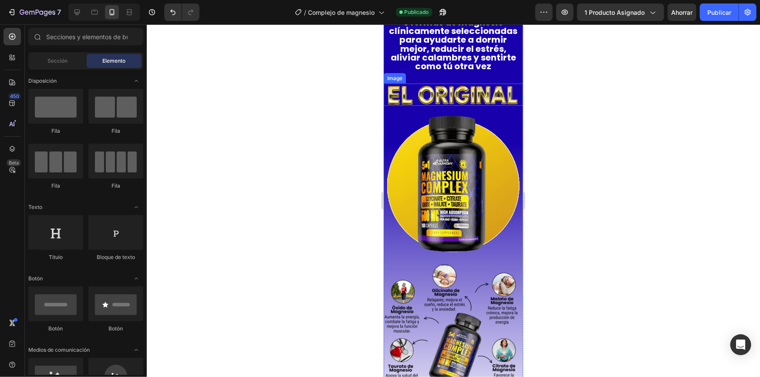
click at [452, 88] on img at bounding box center [452, 94] width 139 height 22
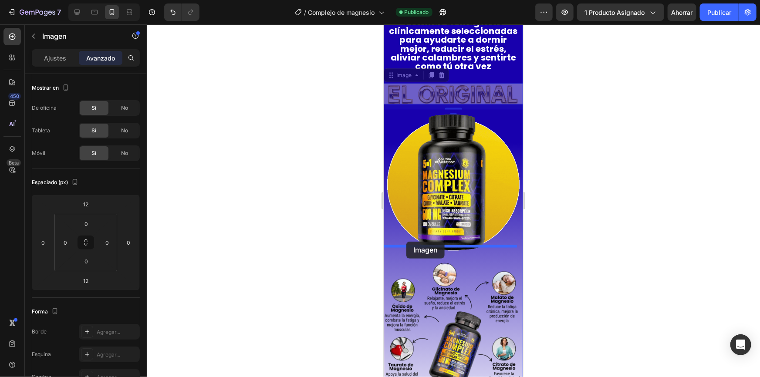
drag, startPoint x: 390, startPoint y: 71, endPoint x: 406, endPoint y: 241, distance: 171.0
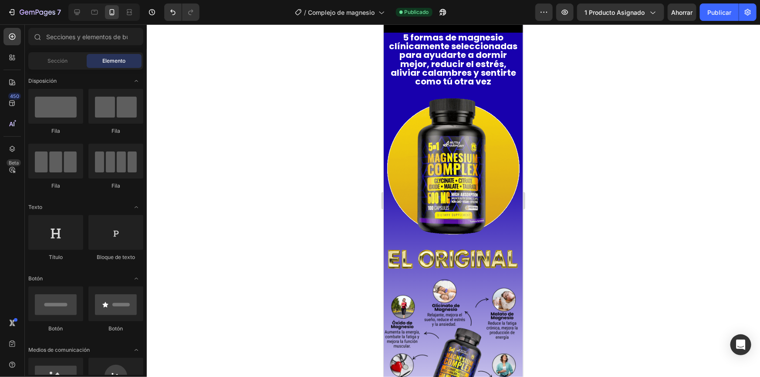
scroll to position [541, 0]
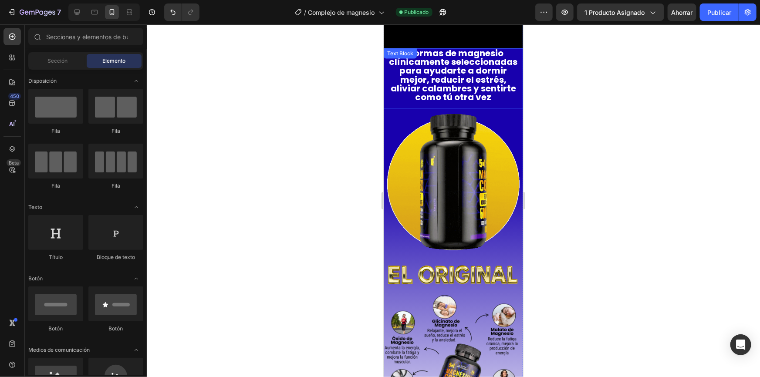
click at [465, 88] on strong "5 formas de magnesio clínicamente seleccionadas para ayudarte a dormir mejor, r…" at bounding box center [453, 75] width 128 height 56
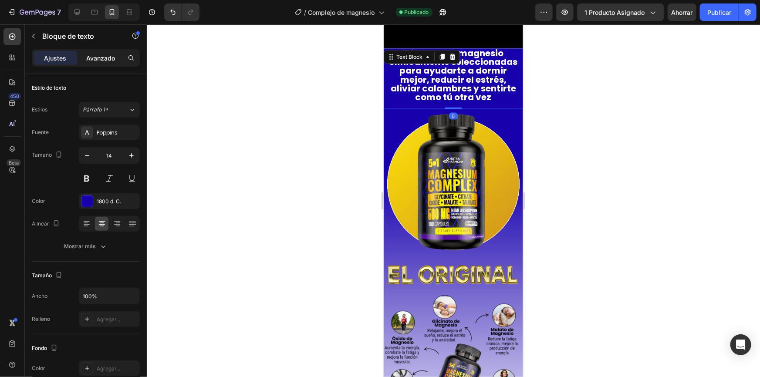
click at [103, 63] on div "Avanzado" at bounding box center [101, 58] width 44 height 14
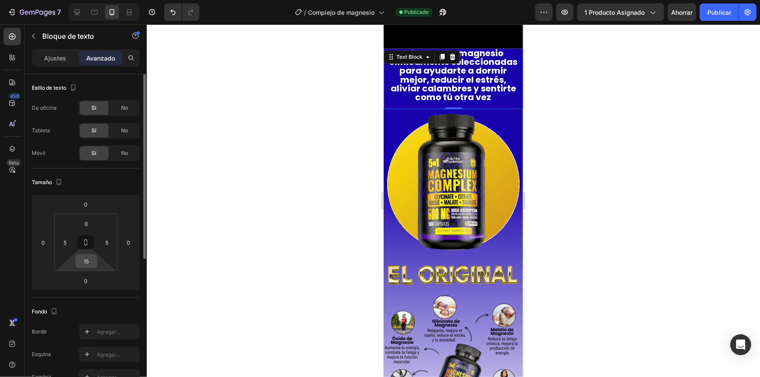
click at [90, 264] on input "15" at bounding box center [86, 261] width 17 height 13
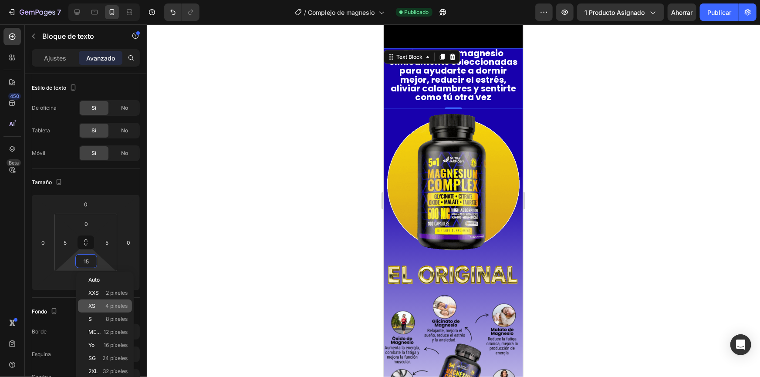
click at [111, 305] on font "4 píxeles" at bounding box center [116, 306] width 22 height 7
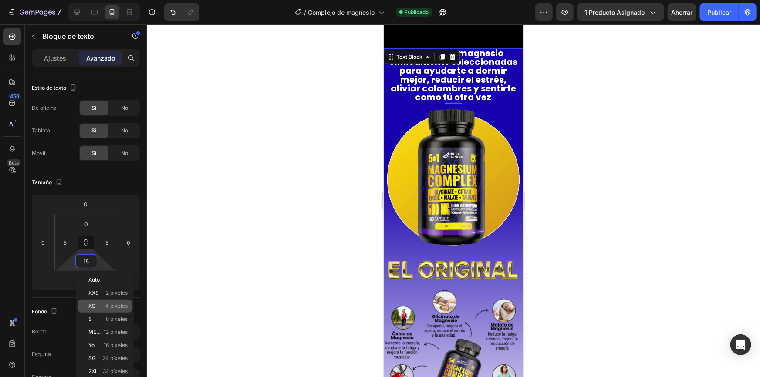
type input "4"
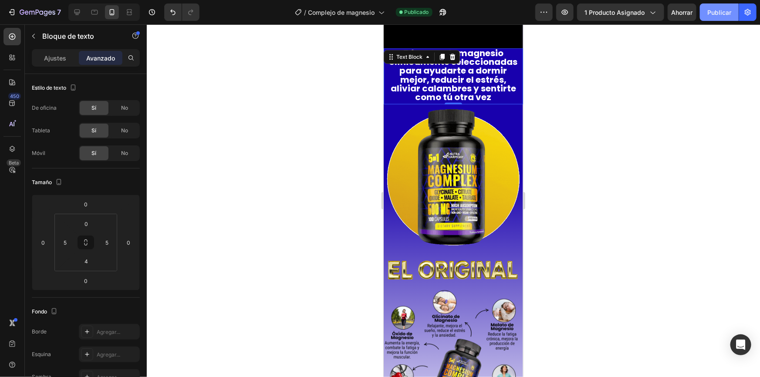
click at [712, 13] on font "Publicar" at bounding box center [719, 12] width 24 height 7
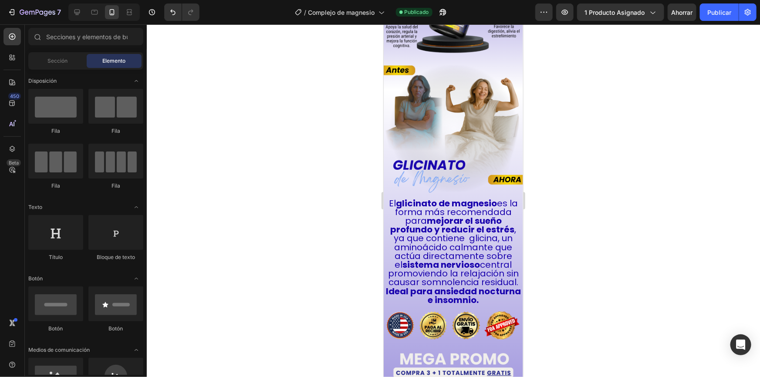
scroll to position [1062, 0]
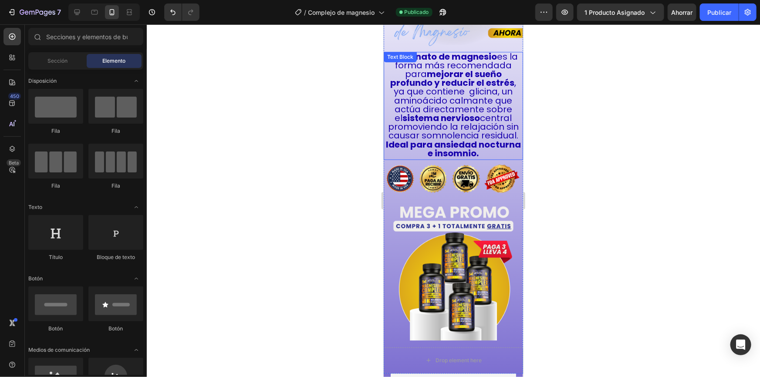
click at [460, 111] on strong "sistema nervioso" at bounding box center [441, 117] width 78 height 12
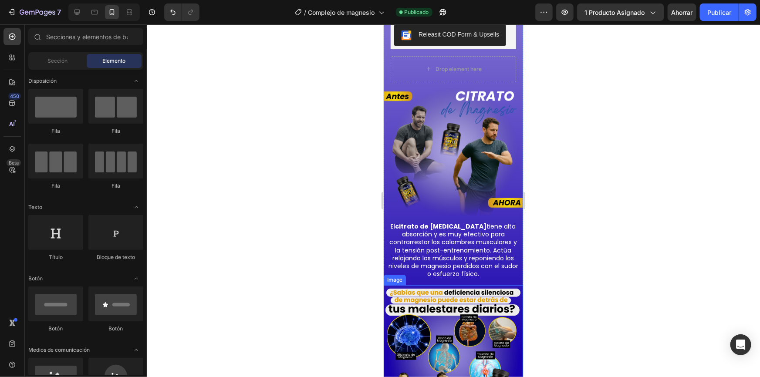
scroll to position [1496, 0]
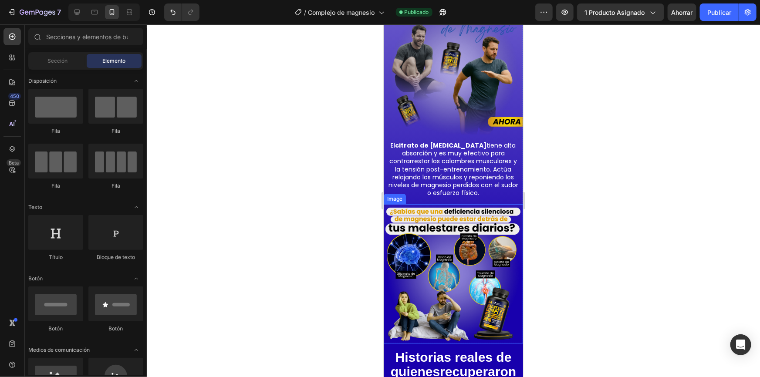
click at [468, 163] on p "El citrato de [MEDICAL_DATA] tiene alta absorción y es muy efectivo para contra…" at bounding box center [452, 168] width 133 height 55
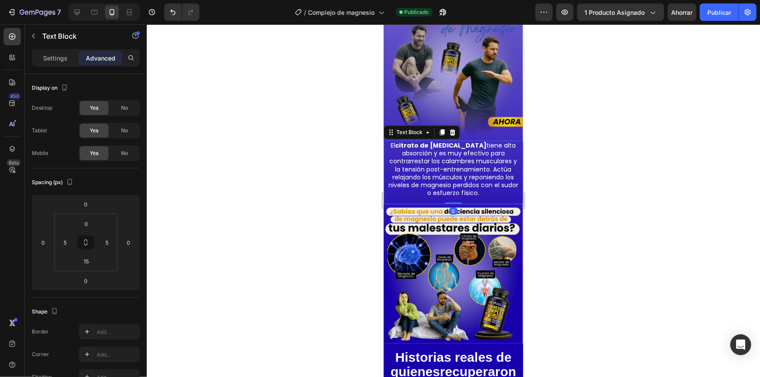
click at [468, 161] on p "El citrato de [MEDICAL_DATA] tiene alta absorción y es muy efectivo para contra…" at bounding box center [452, 168] width 133 height 55
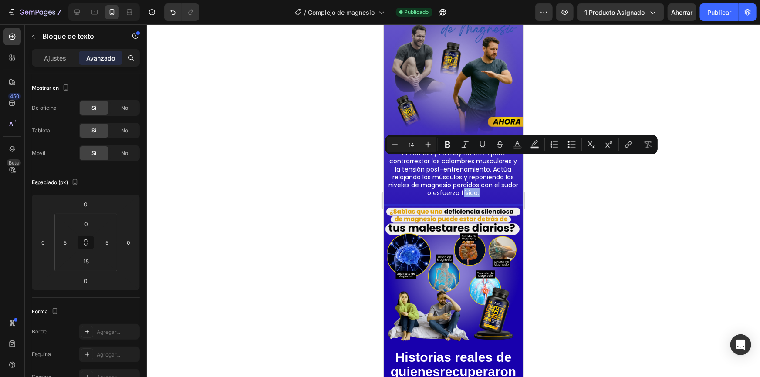
click at [468, 161] on p "El citrato de [MEDICAL_DATA] tiene alta absorción y es muy efectivo para contra…" at bounding box center [452, 168] width 133 height 55
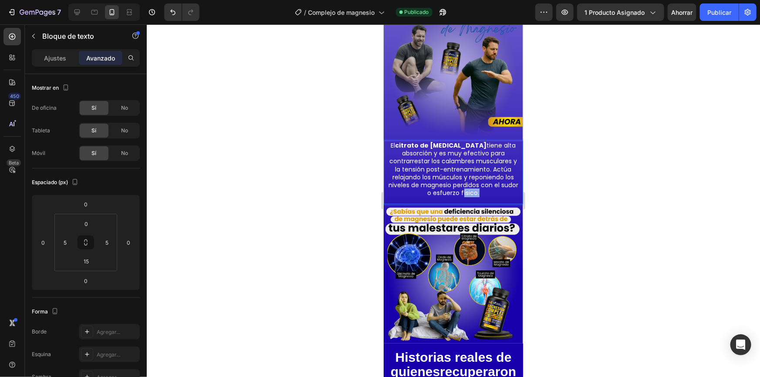
click at [468, 161] on p "El citrato de [MEDICAL_DATA] tiene alta absorción y es muy efectivo para contra…" at bounding box center [452, 168] width 133 height 55
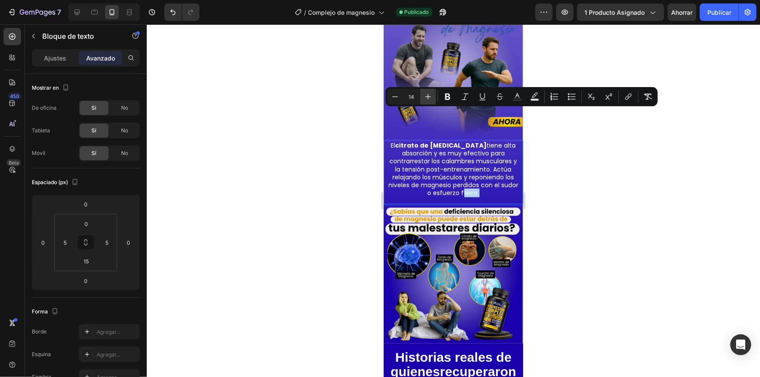
click at [432, 98] on button "Plus" at bounding box center [428, 97] width 16 height 16
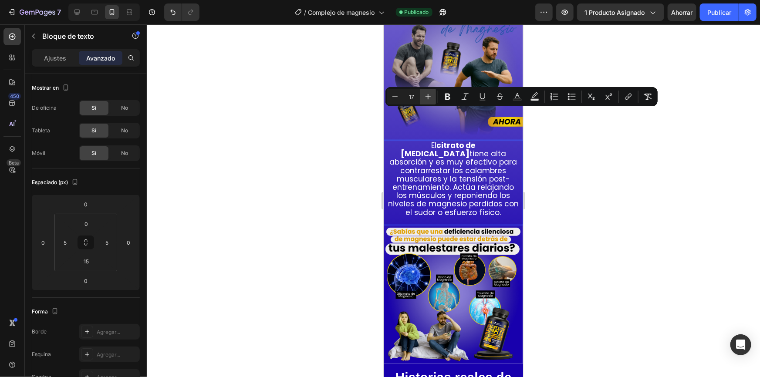
click at [431, 98] on icon "Editor contextual toolbar" at bounding box center [428, 96] width 9 height 9
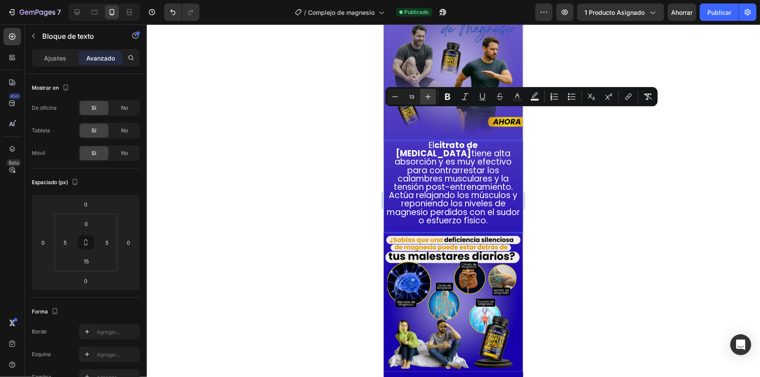
click at [431, 98] on icon "Editor contextual toolbar" at bounding box center [428, 96] width 9 height 9
type input "20"
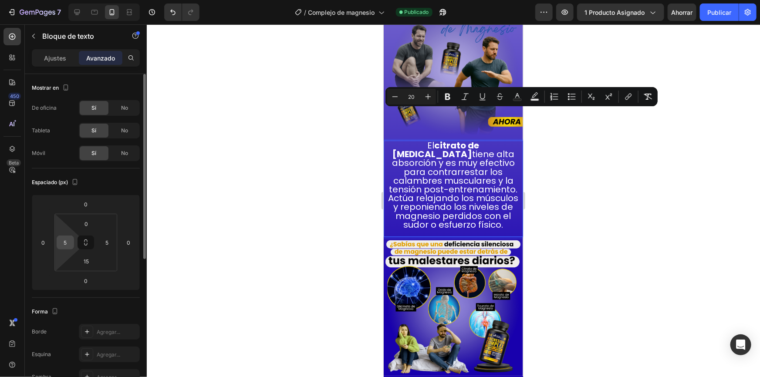
click at [73, 240] on div "5" at bounding box center [65, 243] width 17 height 14
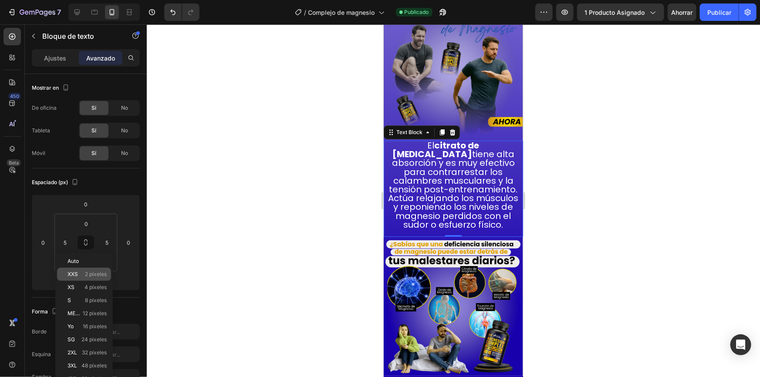
click at [89, 274] on font "2 píxeles" at bounding box center [96, 274] width 22 height 7
type input "2"
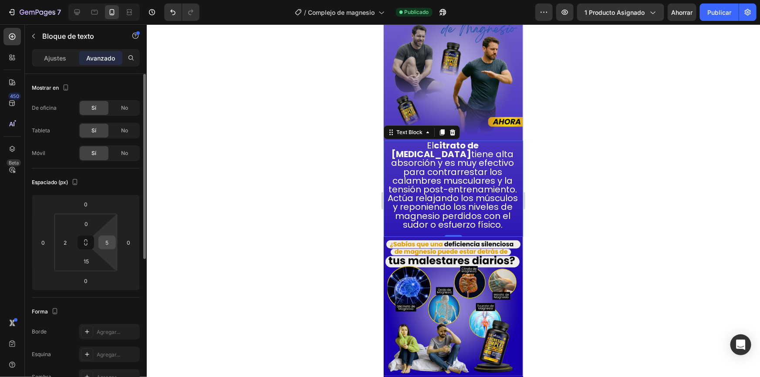
click at [107, 246] on input "5" at bounding box center [107, 242] width 13 height 13
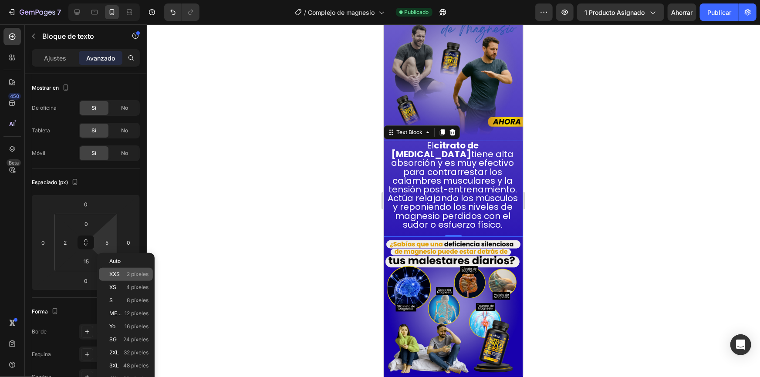
click at [126, 272] on p "XXS 2 píxeles" at bounding box center [128, 274] width 39 height 6
type input "2"
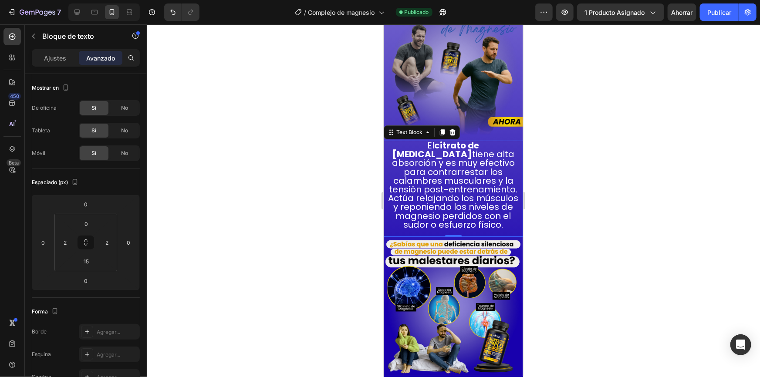
click at [605, 116] on div at bounding box center [453, 200] width 613 height 353
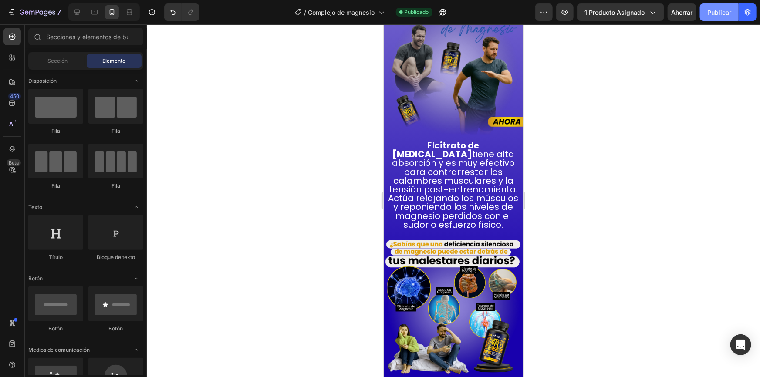
click at [713, 14] on font "Publicar" at bounding box center [719, 12] width 24 height 7
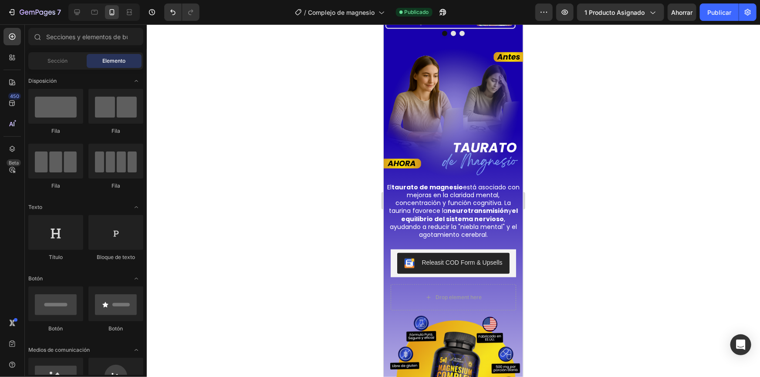
scroll to position [1980, 0]
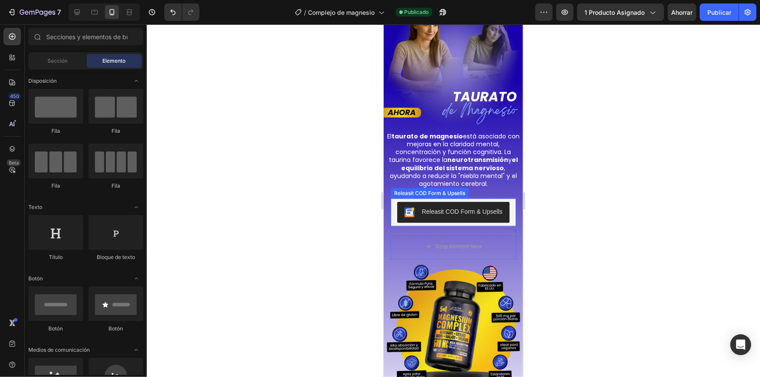
click at [455, 169] on p "El taurato de [MEDICAL_DATA] está asociado con mejoras en la claridad mental, c…" at bounding box center [452, 159] width 133 height 55
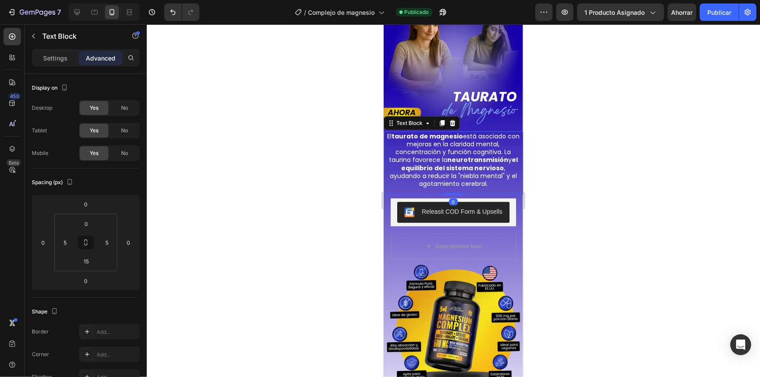
click at [455, 169] on p "El taurato de [MEDICAL_DATA] está asociado con mejoras en la claridad mental, c…" at bounding box center [452, 159] width 133 height 55
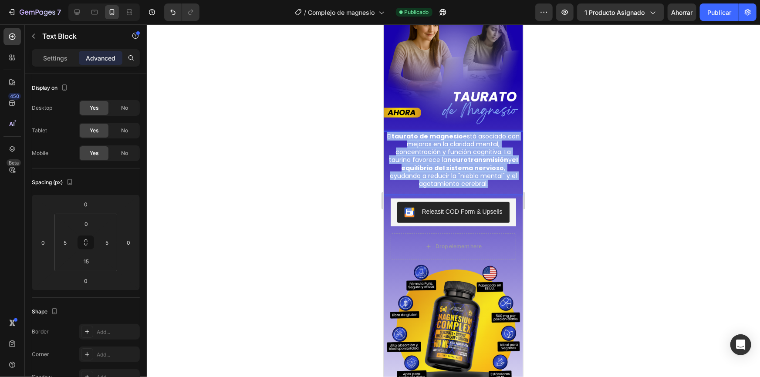
click at [455, 169] on p "El taurato de [MEDICAL_DATA] está asociado con mejoras en la claridad mental, c…" at bounding box center [452, 159] width 133 height 55
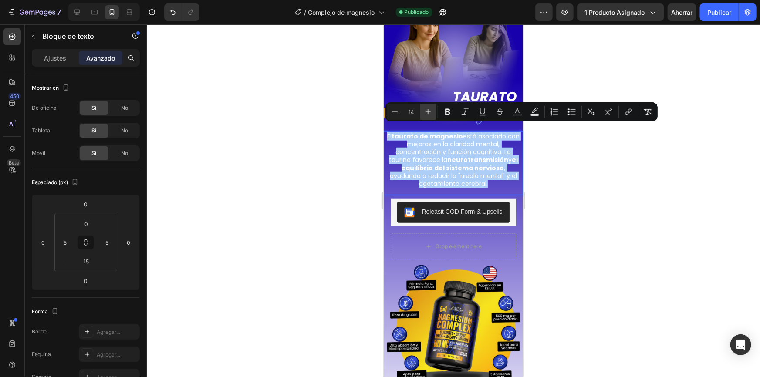
click at [429, 110] on icon "Editor contextual toolbar" at bounding box center [428, 112] width 9 height 9
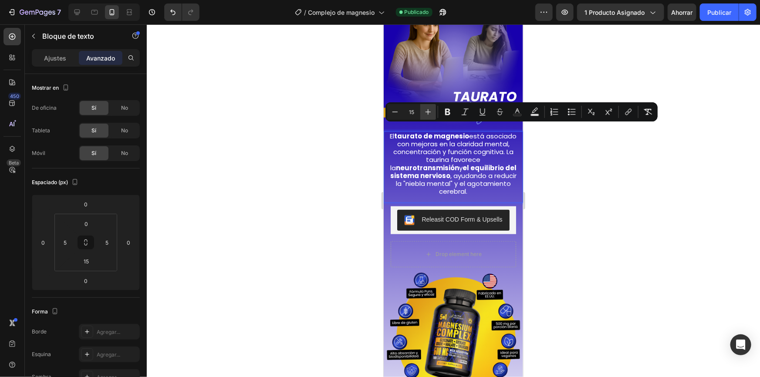
click at [429, 110] on icon "Editor contextual toolbar" at bounding box center [428, 112] width 9 height 9
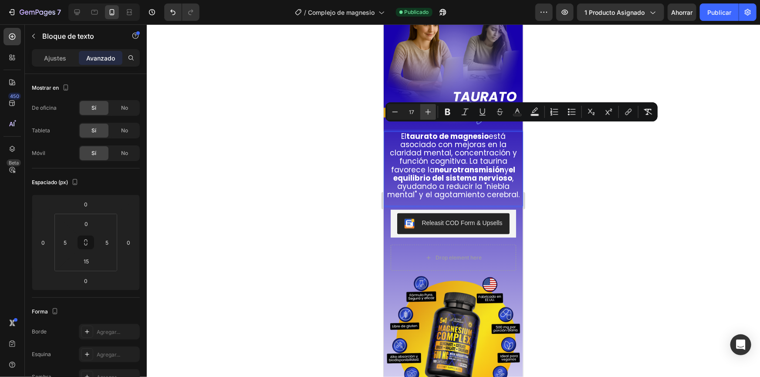
click at [429, 110] on icon "Editor contextual toolbar" at bounding box center [428, 112] width 9 height 9
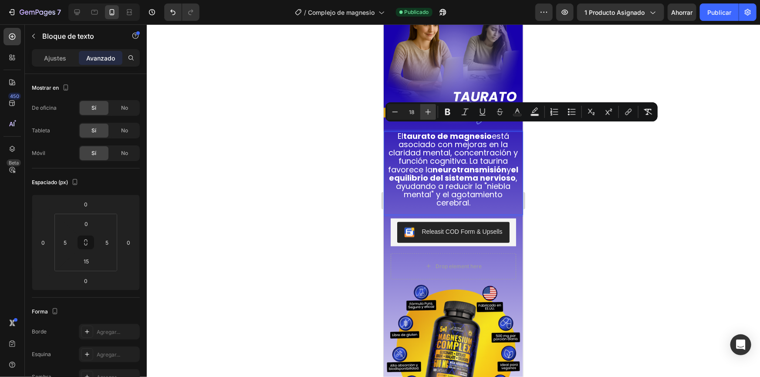
click at [429, 110] on icon "Editor contextual toolbar" at bounding box center [428, 112] width 9 height 9
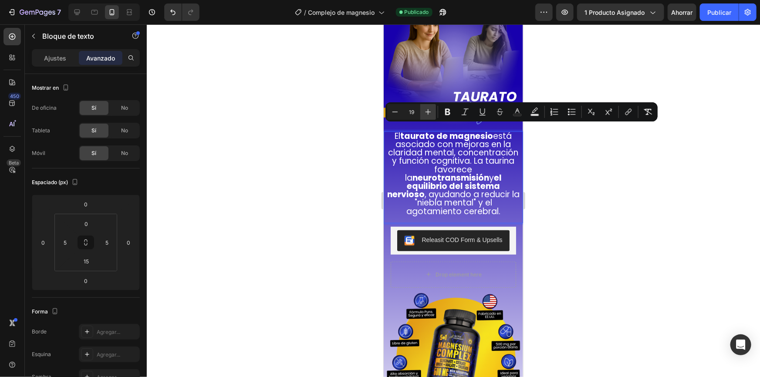
click at [429, 110] on icon "Editor contextual toolbar" at bounding box center [428, 112] width 9 height 9
type input "20"
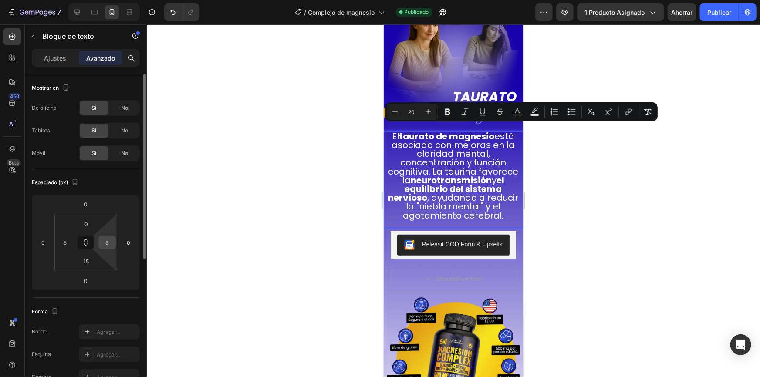
click at [106, 243] on input "5" at bounding box center [107, 242] width 13 height 13
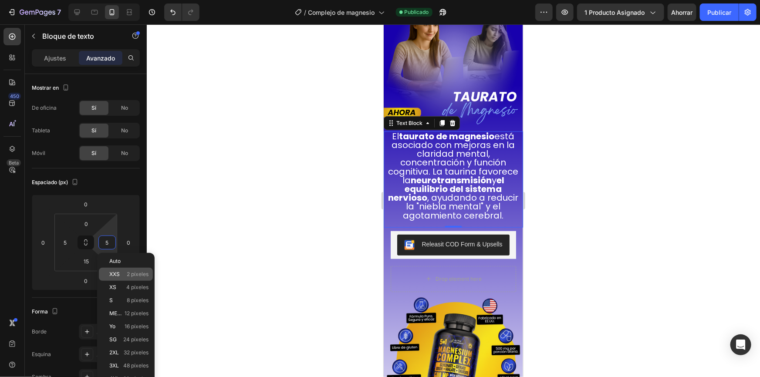
click at [134, 278] on div "XXS 2 píxeles" at bounding box center [126, 274] width 54 height 13
type input "2"
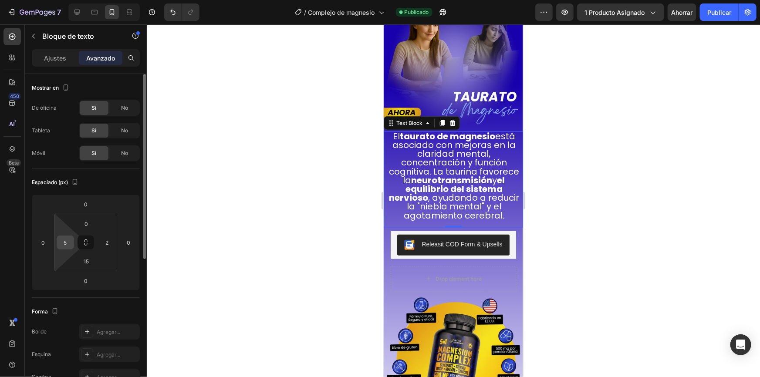
click at [65, 242] on input "5" at bounding box center [65, 242] width 13 height 13
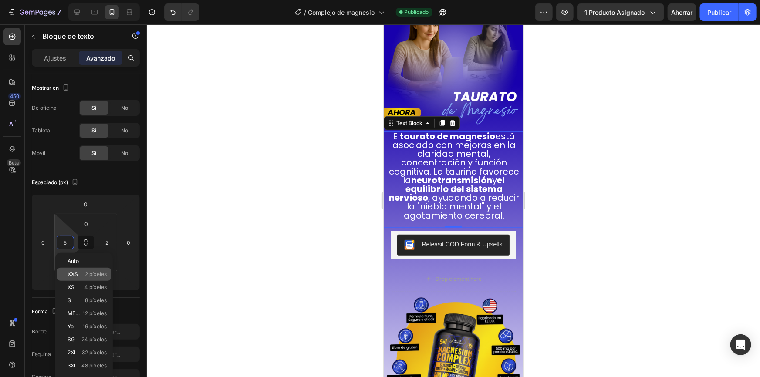
click at [91, 273] on font "2 píxeles" at bounding box center [96, 274] width 22 height 7
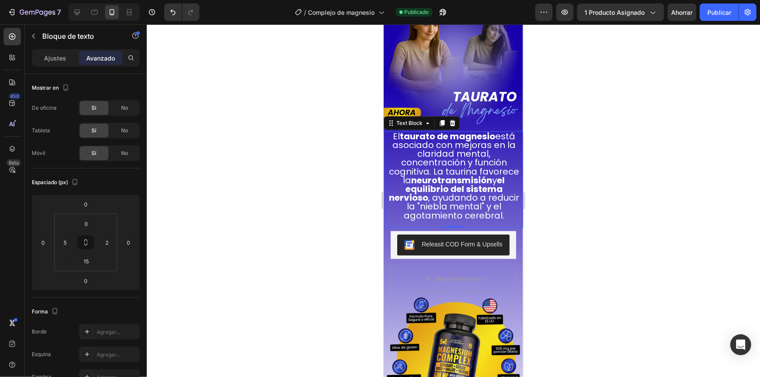
type input "2"
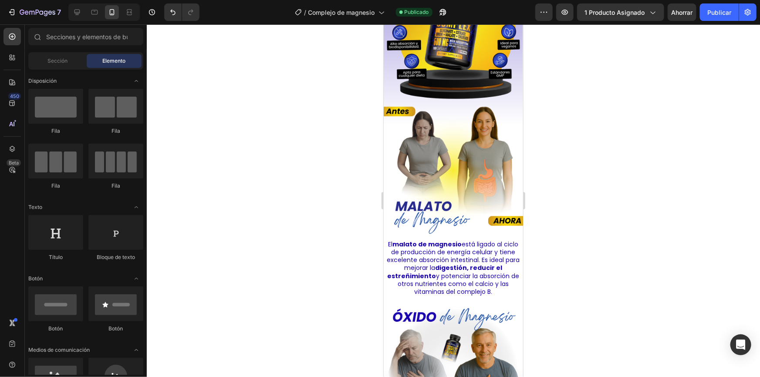
scroll to position [2338, 0]
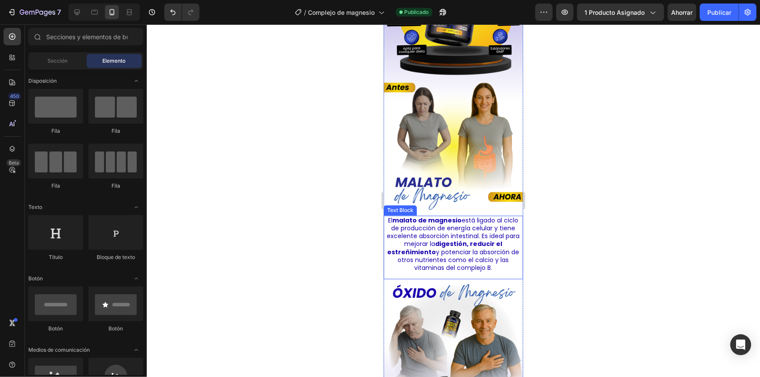
click at [464, 239] on p "El malato de [MEDICAL_DATA] está ligado al ciclo de producción de energía celul…" at bounding box center [452, 243] width 133 height 55
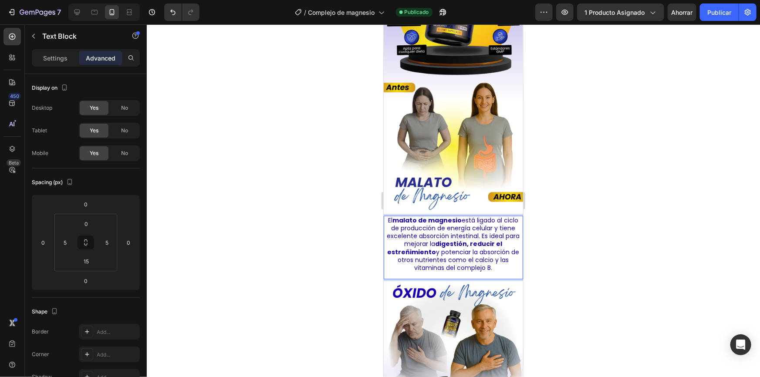
click at [464, 239] on p "El malato de [MEDICAL_DATA] está ligado al ciclo de producción de energía celul…" at bounding box center [452, 243] width 133 height 55
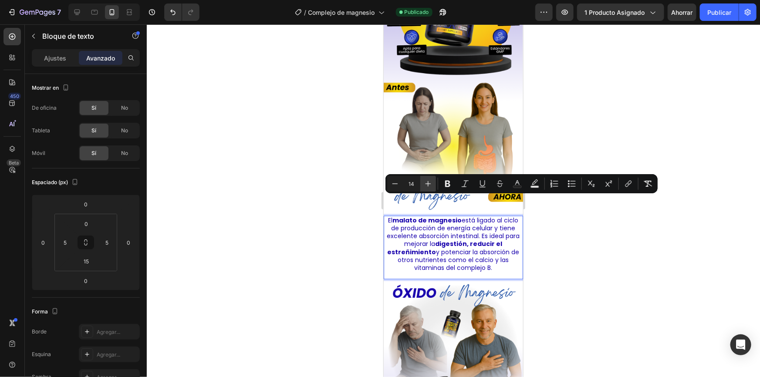
click at [427, 185] on icon "Editor contextual toolbar" at bounding box center [428, 183] width 9 height 9
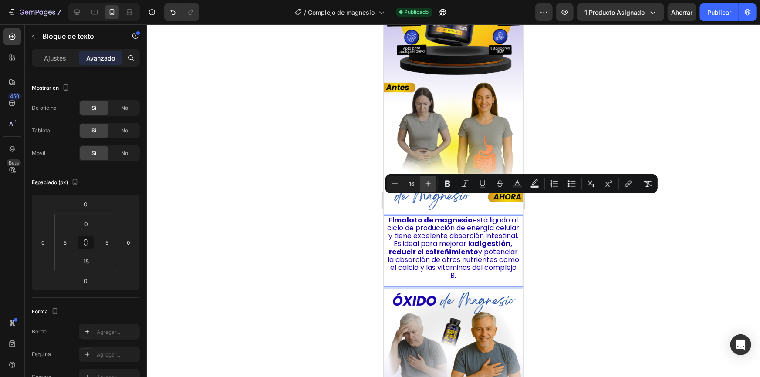
click at [427, 185] on icon "Editor contextual toolbar" at bounding box center [428, 183] width 9 height 9
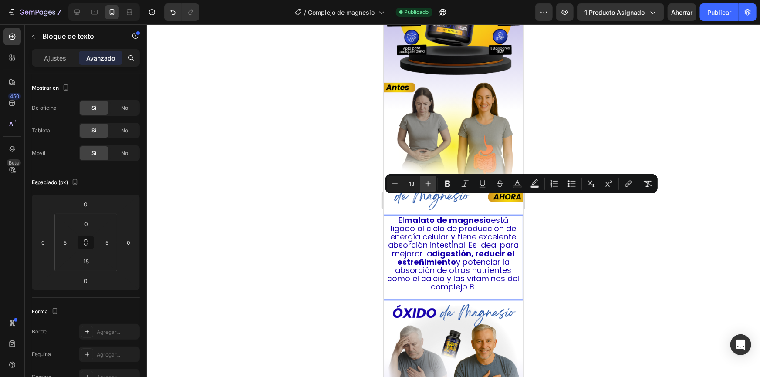
click at [427, 185] on icon "Editor contextual toolbar" at bounding box center [428, 183] width 9 height 9
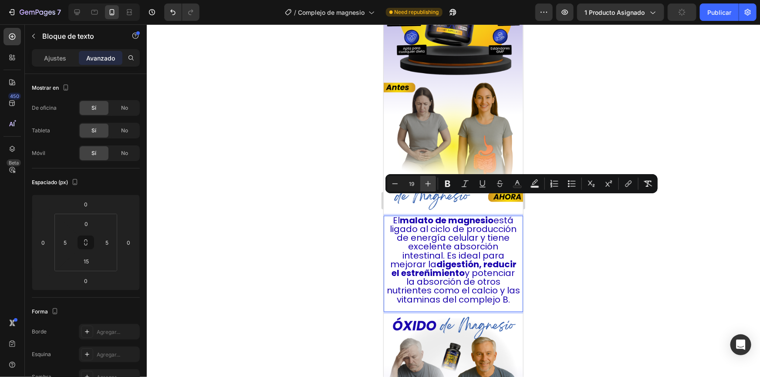
type input "20"
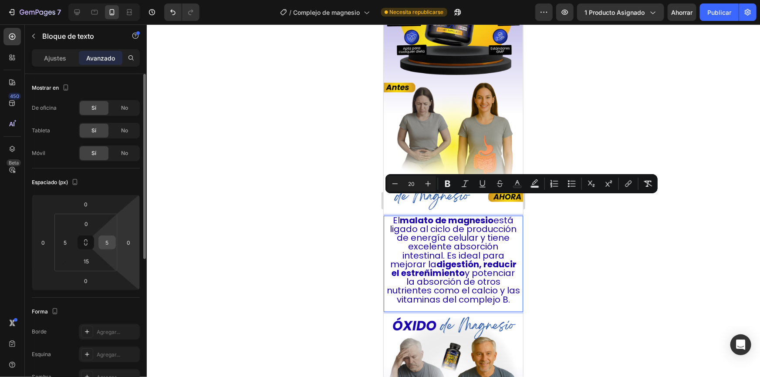
click at [113, 242] on input "5" at bounding box center [107, 242] width 13 height 13
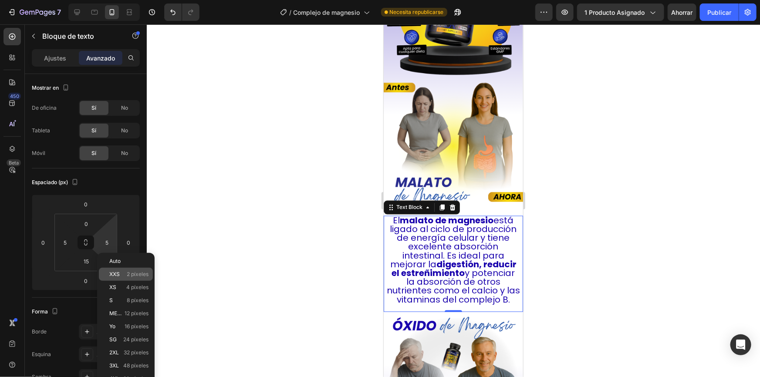
click at [121, 274] on p "XXS 2 píxeles" at bounding box center [128, 274] width 39 height 6
type input "2"
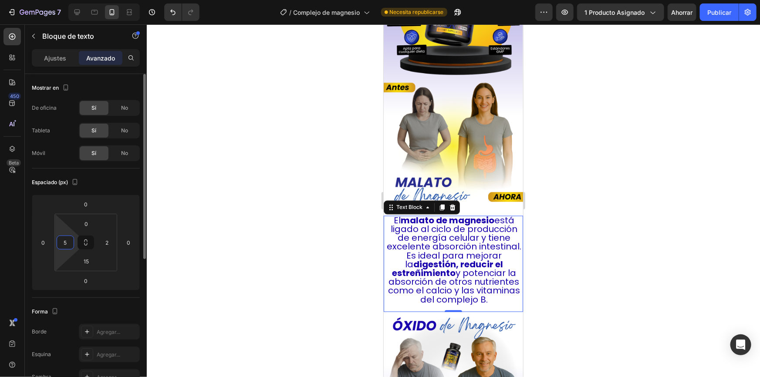
click at [64, 247] on input "5" at bounding box center [65, 242] width 13 height 13
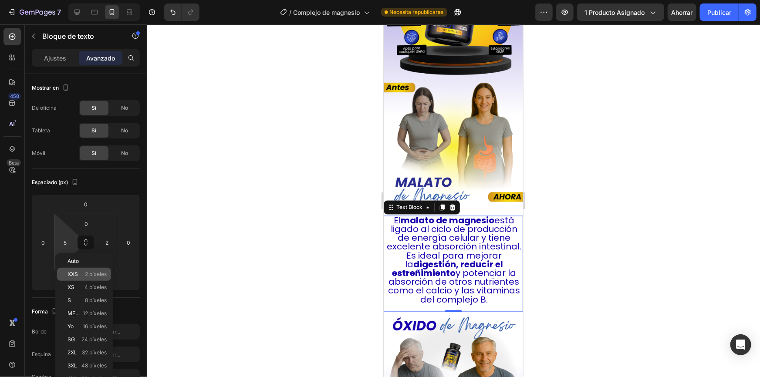
click at [95, 274] on font "2 píxeles" at bounding box center [96, 274] width 22 height 7
type input "2"
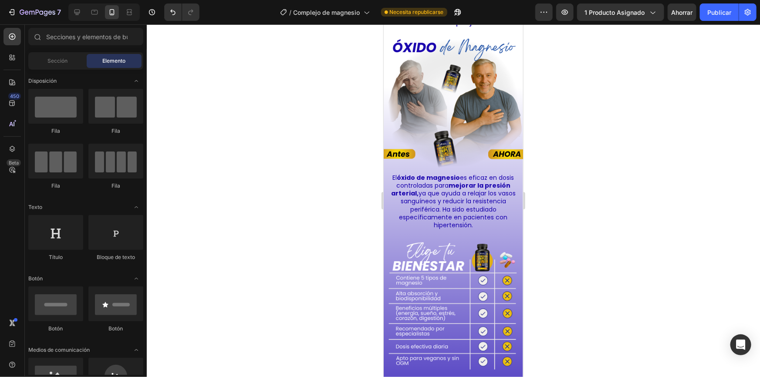
scroll to position [2625, 0]
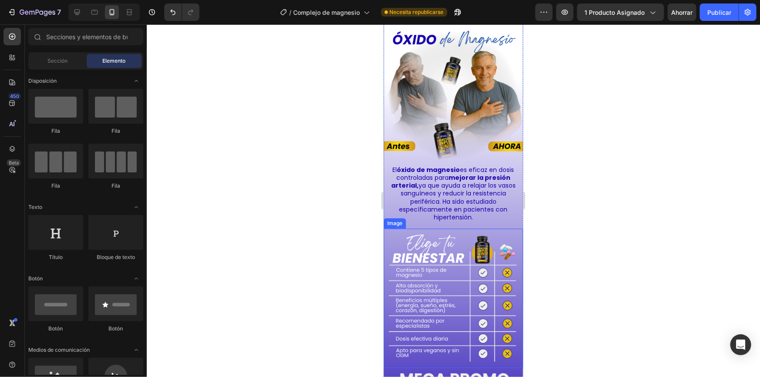
click at [439, 172] on p "El óxido de [MEDICAL_DATA] es eficaz en dosis controladas para mejorar la presi…" at bounding box center [452, 192] width 133 height 55
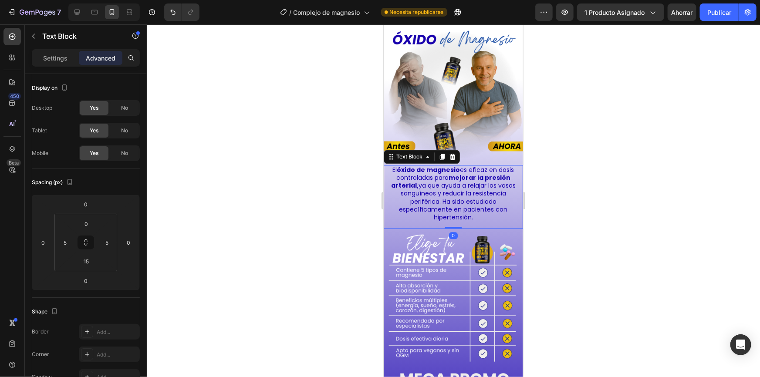
click at [439, 172] on p "El óxido de [MEDICAL_DATA] es eficaz en dosis controladas para mejorar la presi…" at bounding box center [452, 192] width 133 height 55
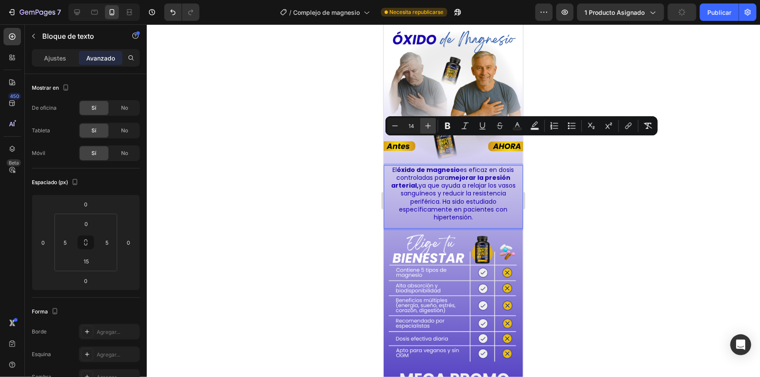
click at [432, 128] on button "Más" at bounding box center [428, 126] width 16 height 16
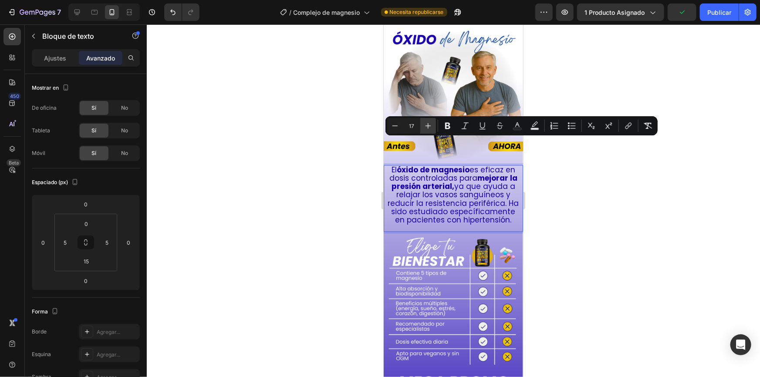
click at [432, 128] on button "Más" at bounding box center [428, 126] width 16 height 16
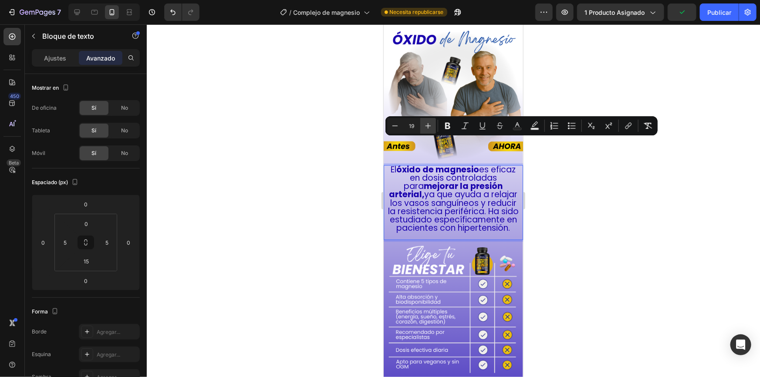
click at [432, 128] on button "Más" at bounding box center [428, 126] width 16 height 16
type input "20"
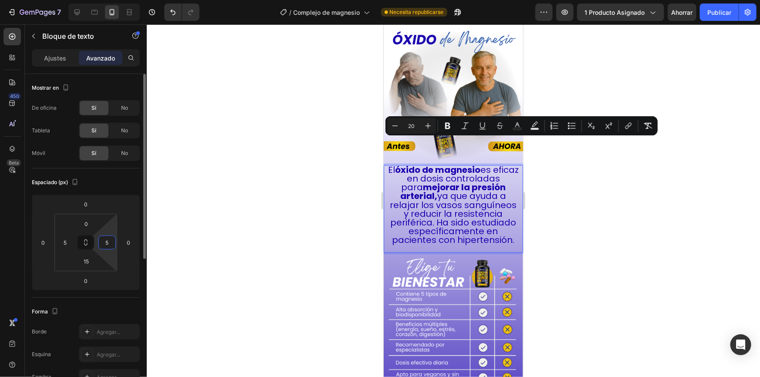
click at [107, 241] on input "5" at bounding box center [107, 242] width 13 height 13
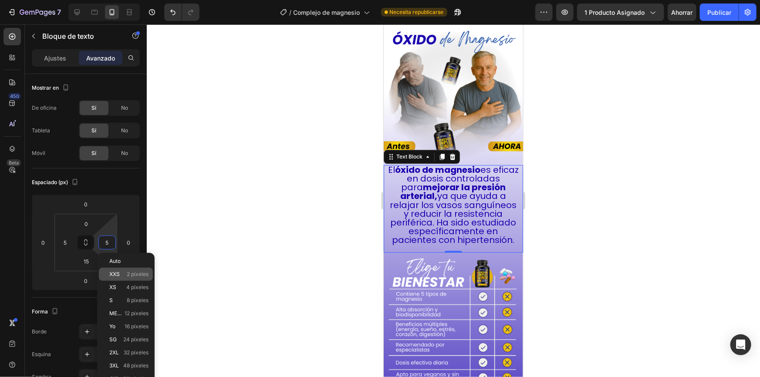
drag, startPoint x: 126, startPoint y: 272, endPoint x: 91, endPoint y: 248, distance: 42.3
click at [127, 273] on font "2 píxeles" at bounding box center [138, 274] width 22 height 7
type input "2"
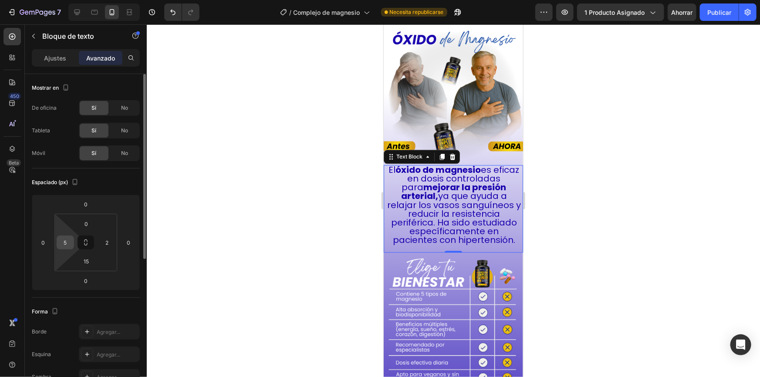
click at [67, 241] on input "5" at bounding box center [65, 242] width 13 height 13
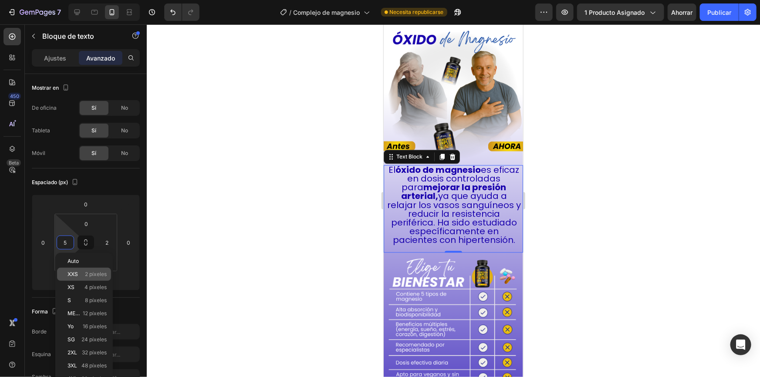
click at [91, 274] on font "2 píxeles" at bounding box center [96, 274] width 22 height 7
type input "2"
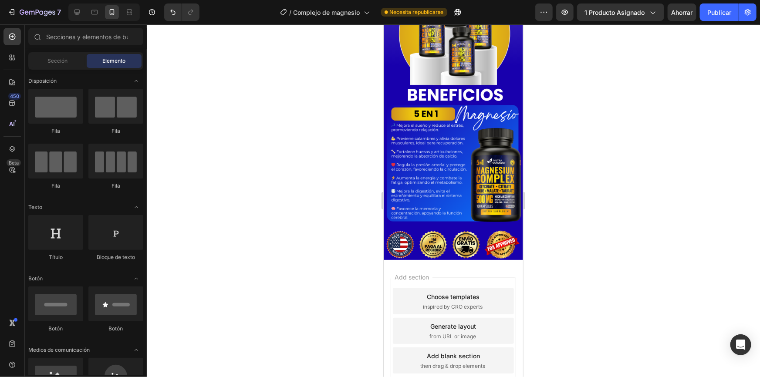
scroll to position [2925, 0]
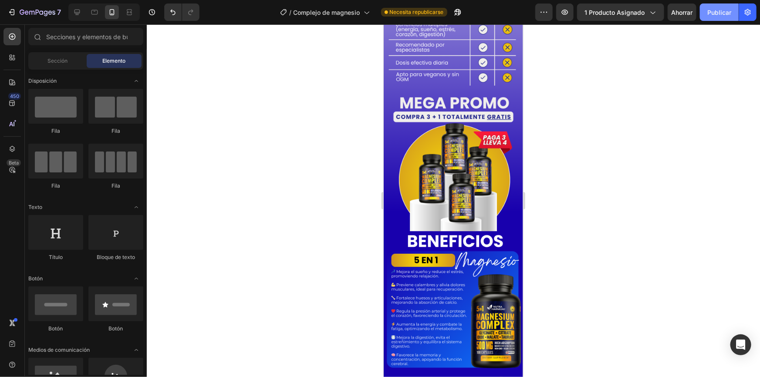
click at [723, 13] on font "Publicar" at bounding box center [719, 12] width 24 height 7
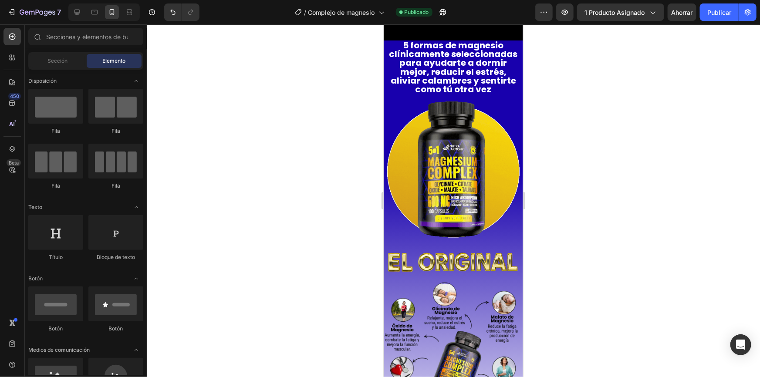
scroll to position [532, 0]
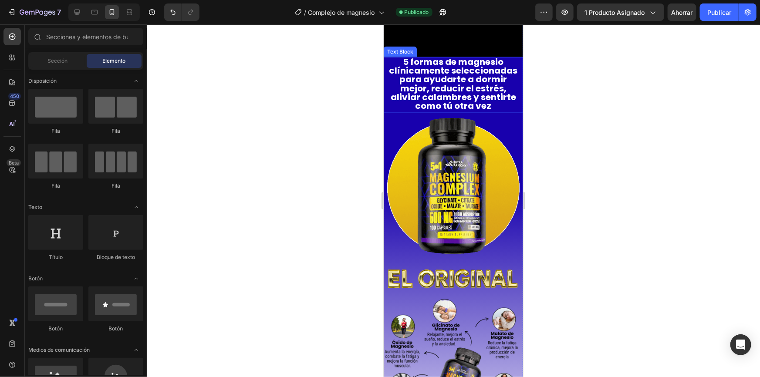
click at [459, 98] on strong "5 formas de magnesio clínicamente seleccionadas para ayudarte a dormir mejor, r…" at bounding box center [453, 83] width 128 height 56
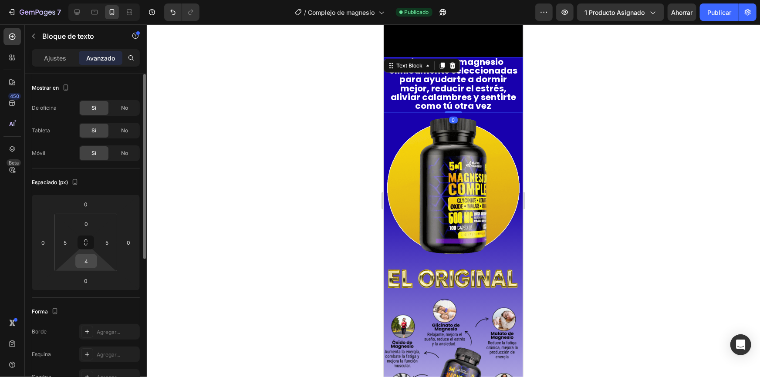
click at [88, 263] on input "4" at bounding box center [86, 261] width 17 height 13
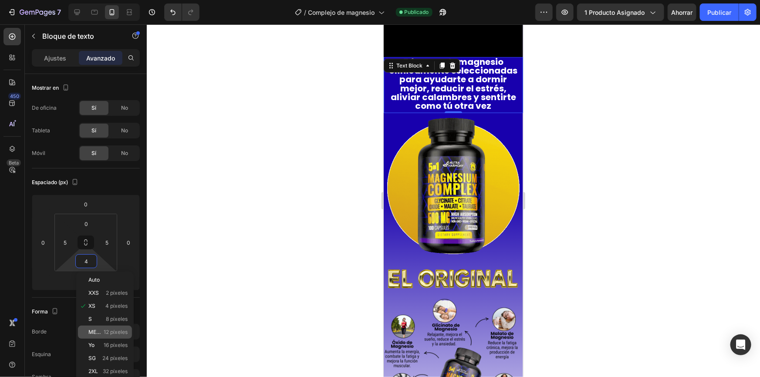
click at [108, 331] on font "12 píxeles" at bounding box center [116, 332] width 24 height 7
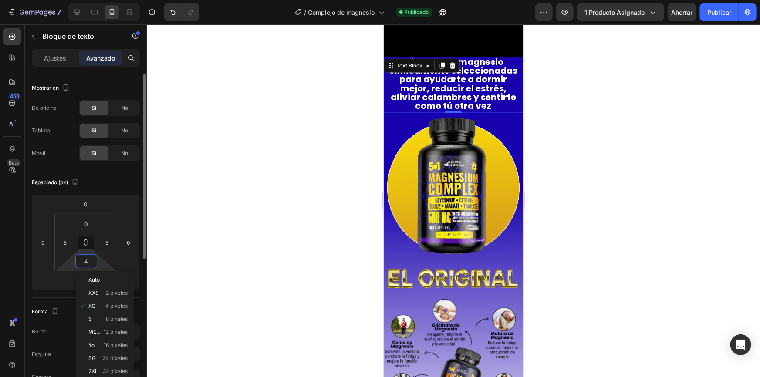
type input "12"
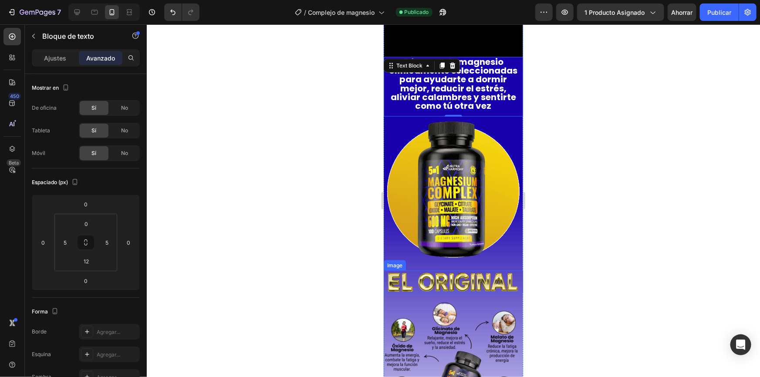
click at [414, 273] on img at bounding box center [452, 281] width 139 height 22
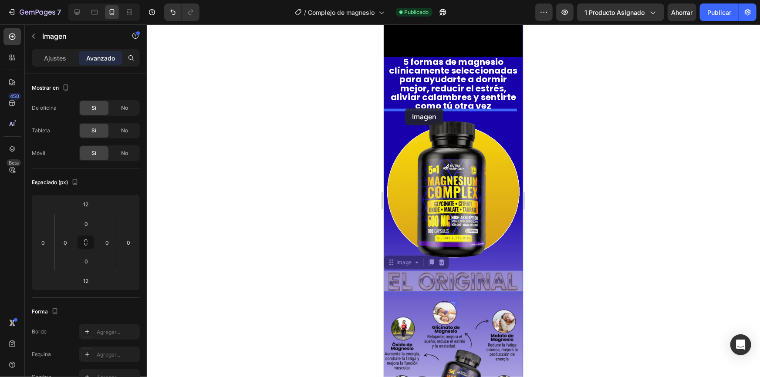
drag, startPoint x: 394, startPoint y: 251, endPoint x: 404, endPoint y: 108, distance: 143.6
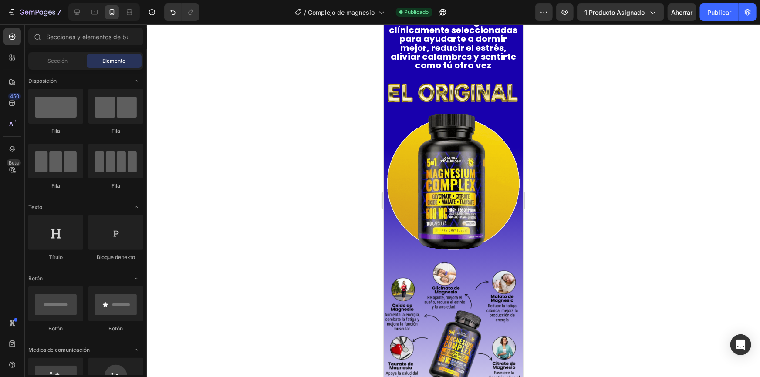
scroll to position [576, 0]
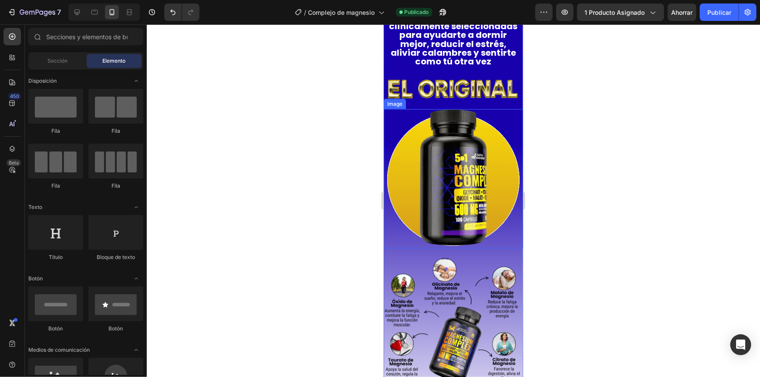
click at [450, 231] on img at bounding box center [452, 178] width 139 height 139
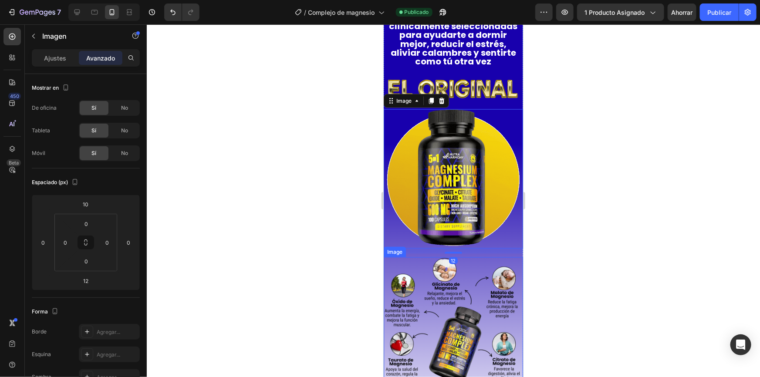
click at [444, 269] on img at bounding box center [452, 326] width 139 height 139
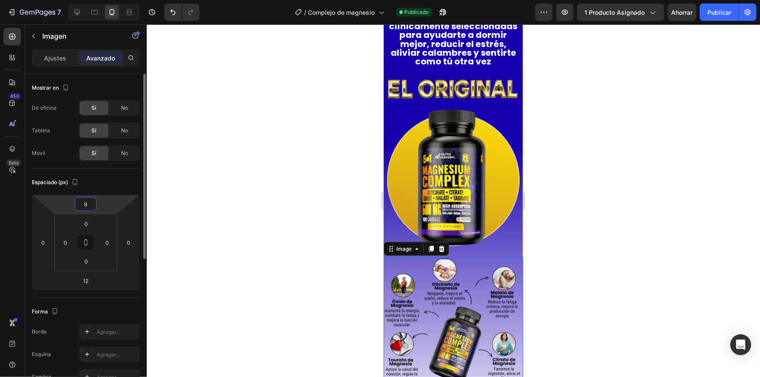
click at [85, 208] on input "8" at bounding box center [85, 204] width 17 height 13
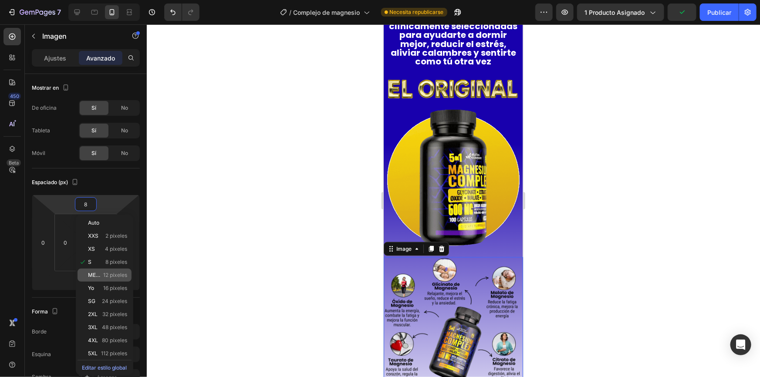
click at [111, 278] on span "12 píxeles" at bounding box center [115, 275] width 24 height 6
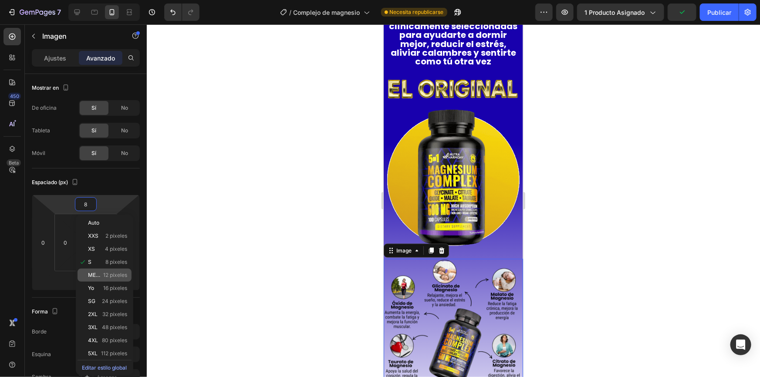
type input "12"
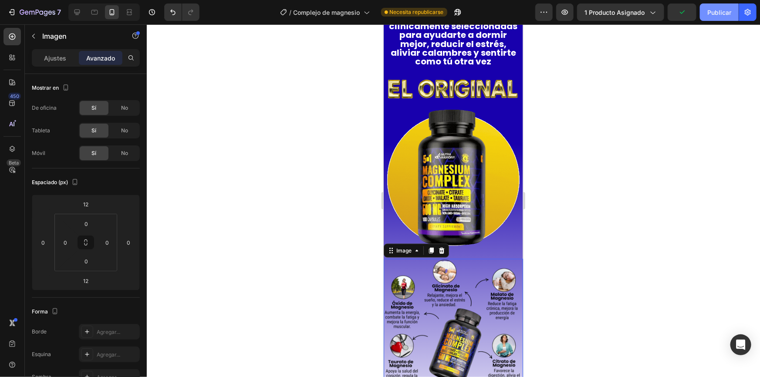
click at [714, 17] on font "Publicar" at bounding box center [719, 12] width 24 height 9
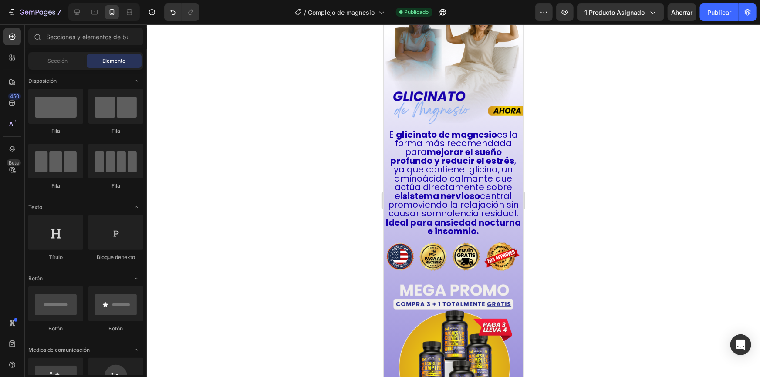
scroll to position [1014, 0]
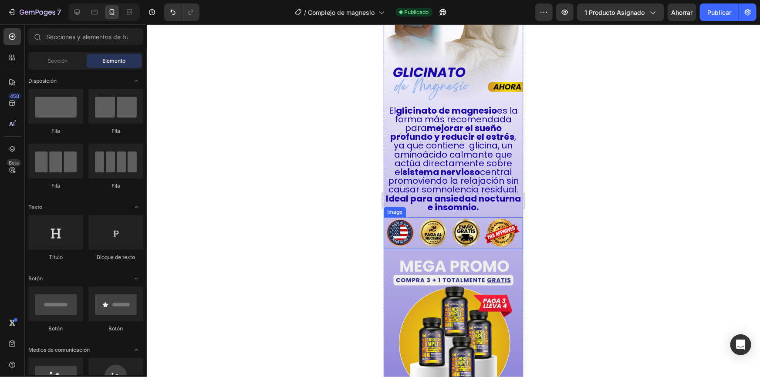
click at [431, 217] on img at bounding box center [452, 232] width 139 height 31
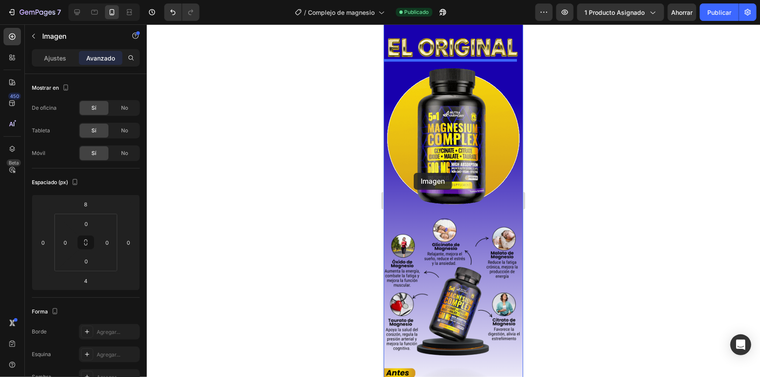
scroll to position [610, 0]
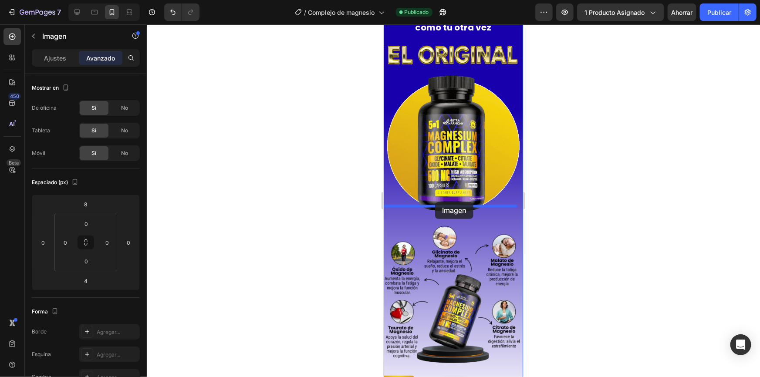
drag, startPoint x: 387, startPoint y: 193, endPoint x: 435, endPoint y: 202, distance: 48.2
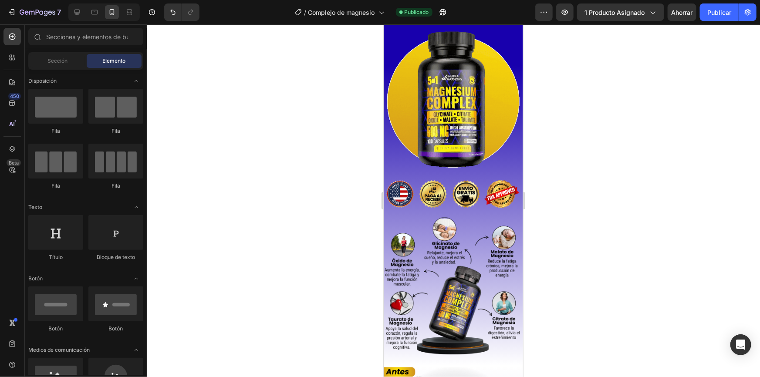
scroll to position [667, 0]
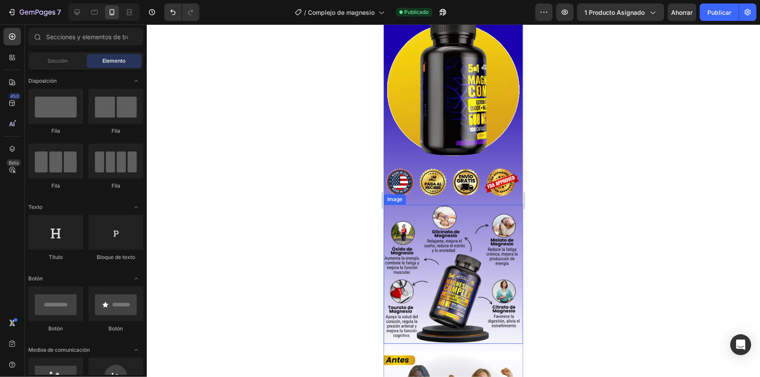
click at [478, 204] on img at bounding box center [452, 273] width 139 height 139
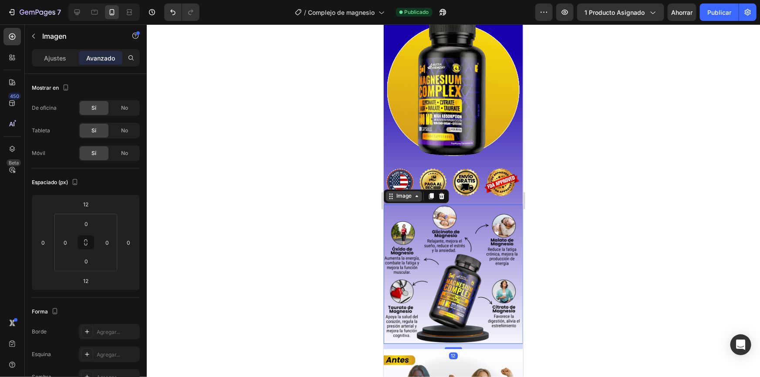
click at [408, 192] on div "Image" at bounding box center [403, 196] width 19 height 8
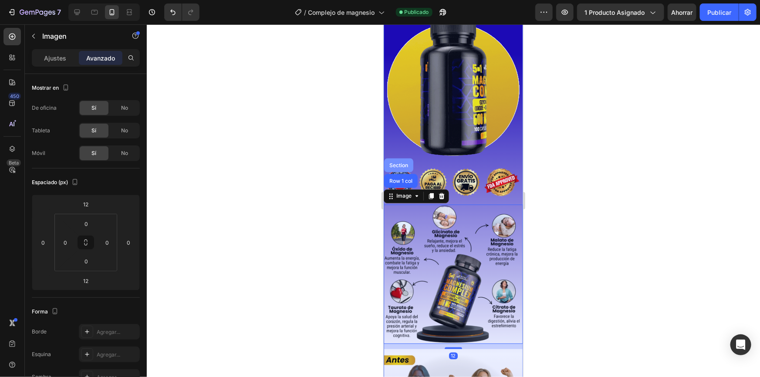
click at [397, 162] on div "Section" at bounding box center [398, 164] width 22 height 5
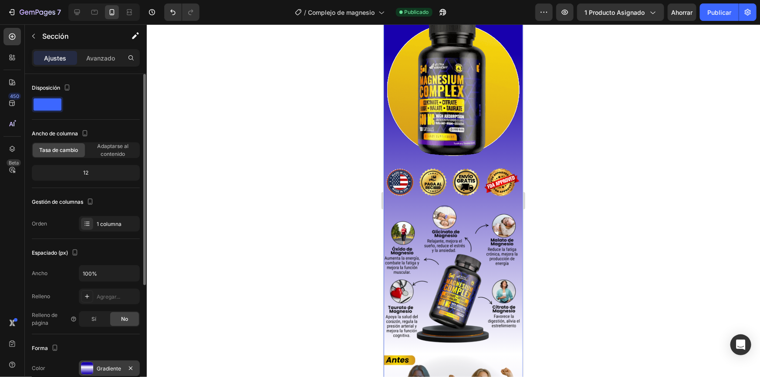
click at [100, 366] on font "Gradiente" at bounding box center [109, 368] width 24 height 7
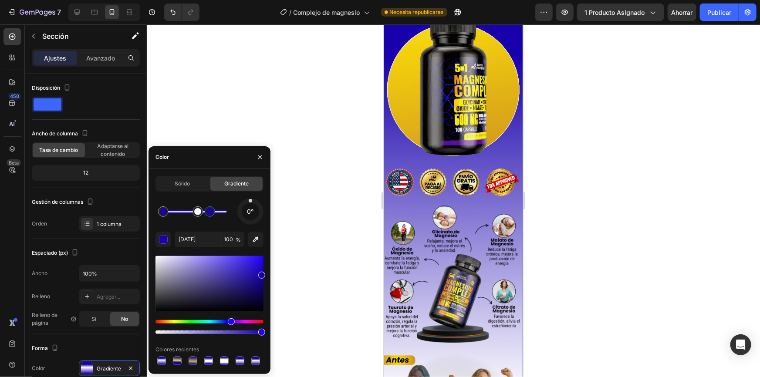
click at [210, 213] on div at bounding box center [209, 211] width 7 height 7
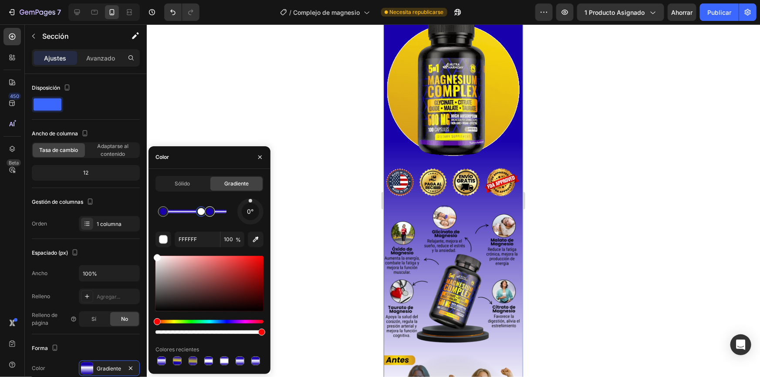
type input "[DATE]"
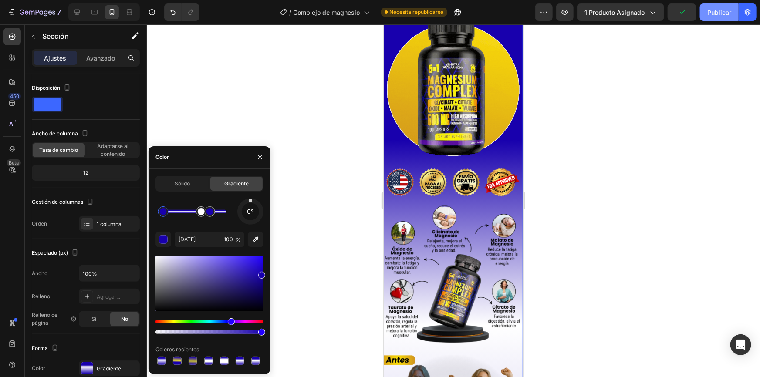
click at [715, 12] on font "Publicar" at bounding box center [719, 12] width 24 height 7
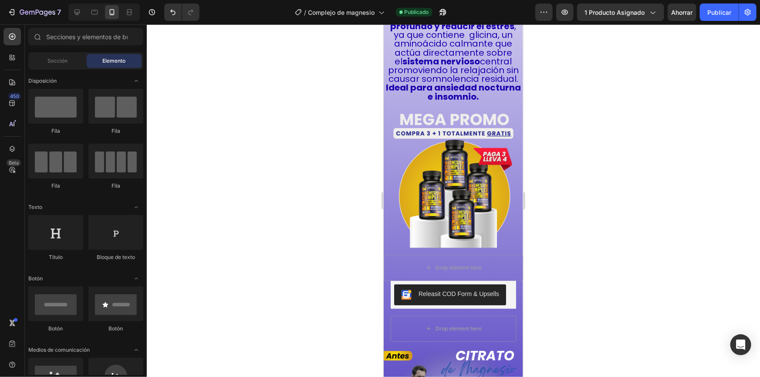
scroll to position [1208, 0]
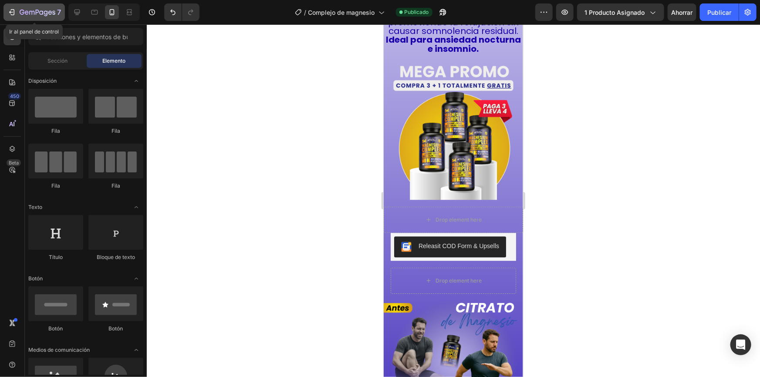
click at [13, 11] on icon "button" at bounding box center [11, 12] width 9 height 9
